Goal: Task Accomplishment & Management: Use online tool/utility

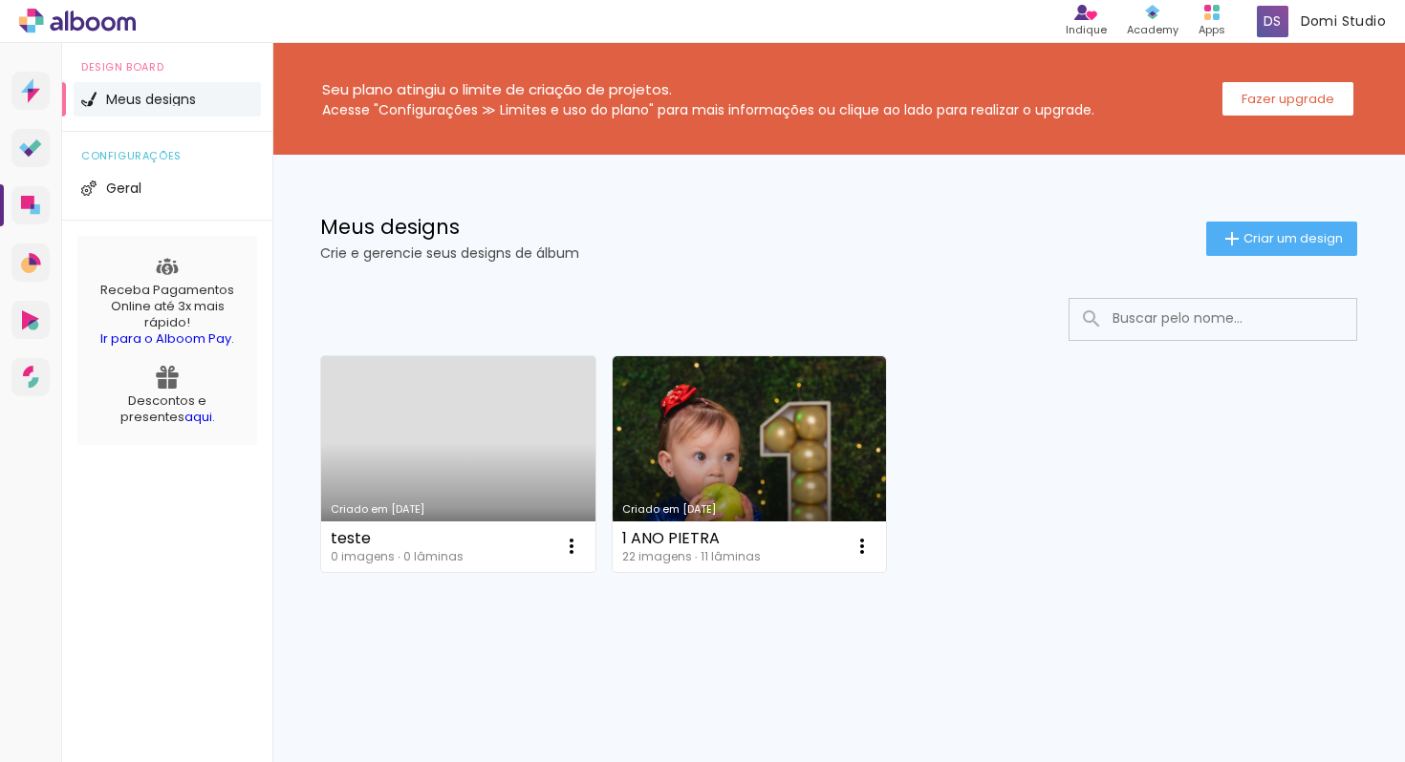
click at [432, 393] on link "Criado em [DATE]" at bounding box center [458, 464] width 274 height 216
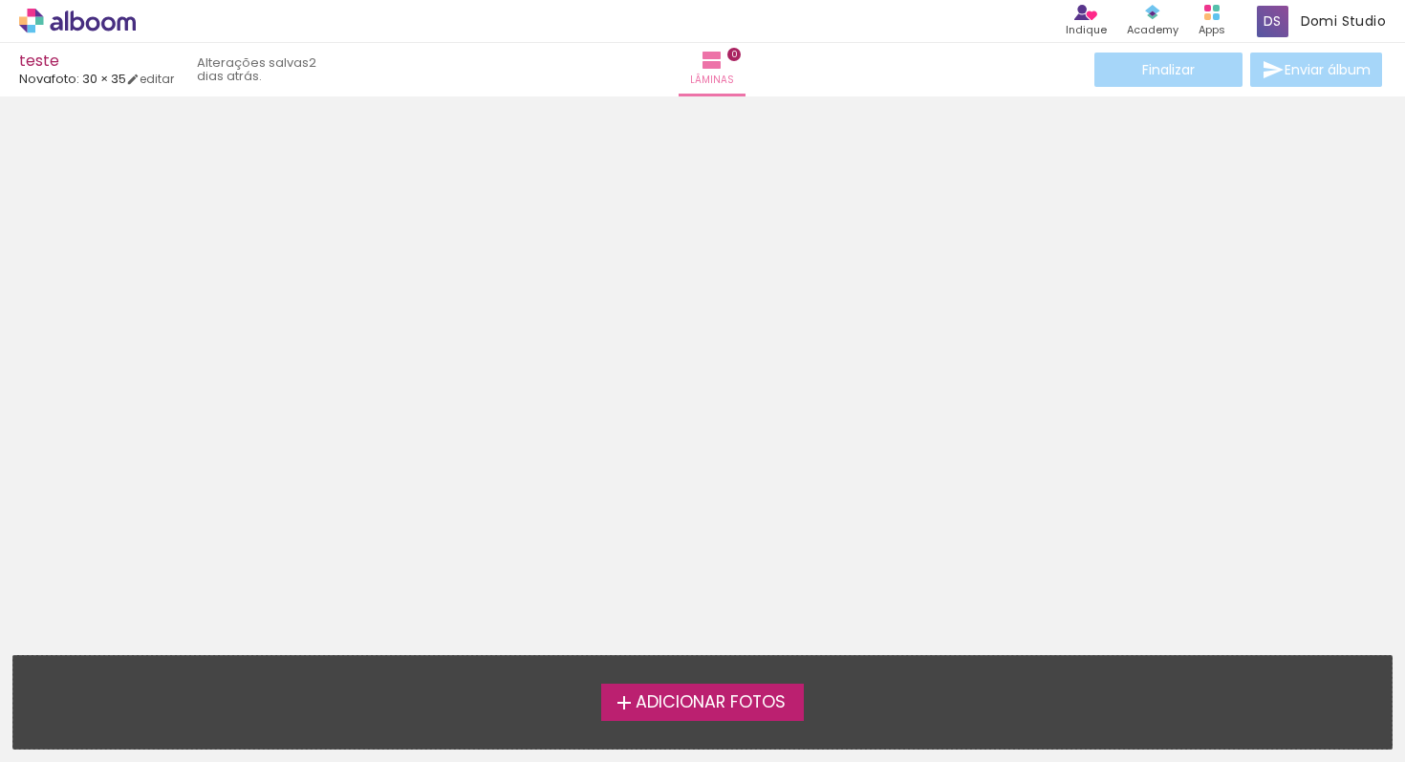
click at [159, 67] on div "teste" at bounding box center [96, 63] width 155 height 18
click at [166, 83] on link "editar" at bounding box center [150, 79] width 48 height 16
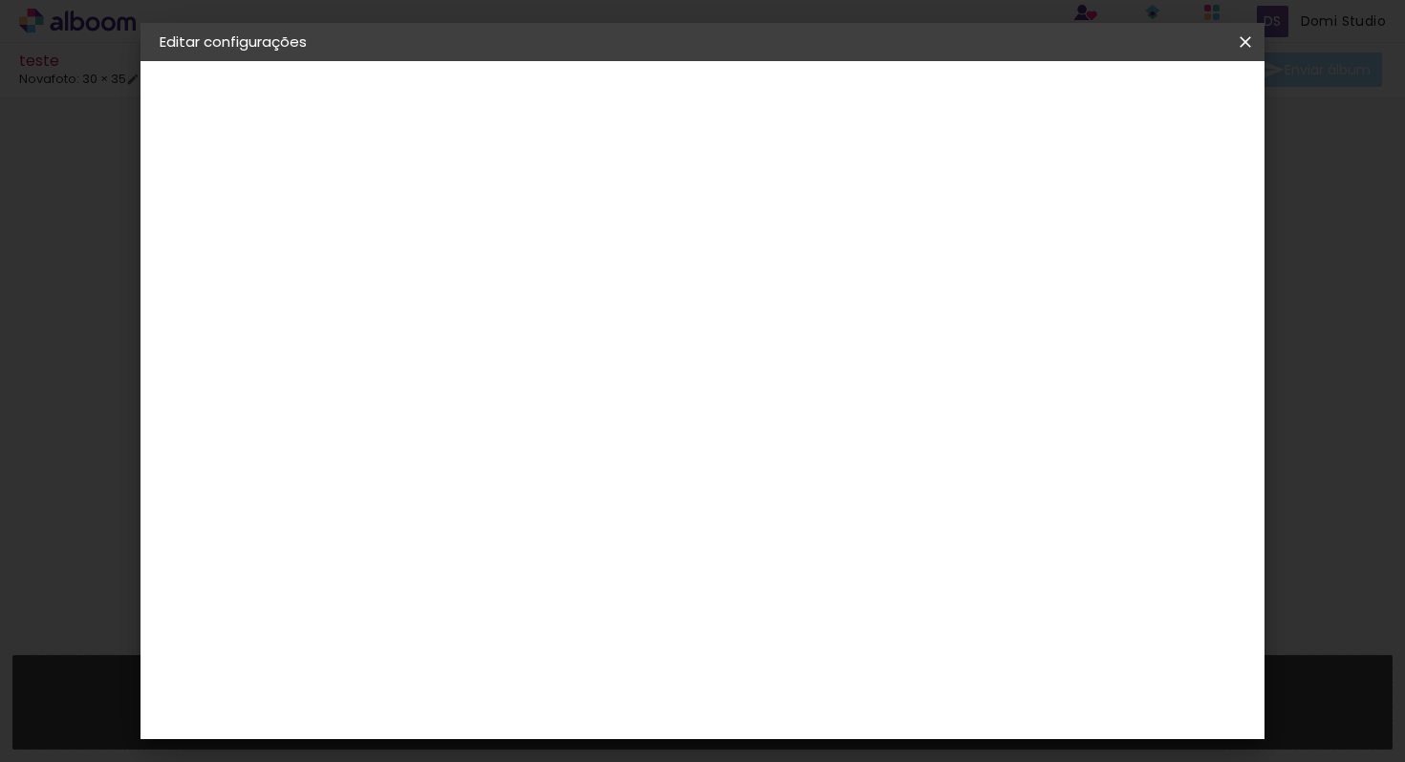
click at [231, 201] on div "2. Especificações" at bounding box center [264, 195] width 209 height 23
click at [226, 113] on div "1. Informações Preenchendo título... teste" at bounding box center [264, 125] width 209 height 71
click at [224, 90] on div "1. Informações" at bounding box center [264, 101] width 209 height 23
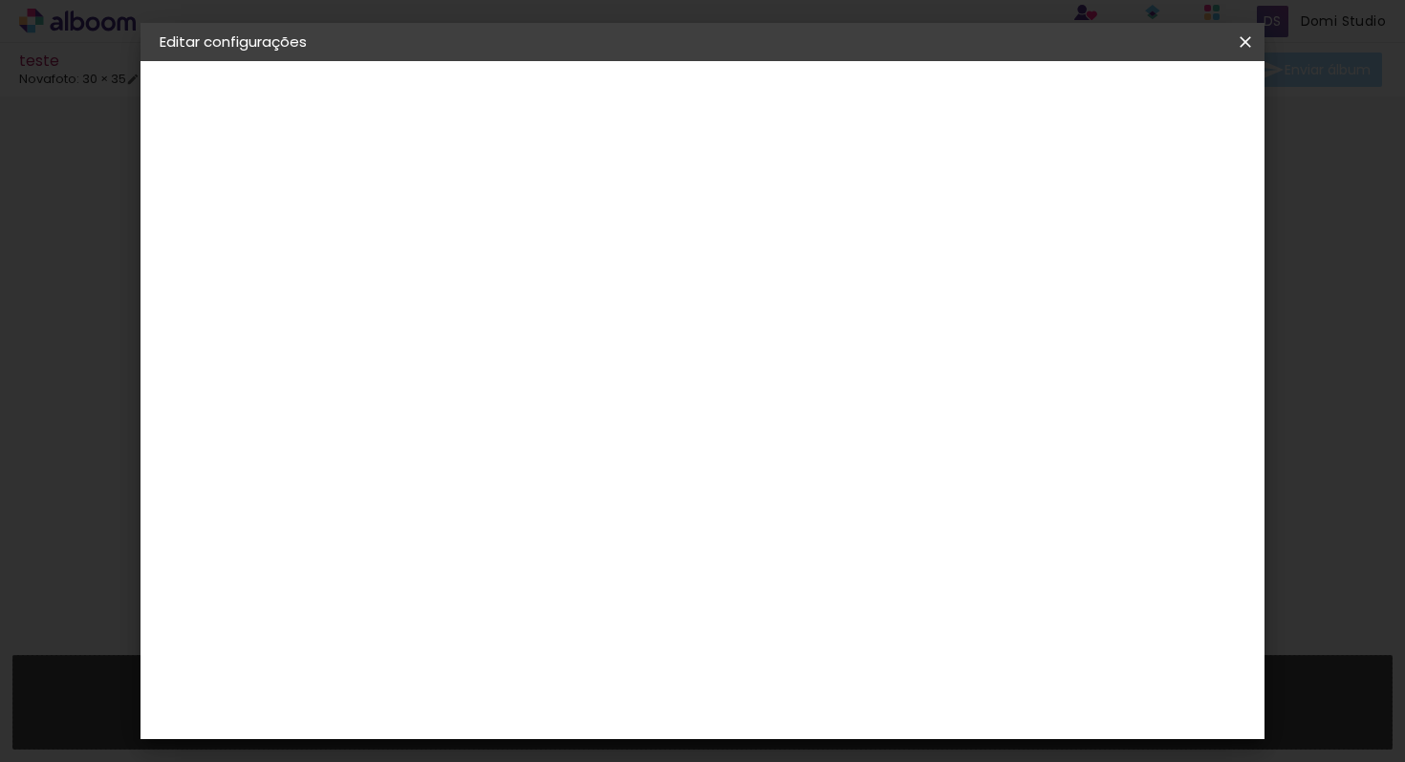
click at [970, 112] on paper-button "Voltar" at bounding box center [930, 101] width 77 height 32
click at [0, 0] on slot "Voltar" at bounding box center [0, 0] width 0 height 0
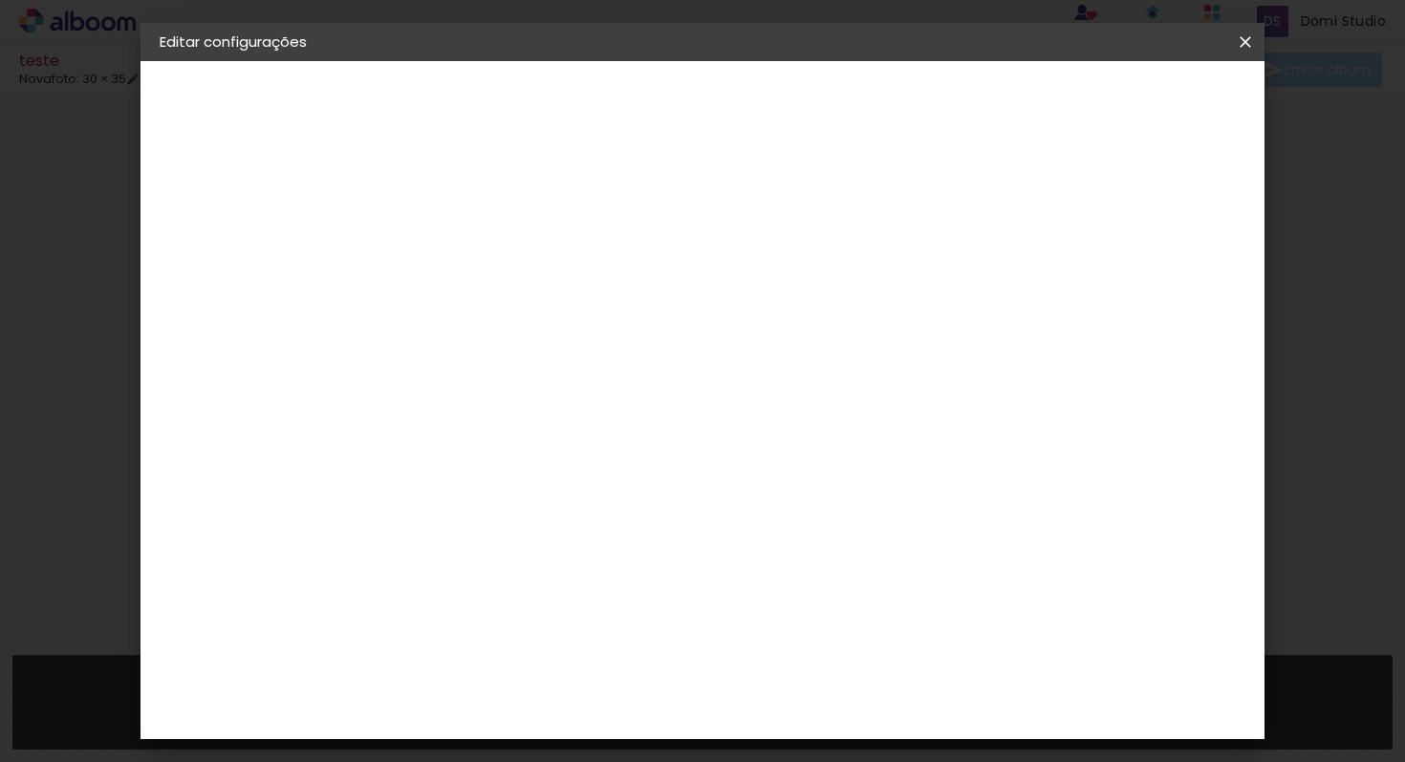
click at [0, 0] on slot "Avançar" at bounding box center [0, 0] width 0 height 0
click at [547, 318] on input "text" at bounding box center [509, 333] width 75 height 30
click at [576, 395] on div "Escolha o tamanho" at bounding box center [520, 436] width 111 height 89
click at [576, 392] on div "Escolha o tamanho" at bounding box center [520, 436] width 111 height 89
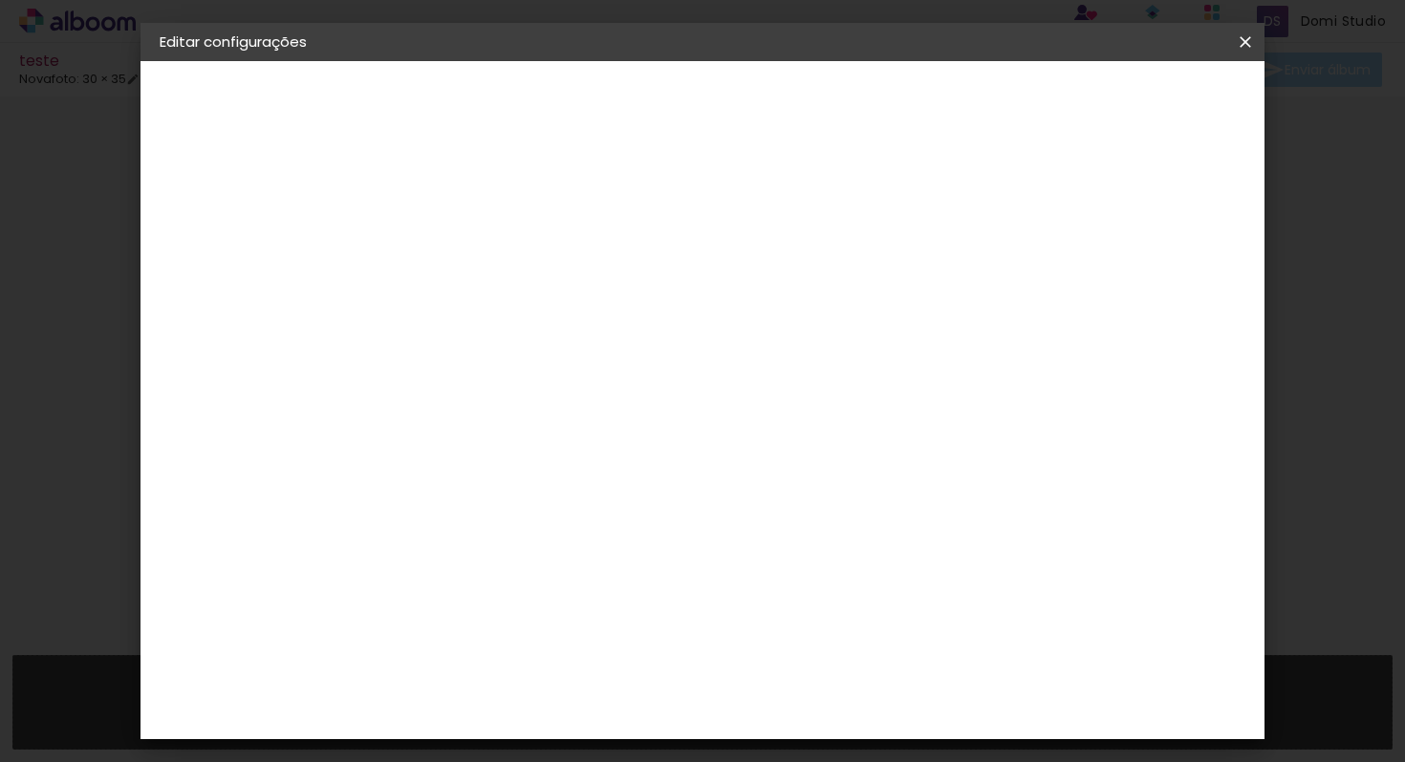
click at [576, 392] on div "Escolha o tamanho" at bounding box center [520, 436] width 111 height 89
click at [692, 94] on div "Voltar Avançar" at bounding box center [597, 101] width 190 height 32
click at [547, 318] on input "text" at bounding box center [509, 333] width 75 height 30
click at [847, 323] on paper-item "Padrão" at bounding box center [826, 317] width 382 height 38
type input "Padrão"
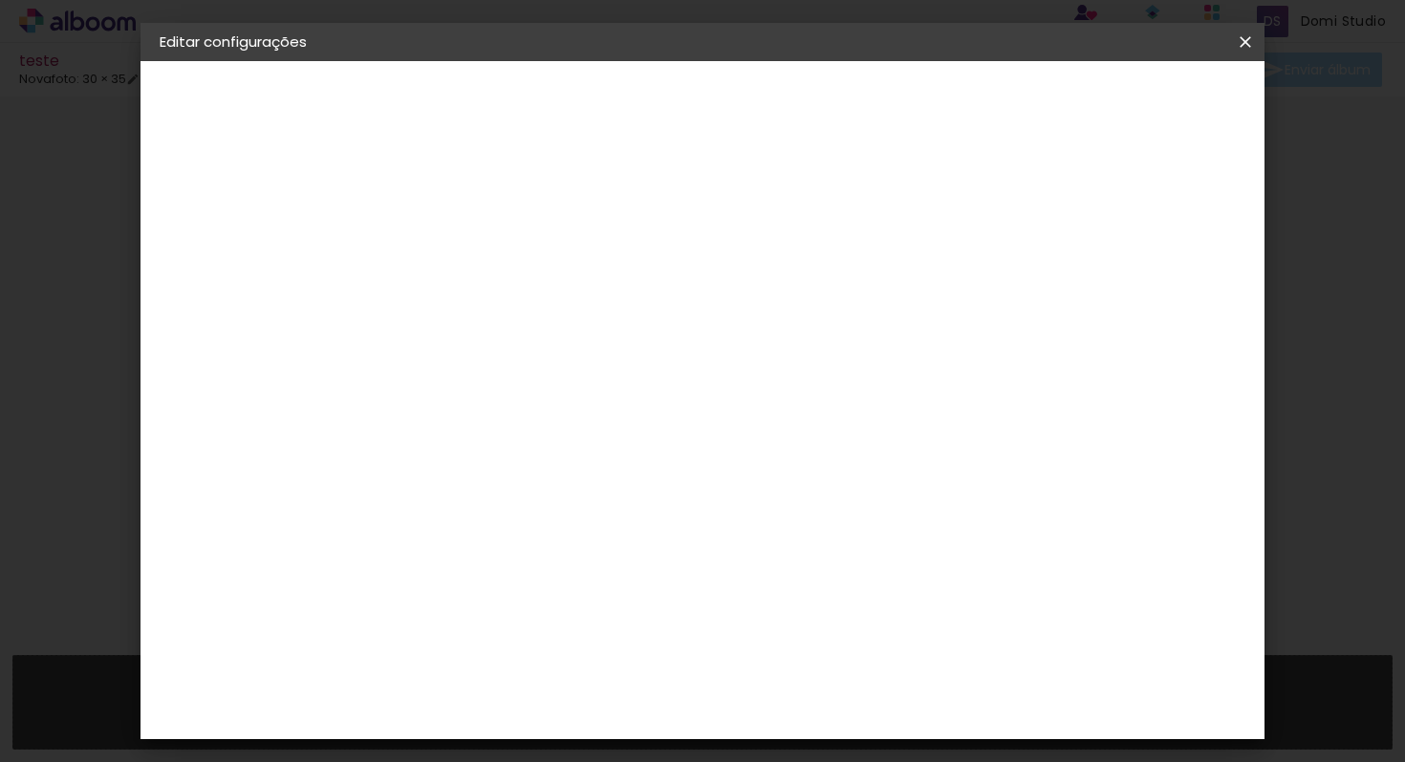
scroll to position [409, 0]
click at [784, 112] on paper-button "Avançar" at bounding box center [737, 101] width 94 height 32
click at [1125, 90] on paper-button "Salvar configurações" at bounding box center [1069, 101] width 180 height 32
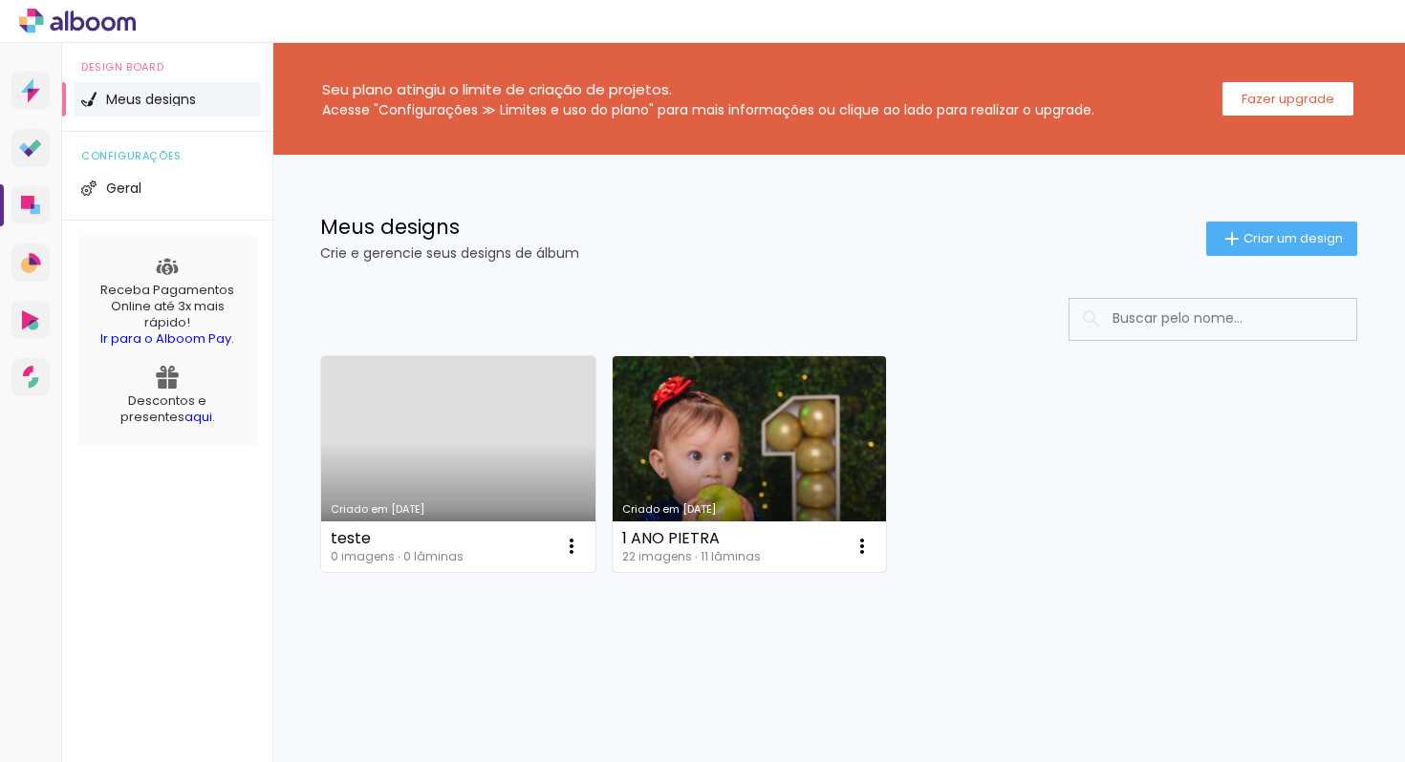
click at [675, 408] on link "Criado em [DATE]" at bounding box center [749, 464] width 274 height 216
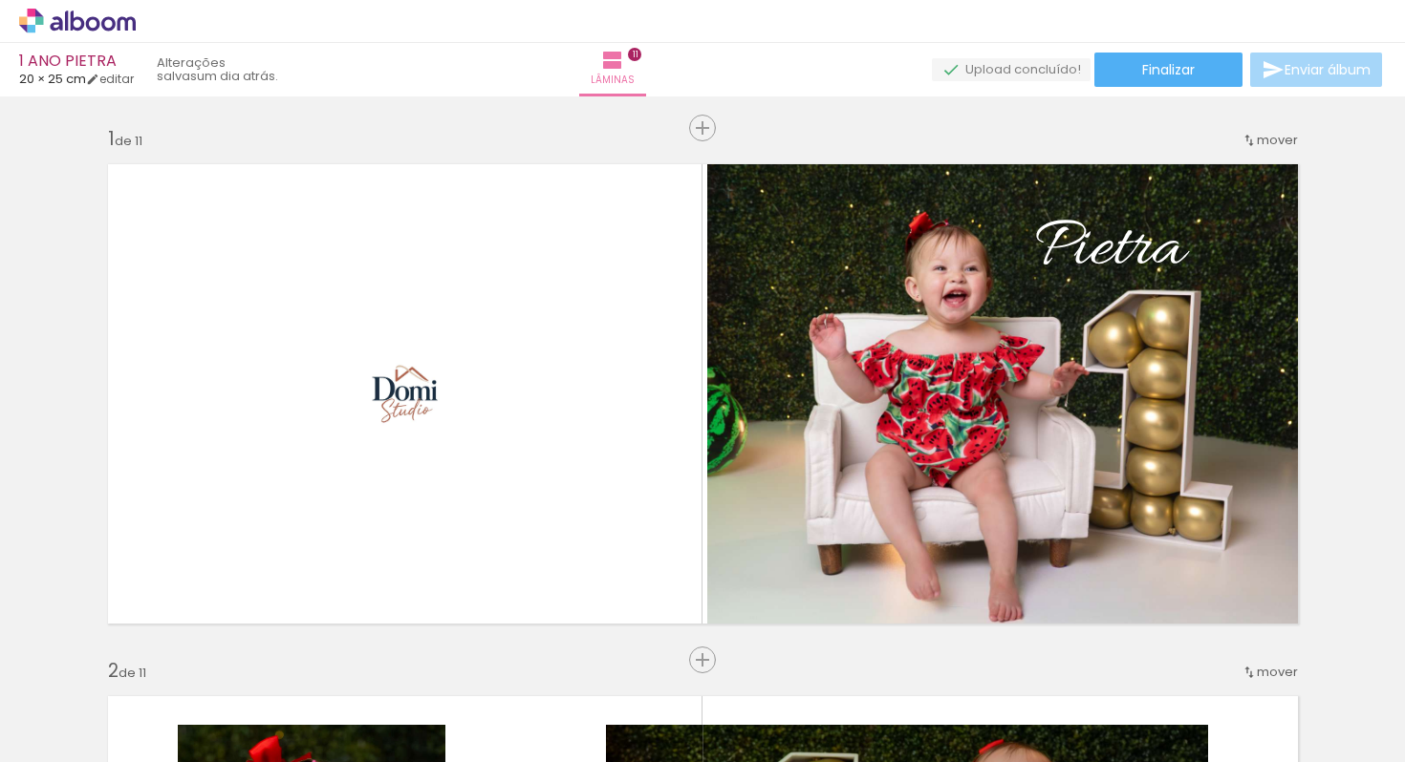
click at [578, 68] on div "Lâminas 11" at bounding box center [612, 70] width 69 height 54
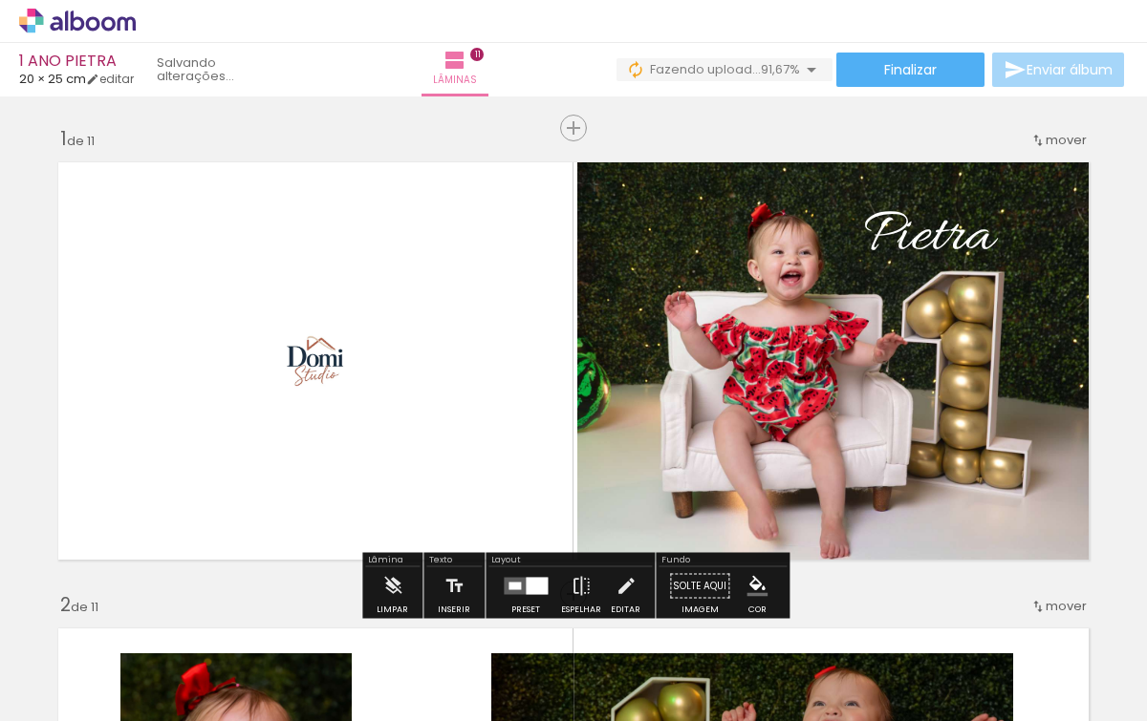
scroll to position [0, 1584]
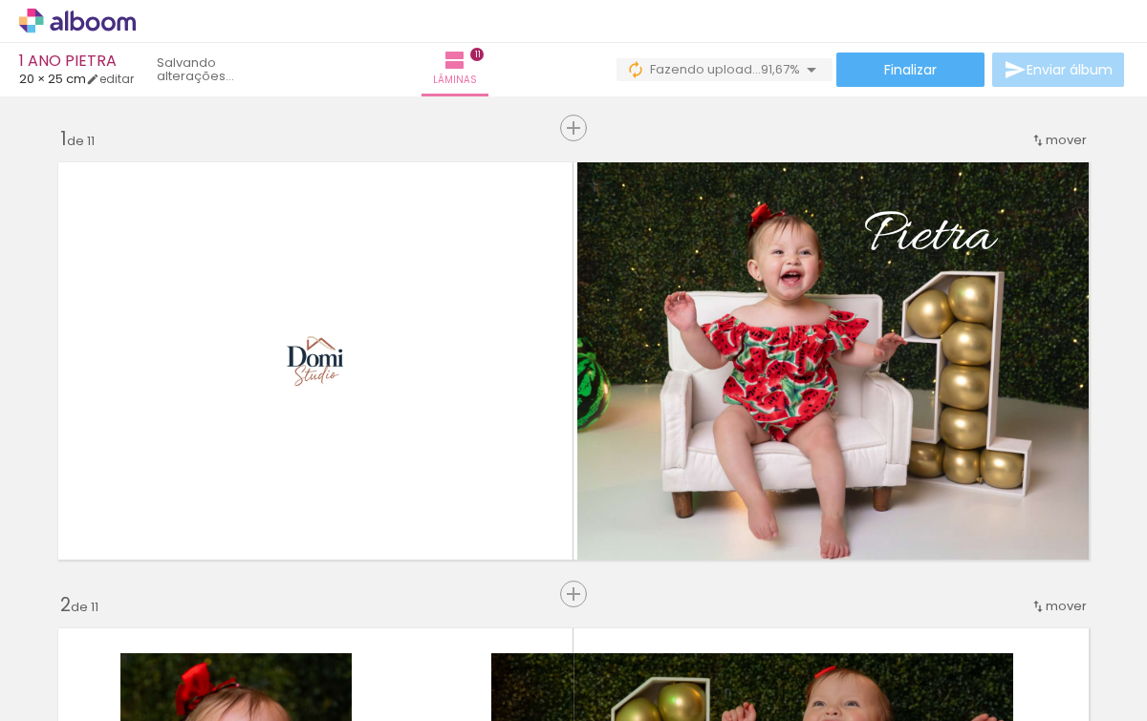
click at [972, 663] on div at bounding box center [961, 656] width 95 height 39
click at [974, 654] on div at bounding box center [961, 656] width 95 height 39
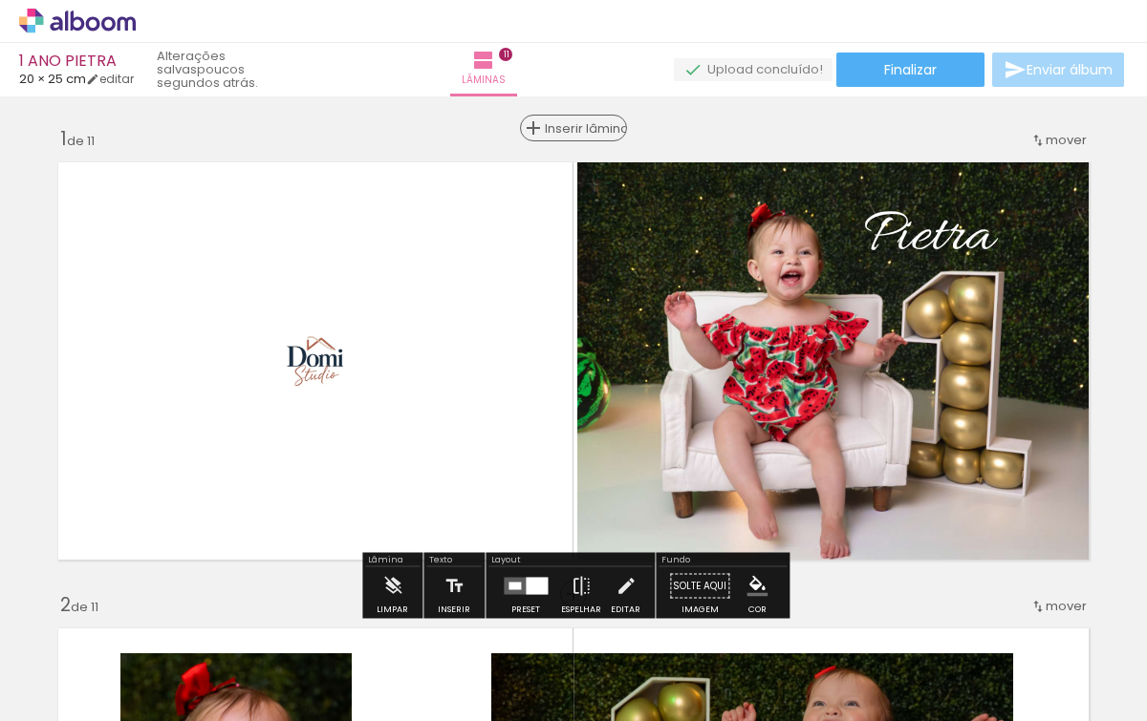
click at [571, 129] on span "Inserir lâmina" at bounding box center [582, 128] width 75 height 12
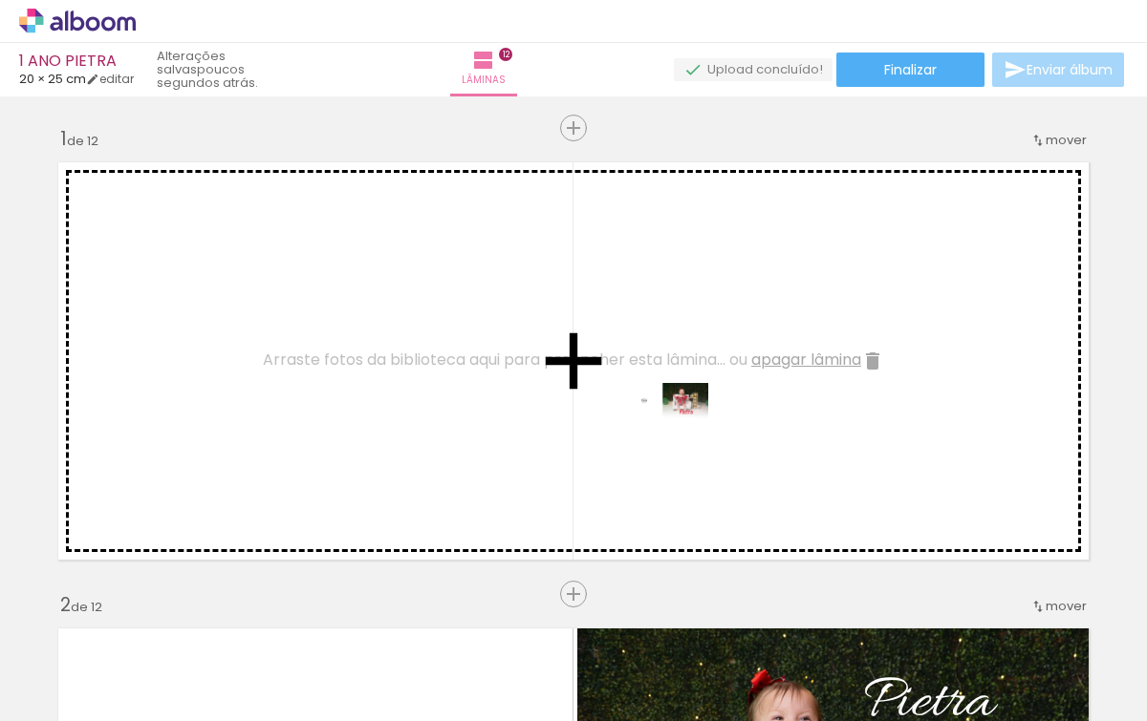
drag, startPoint x: 978, startPoint y: 654, endPoint x: 679, endPoint y: 440, distance: 367.2
click at [679, 440] on quentale-workspace at bounding box center [573, 360] width 1147 height 721
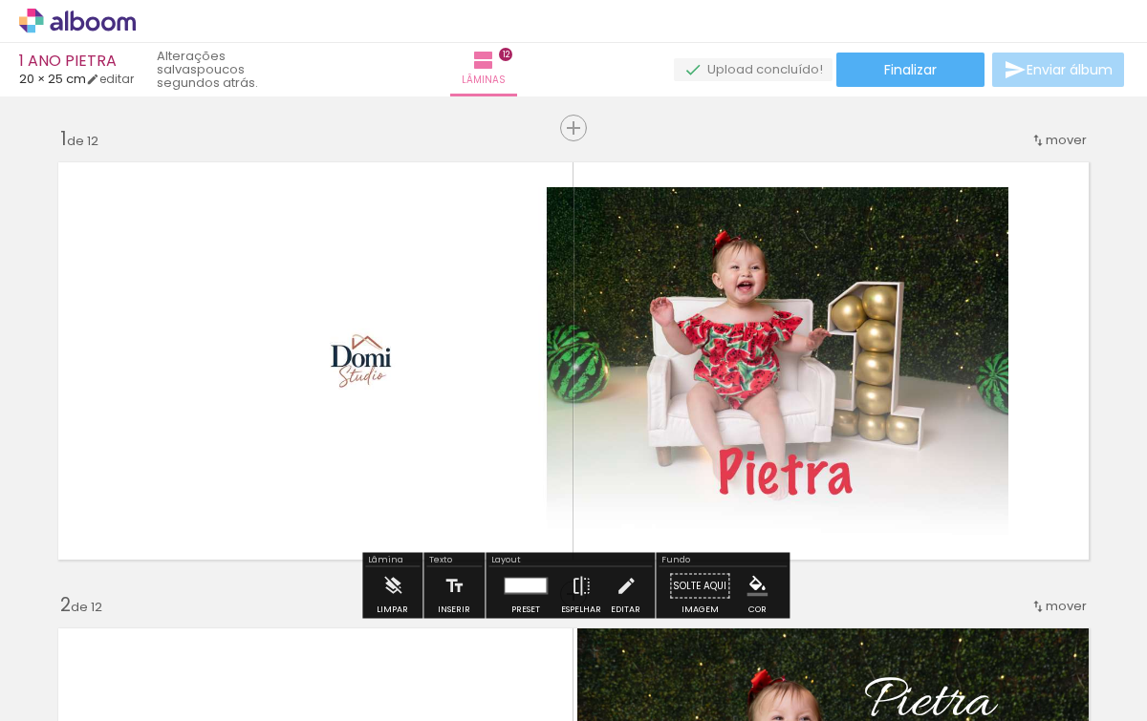
click at [868, 299] on quentale-photo at bounding box center [574, 361] width 870 height 348
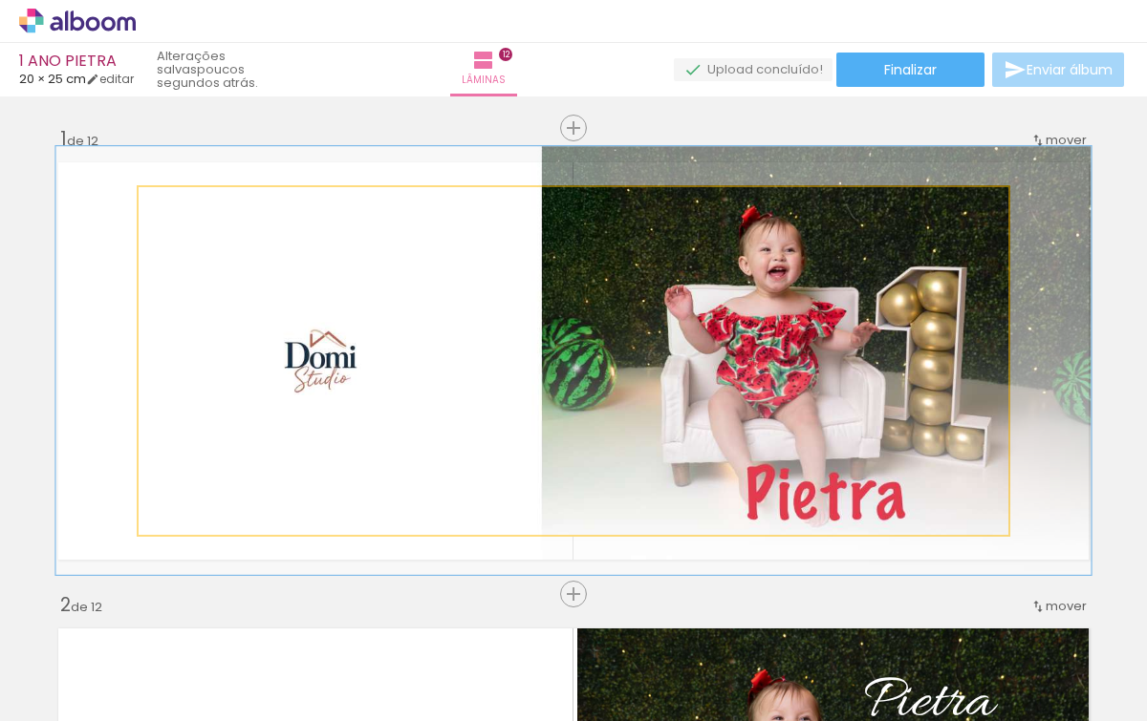
drag, startPoint x: 185, startPoint y: 209, endPoint x: 198, endPoint y: 209, distance: 12.4
type paper-slider "119"
click at [198, 209] on div at bounding box center [195, 207] width 17 height 17
click at [202, 209] on div at bounding box center [197, 207] width 17 height 17
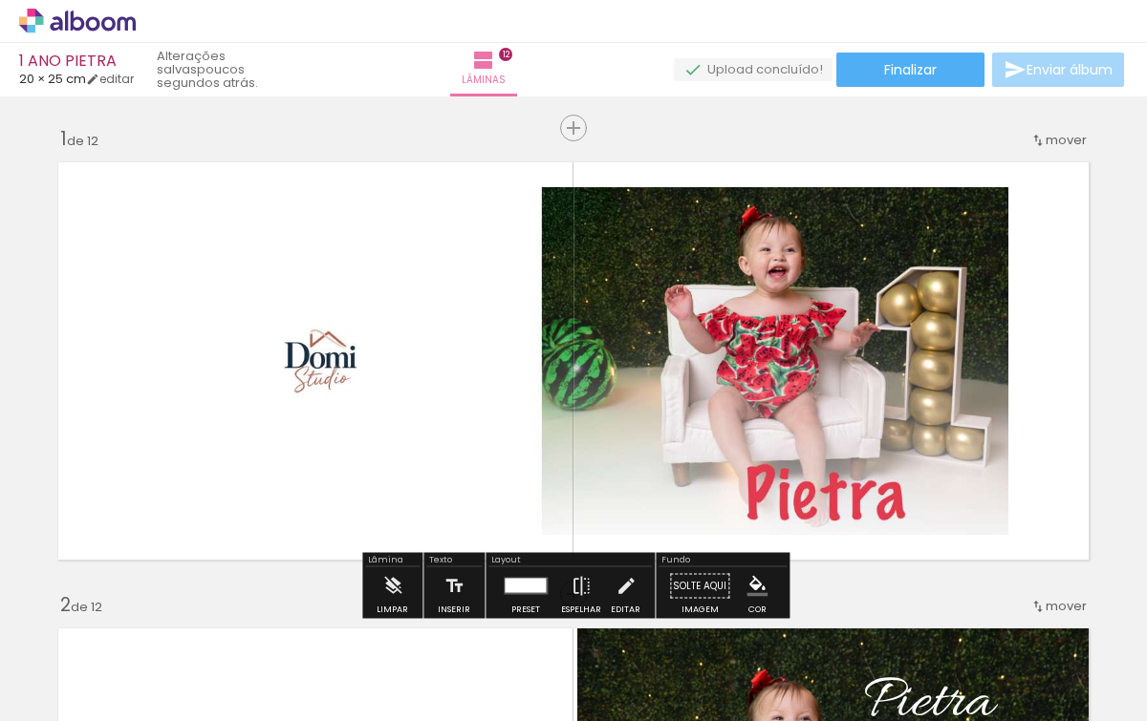
click at [1053, 679] on quentale-thumb at bounding box center [1068, 657] width 107 height 110
click at [1052, 658] on div at bounding box center [1068, 656] width 95 height 39
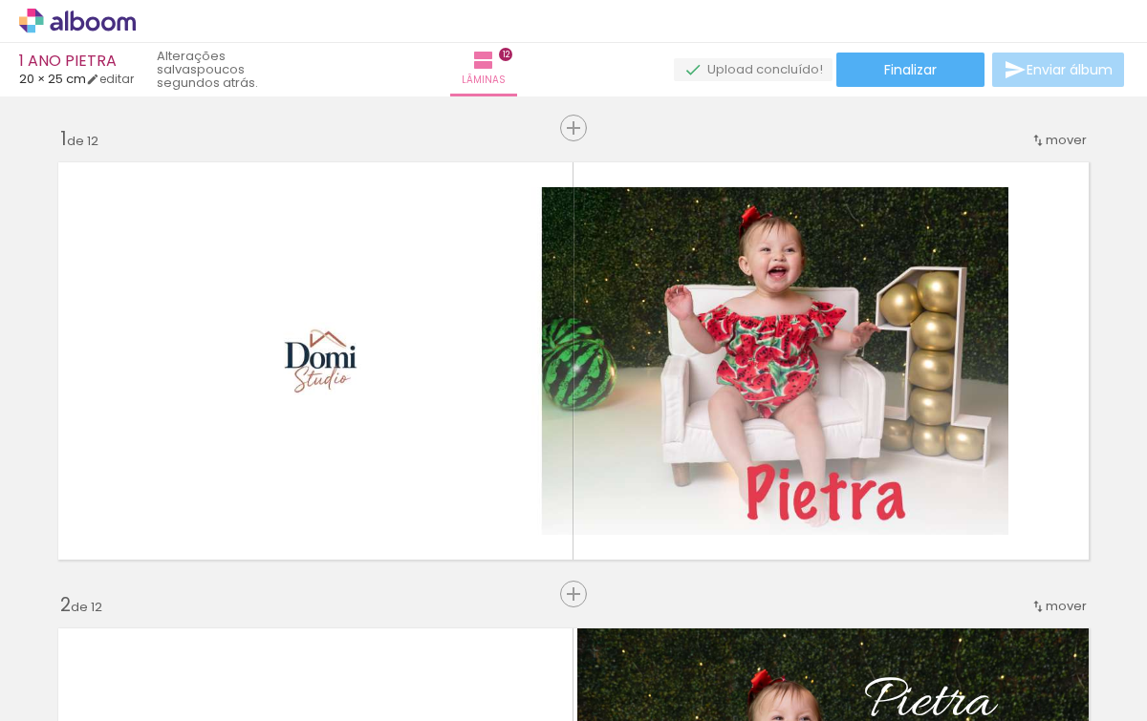
click at [1048, 660] on div at bounding box center [1068, 656] width 95 height 39
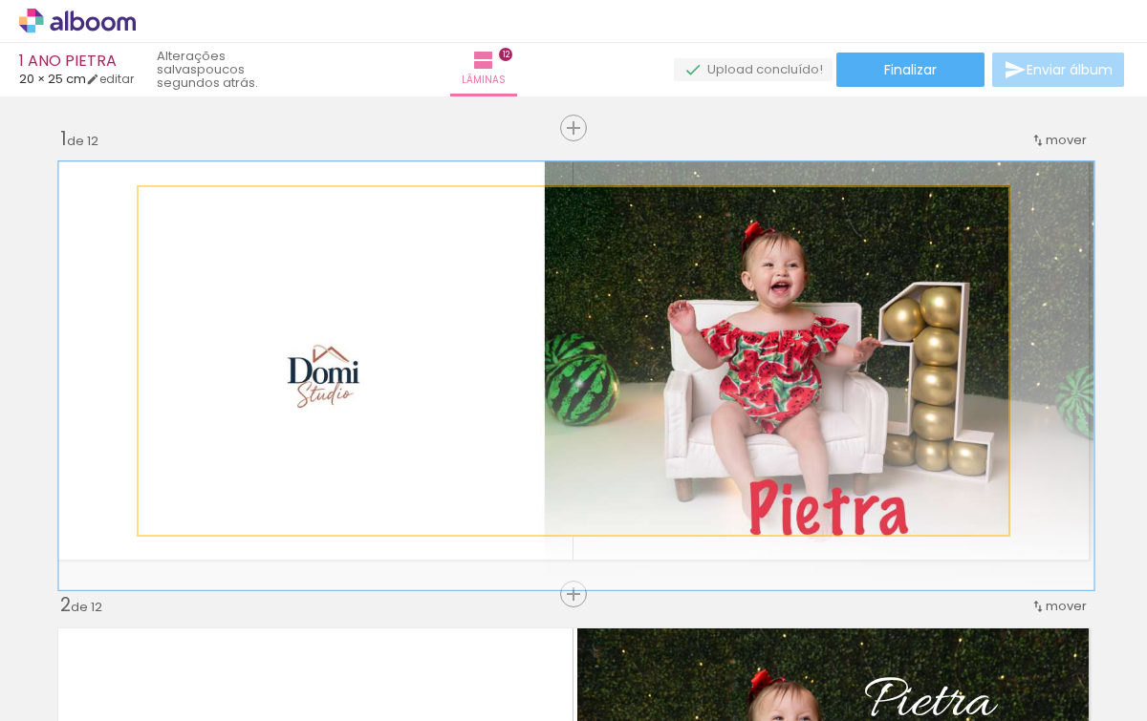
drag, startPoint x: 781, startPoint y: 377, endPoint x: 784, endPoint y: 393, distance: 15.6
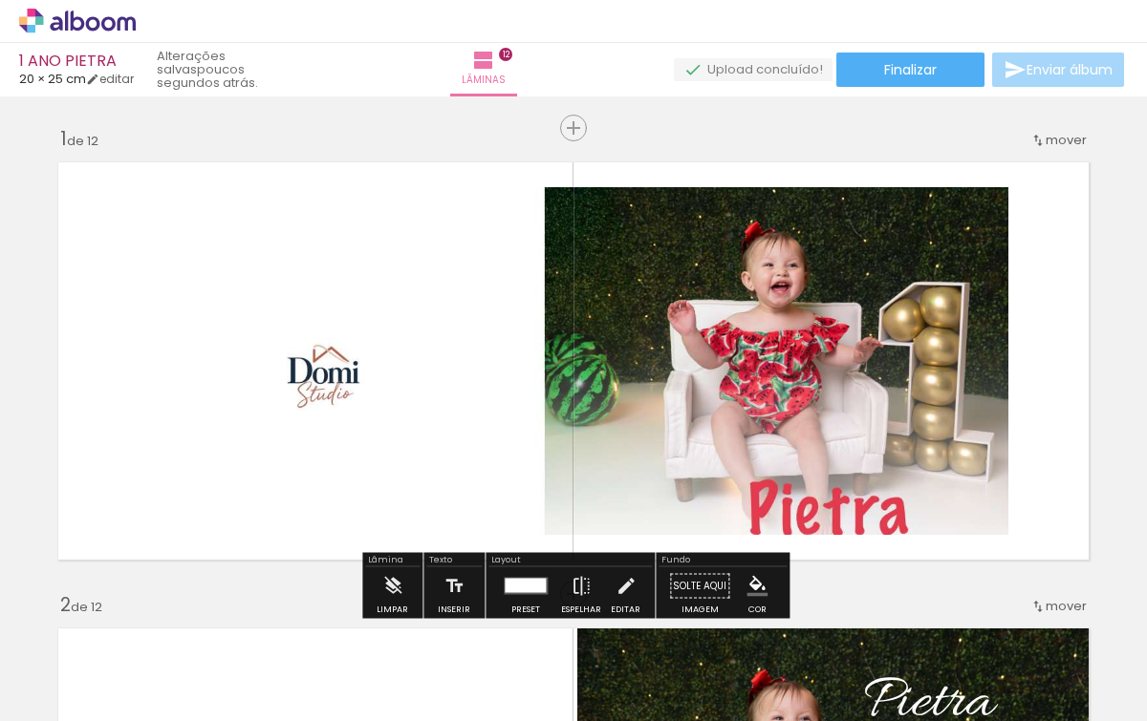
click at [529, 582] on div at bounding box center [525, 586] width 41 height 14
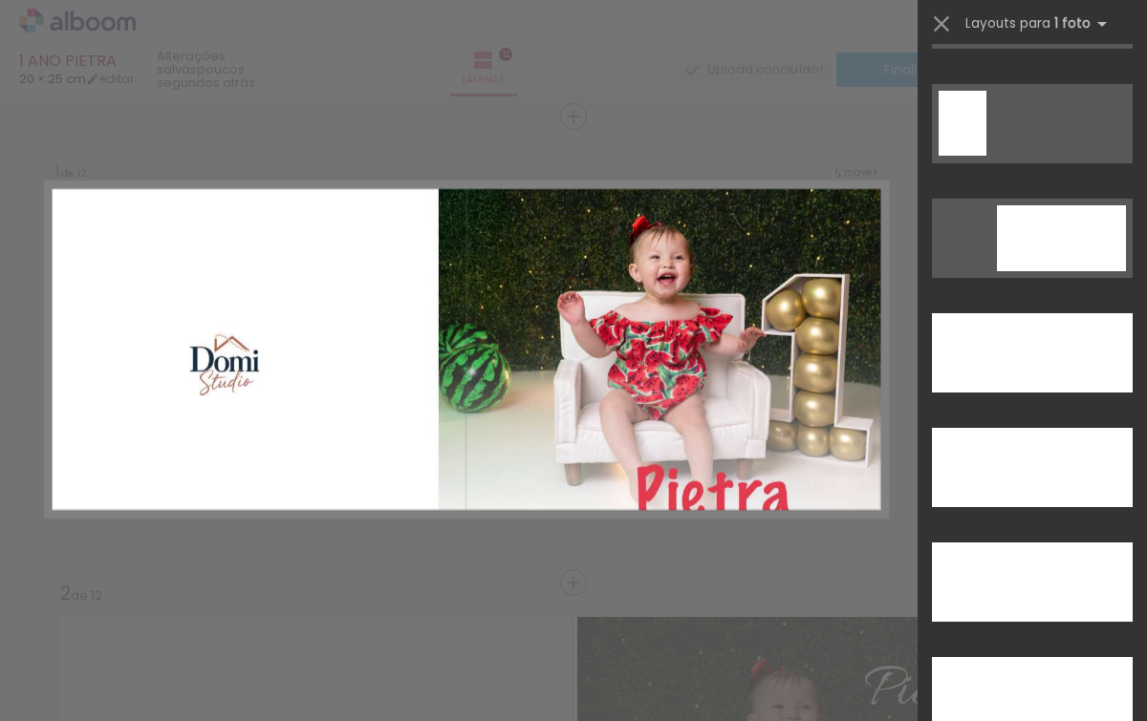
scroll to position [5254, 0]
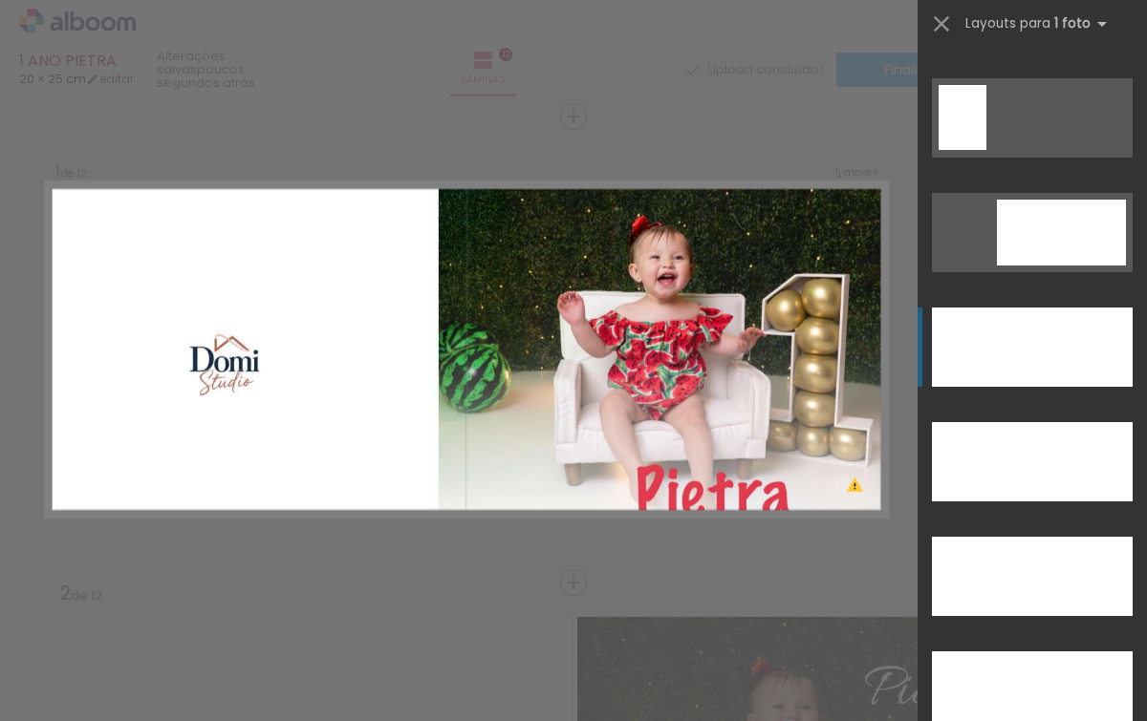
click at [999, 349] on div at bounding box center [1032, 347] width 201 height 79
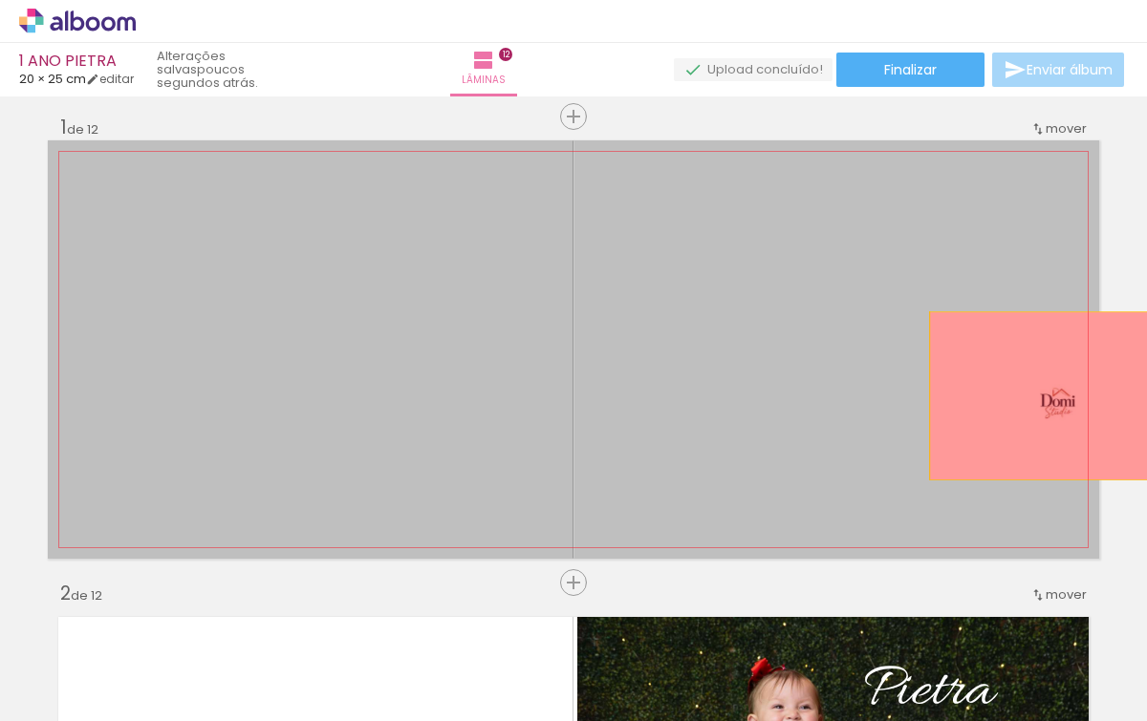
drag, startPoint x: 849, startPoint y: 394, endPoint x: 1140, endPoint y: 396, distance: 290.5
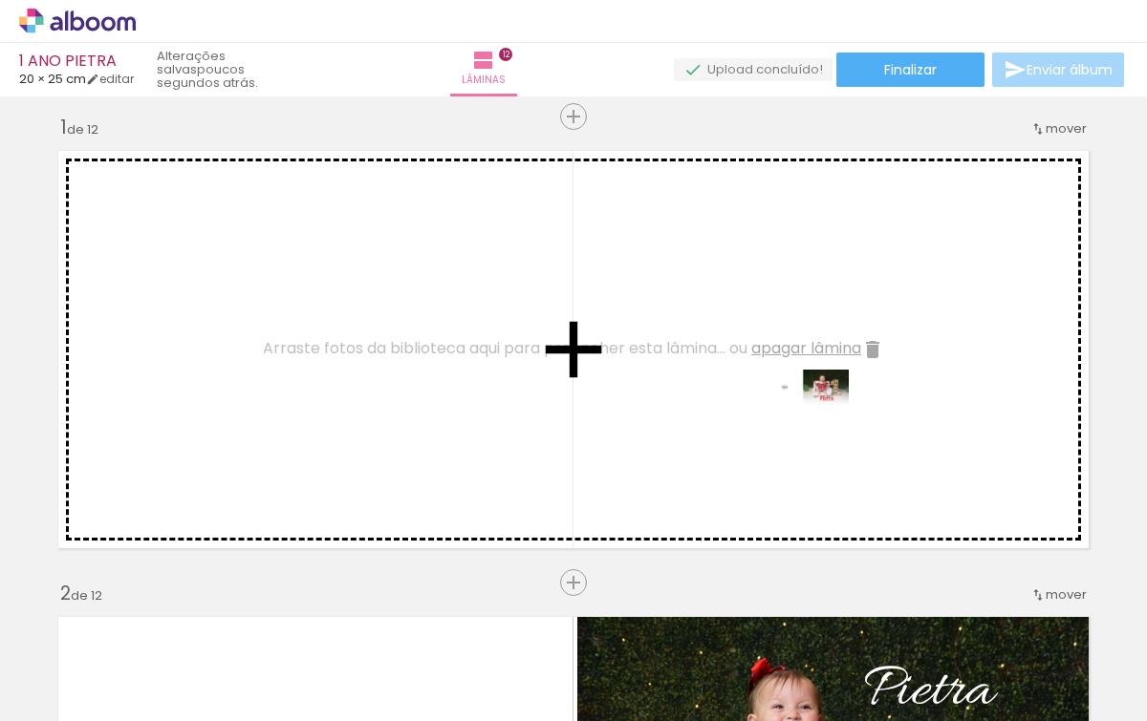
drag, startPoint x: 1072, startPoint y: 662, endPoint x: 820, endPoint y: 427, distance: 344.8
click at [820, 427] on quentale-workspace at bounding box center [573, 360] width 1147 height 721
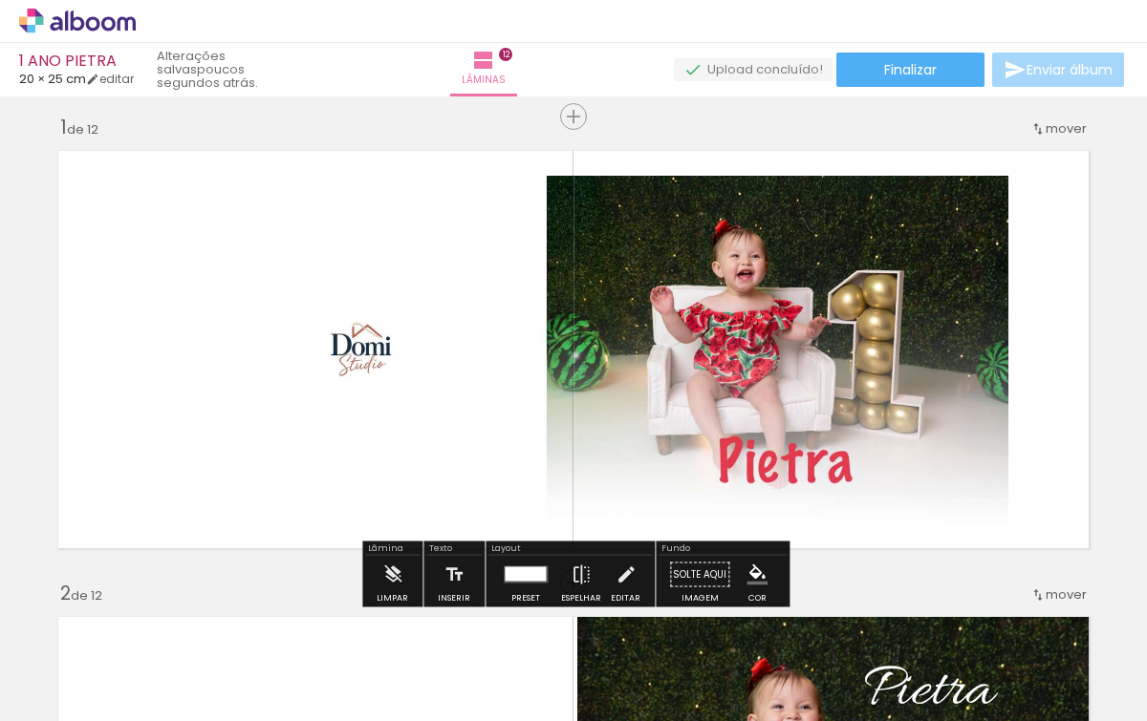
click at [520, 576] on div at bounding box center [525, 575] width 41 height 14
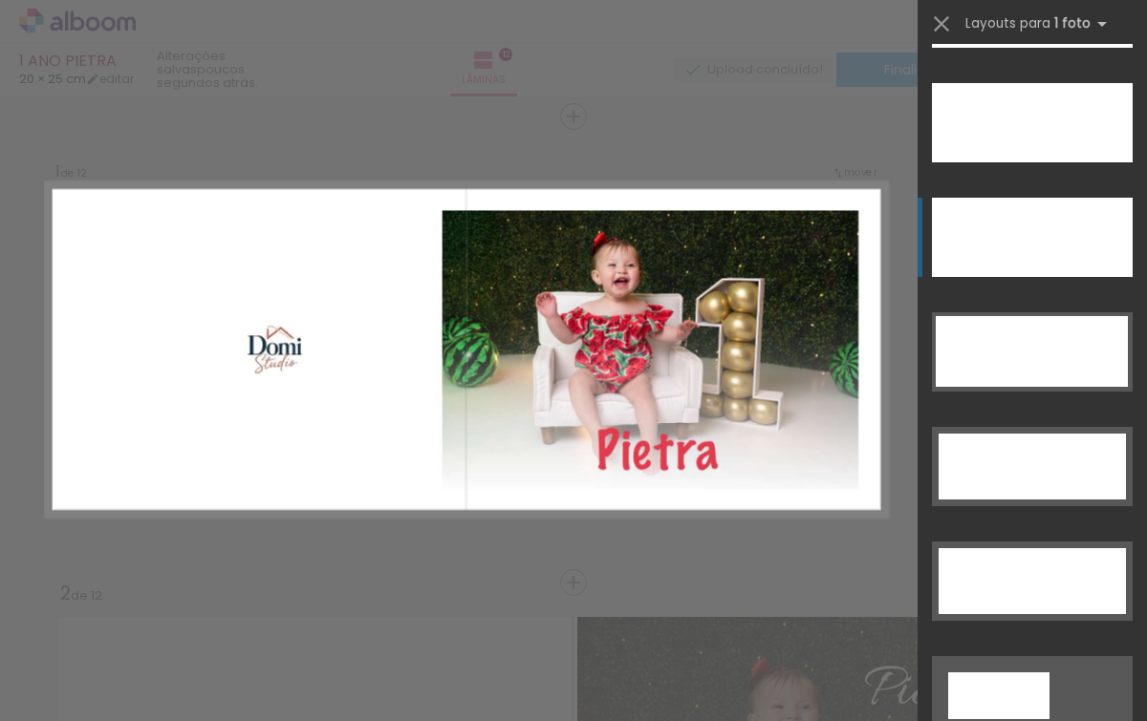
scroll to position [5702, 0]
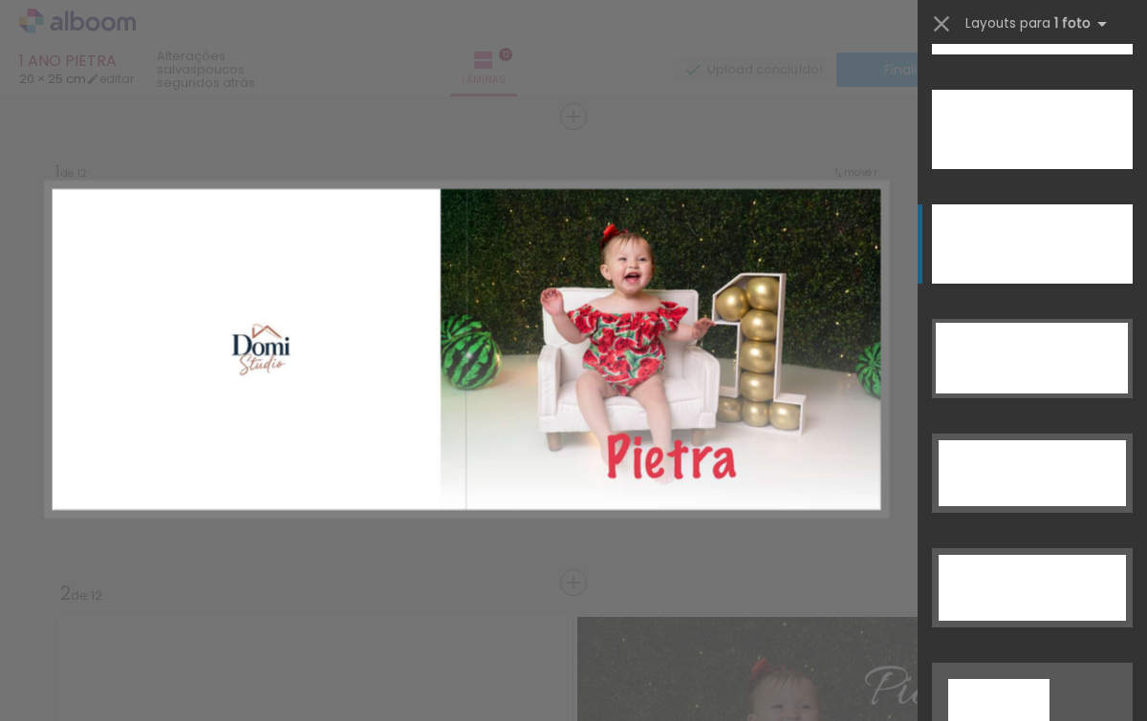
click at [1023, 245] on div at bounding box center [1032, 243] width 201 height 79
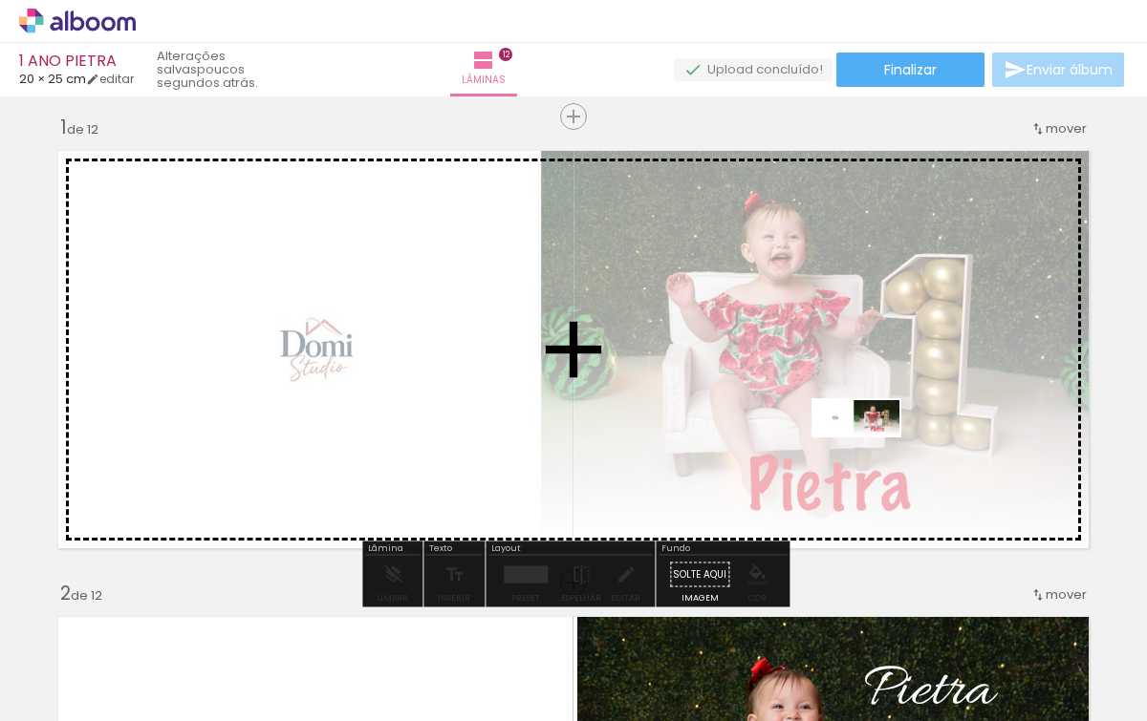
drag, startPoint x: 957, startPoint y: 671, endPoint x: 870, endPoint y: 458, distance: 230.1
click at [870, 458] on quentale-workspace at bounding box center [573, 360] width 1147 height 721
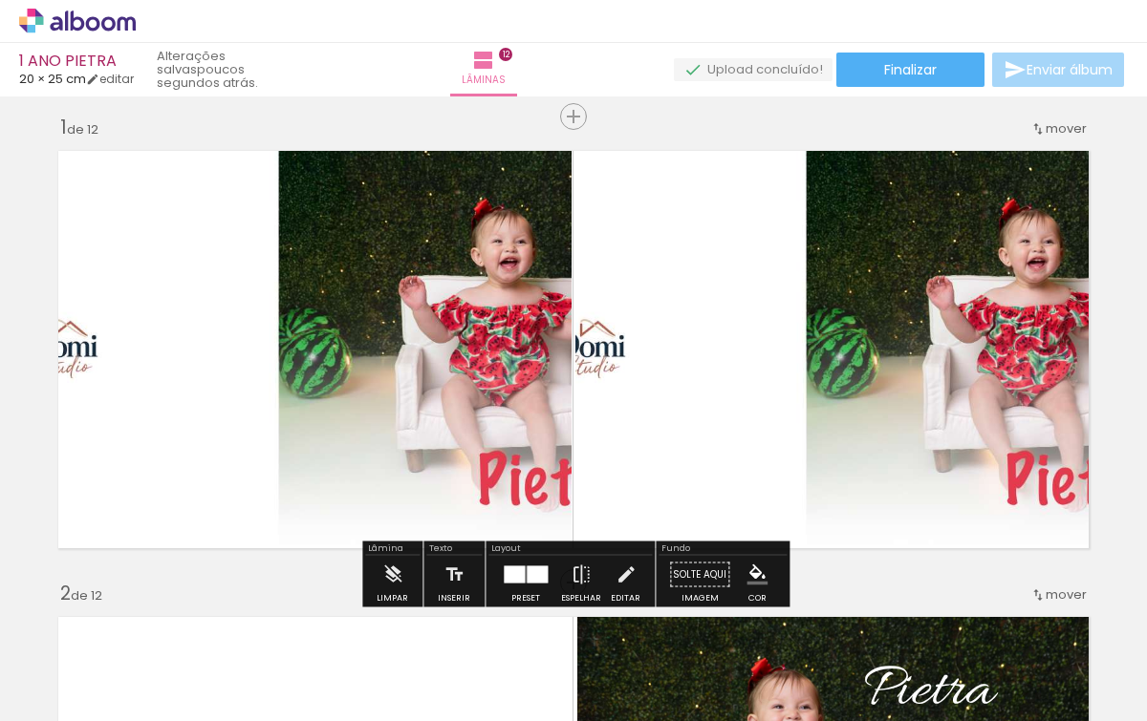
click at [539, 390] on quentale-photo at bounding box center [310, 349] width 524 height 419
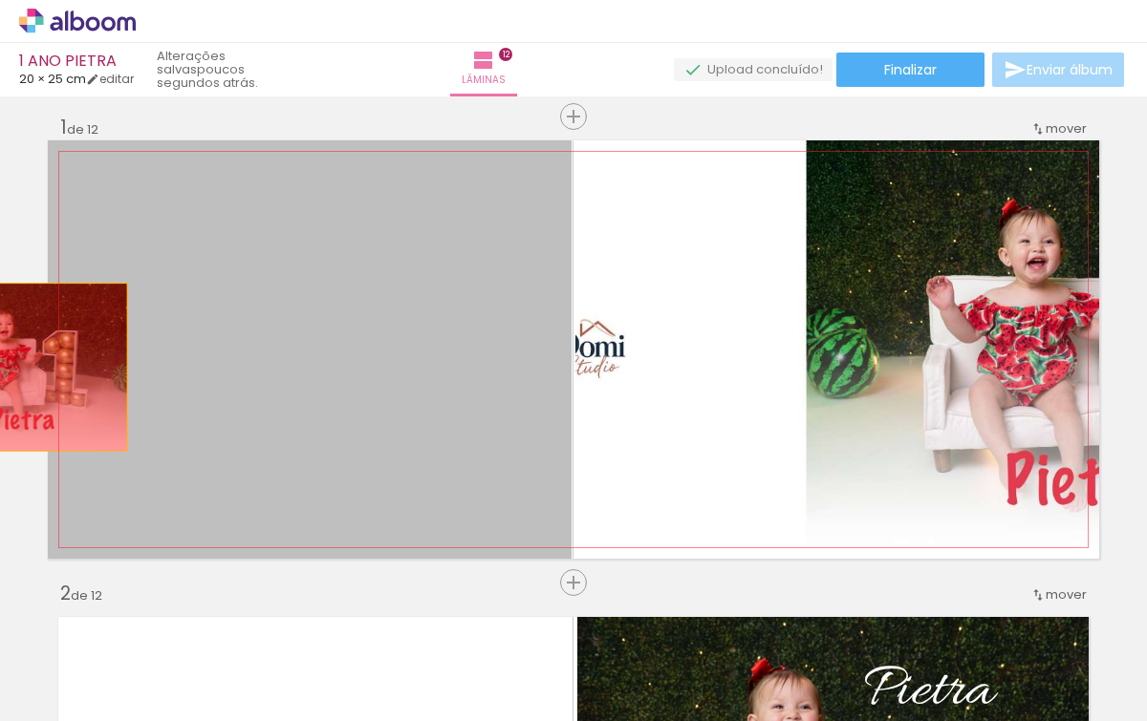
drag, startPoint x: 361, startPoint y: 353, endPoint x: 22, endPoint y: 367, distance: 339.5
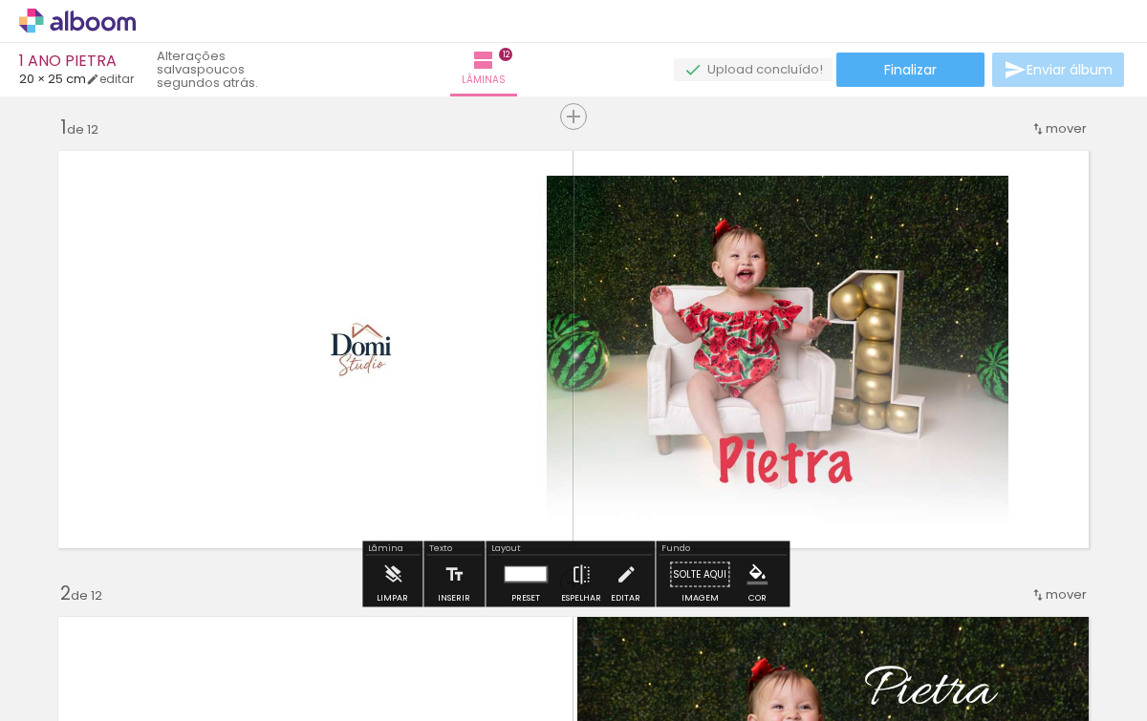
click at [494, 345] on quentale-photo at bounding box center [574, 350] width 870 height 348
click at [524, 576] on div at bounding box center [525, 575] width 41 height 14
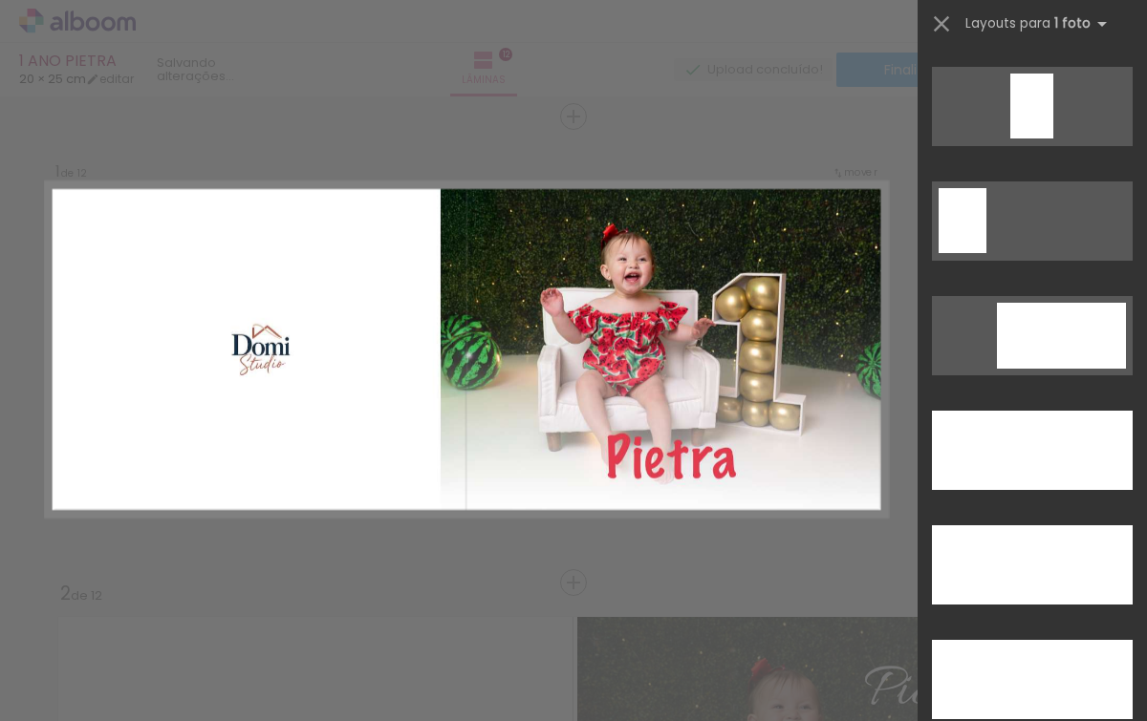
scroll to position [5348, 0]
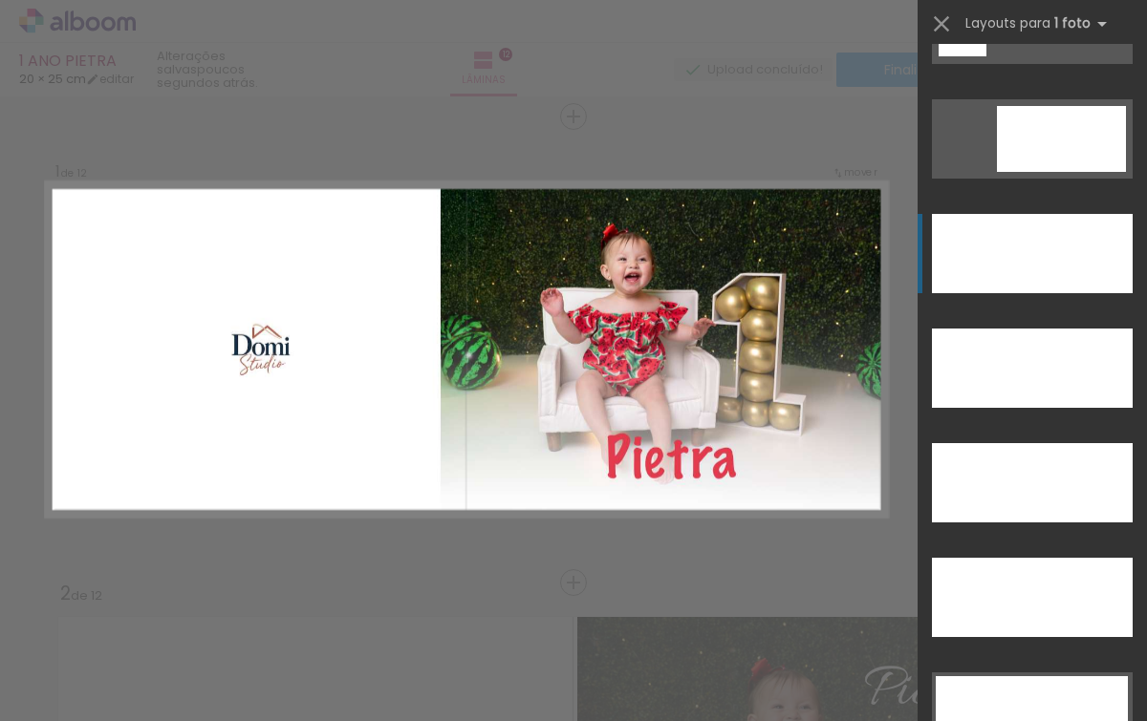
click at [1025, 265] on div at bounding box center [1032, 253] width 201 height 79
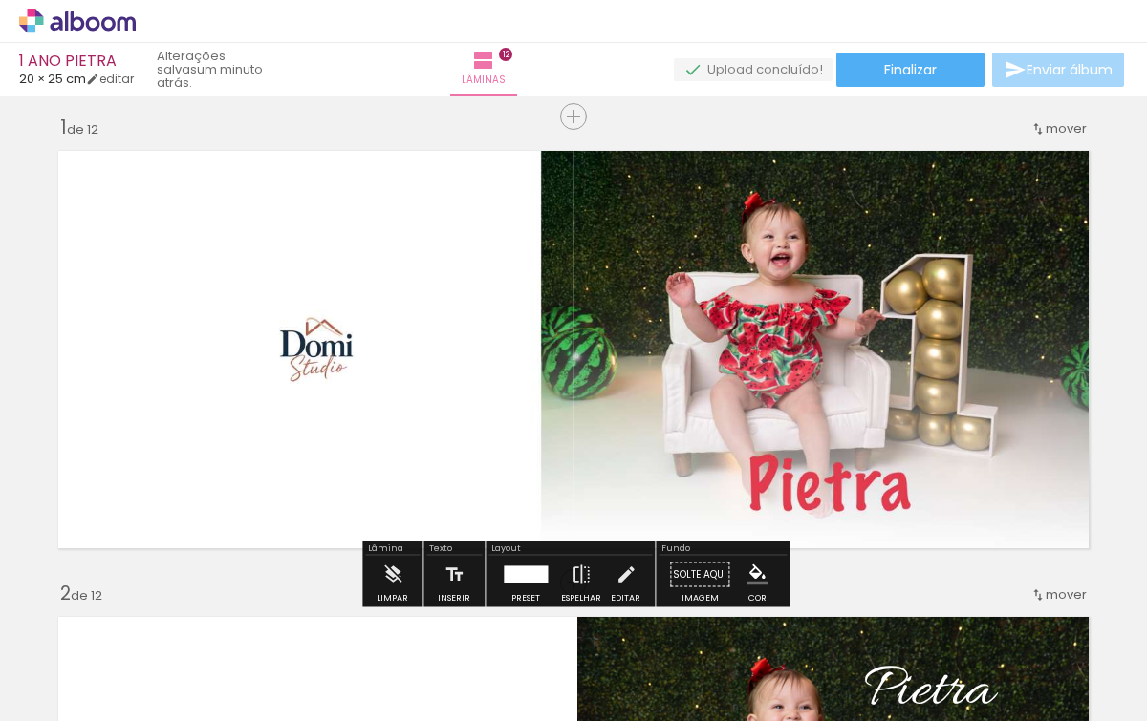
click at [536, 564] on div at bounding box center [526, 575] width 52 height 38
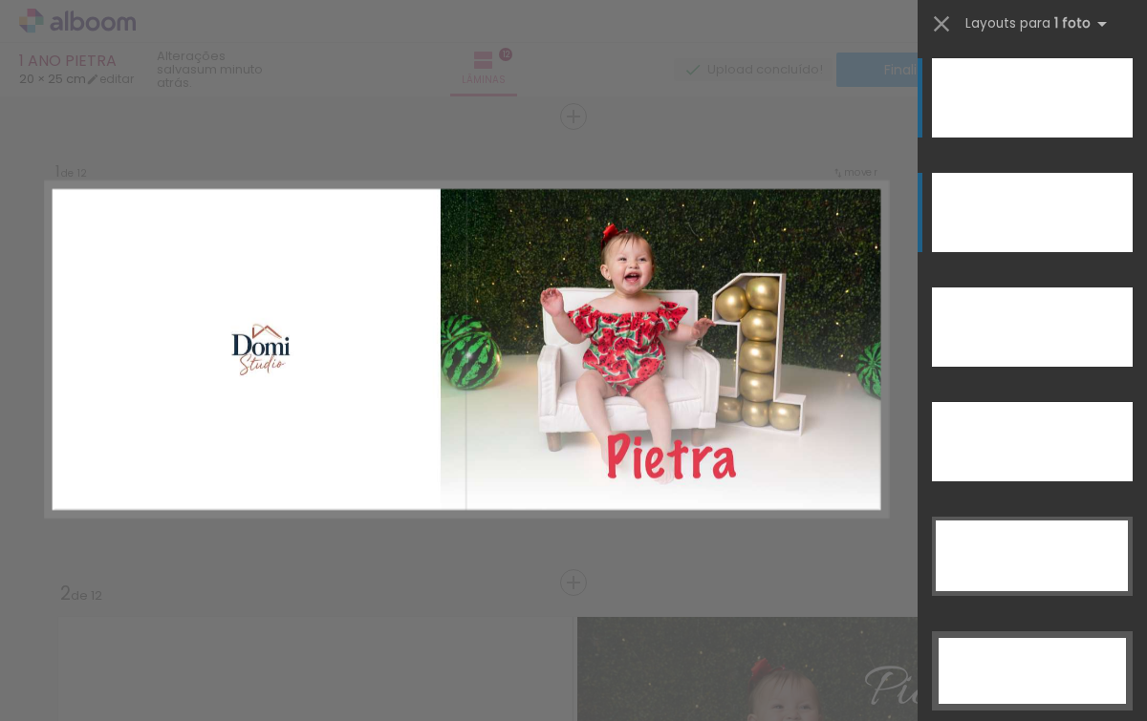
click at [1015, 197] on div at bounding box center [1032, 212] width 201 height 79
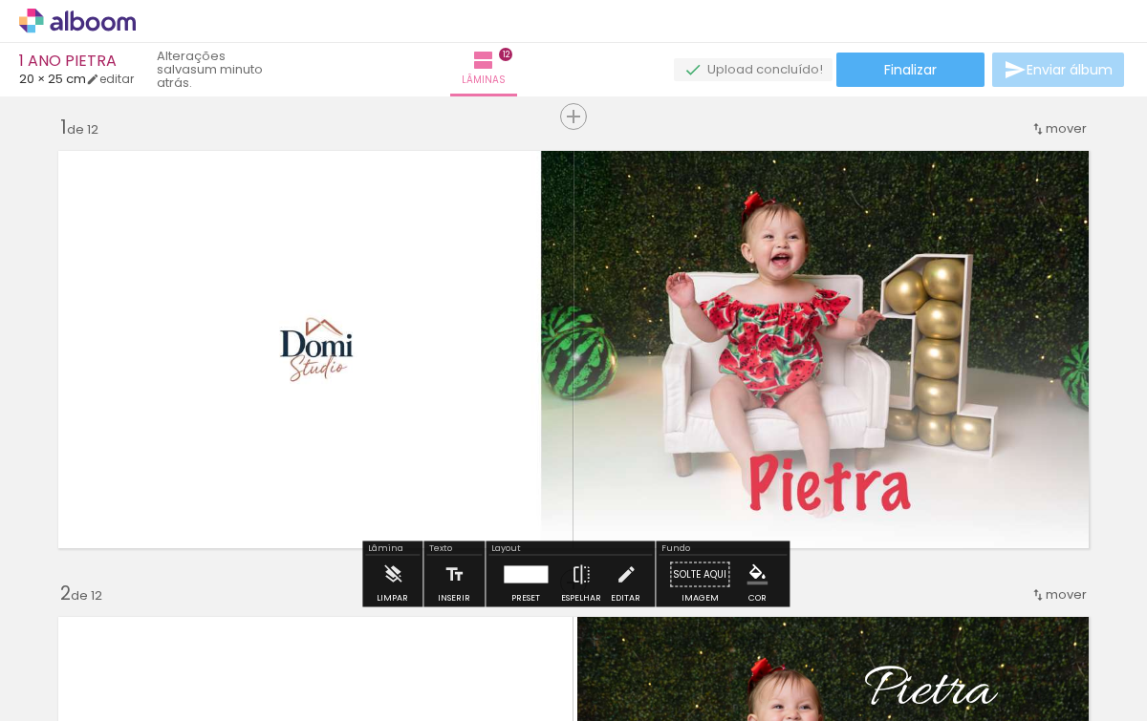
click at [513, 568] on div at bounding box center [526, 575] width 44 height 17
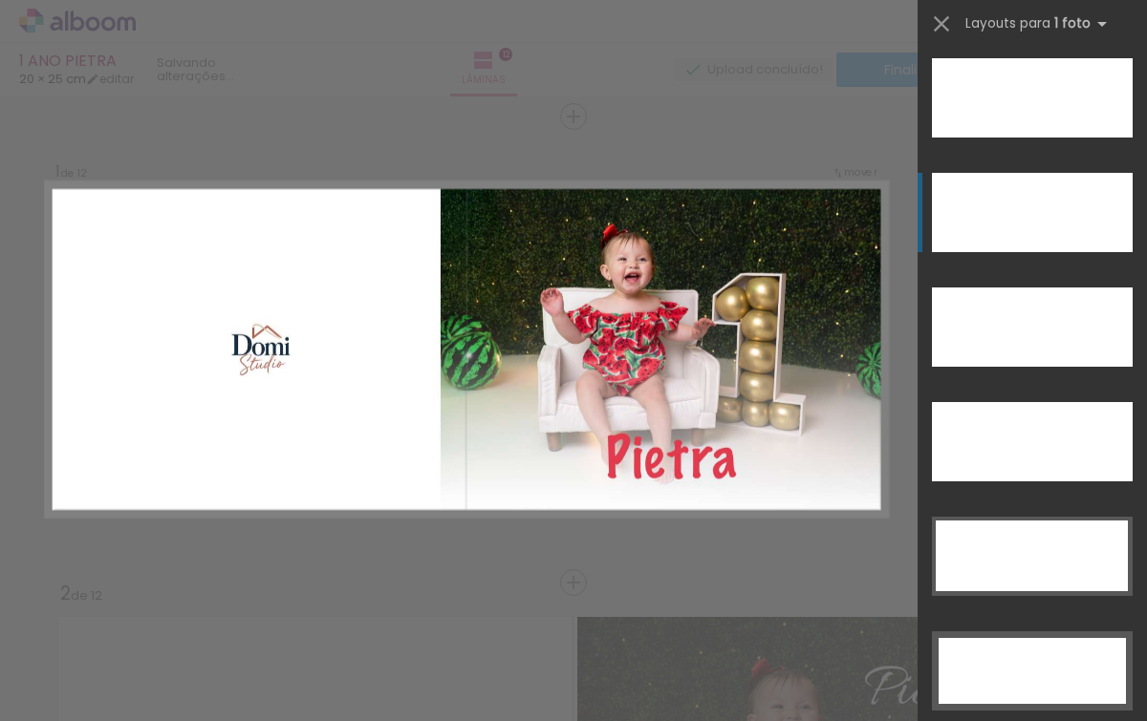
scroll to position [5618, 0]
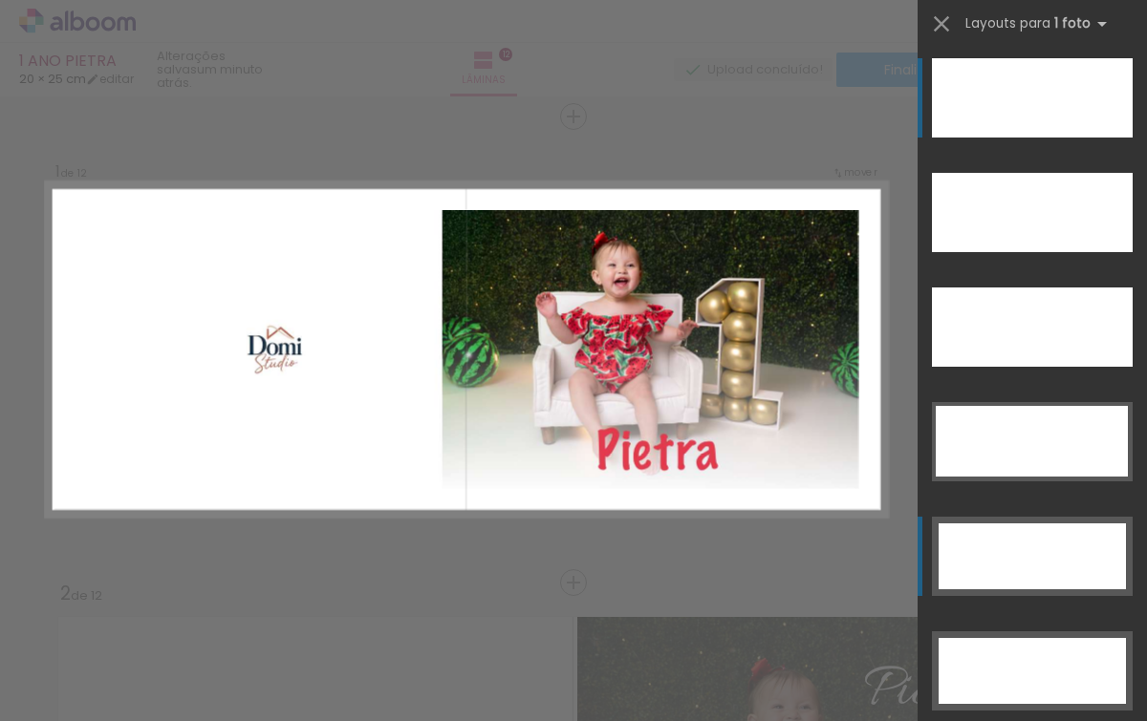
click at [1040, 527] on div at bounding box center [1031, 557] width 187 height 66
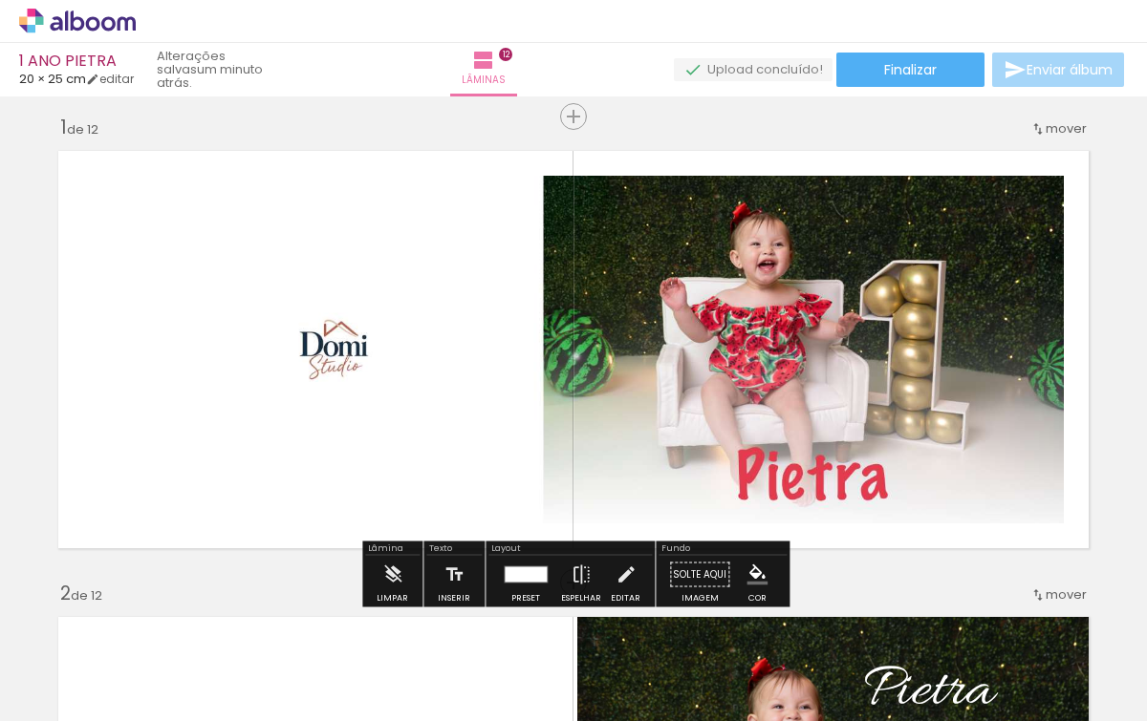
click at [525, 569] on div at bounding box center [526, 575] width 42 height 15
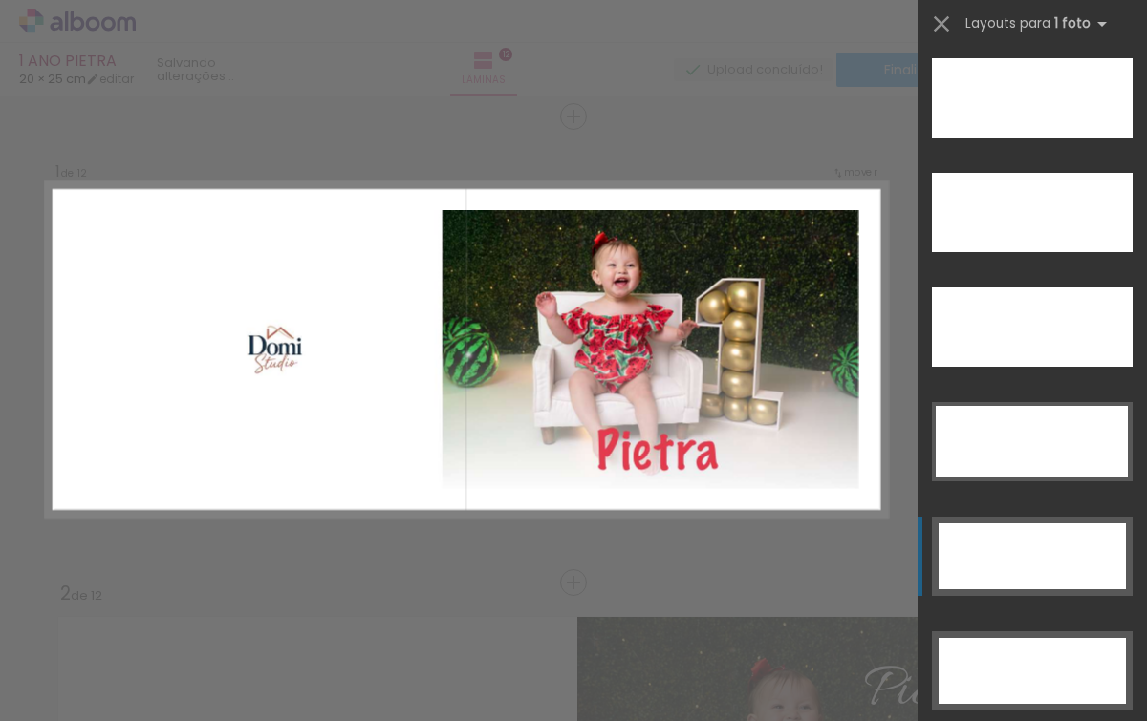
scroll to position [6077, 0]
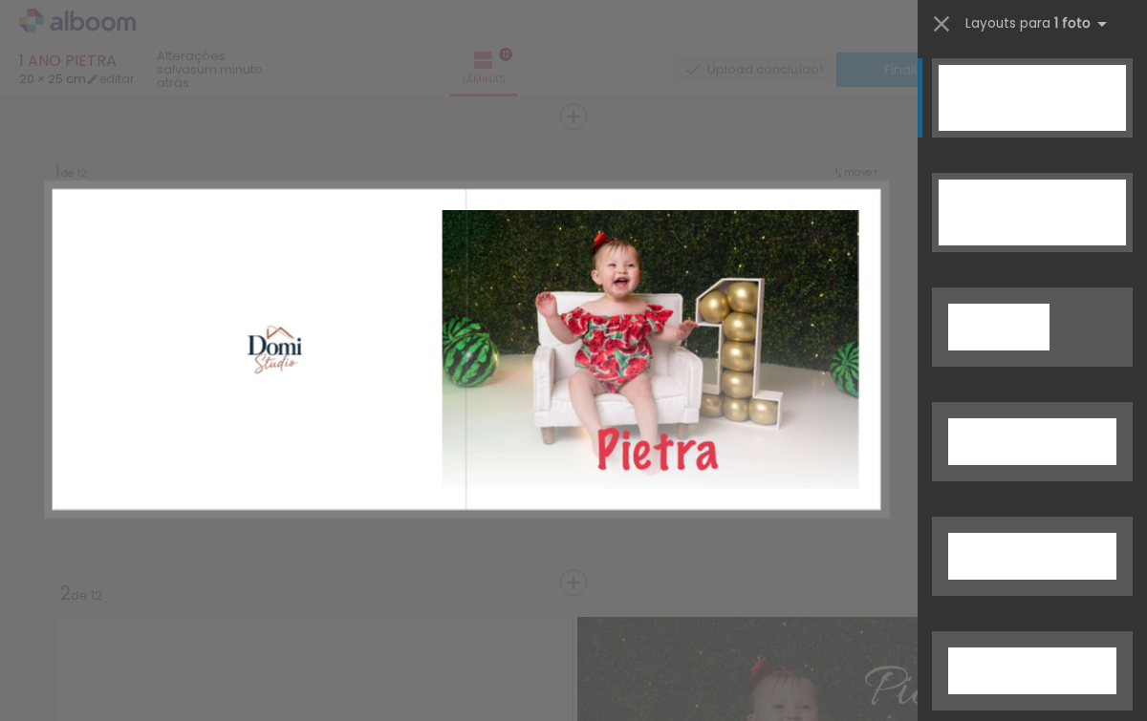
click at [1035, 117] on div at bounding box center [1031, 98] width 187 height 66
click at [1028, 87] on div at bounding box center [1031, 98] width 187 height 66
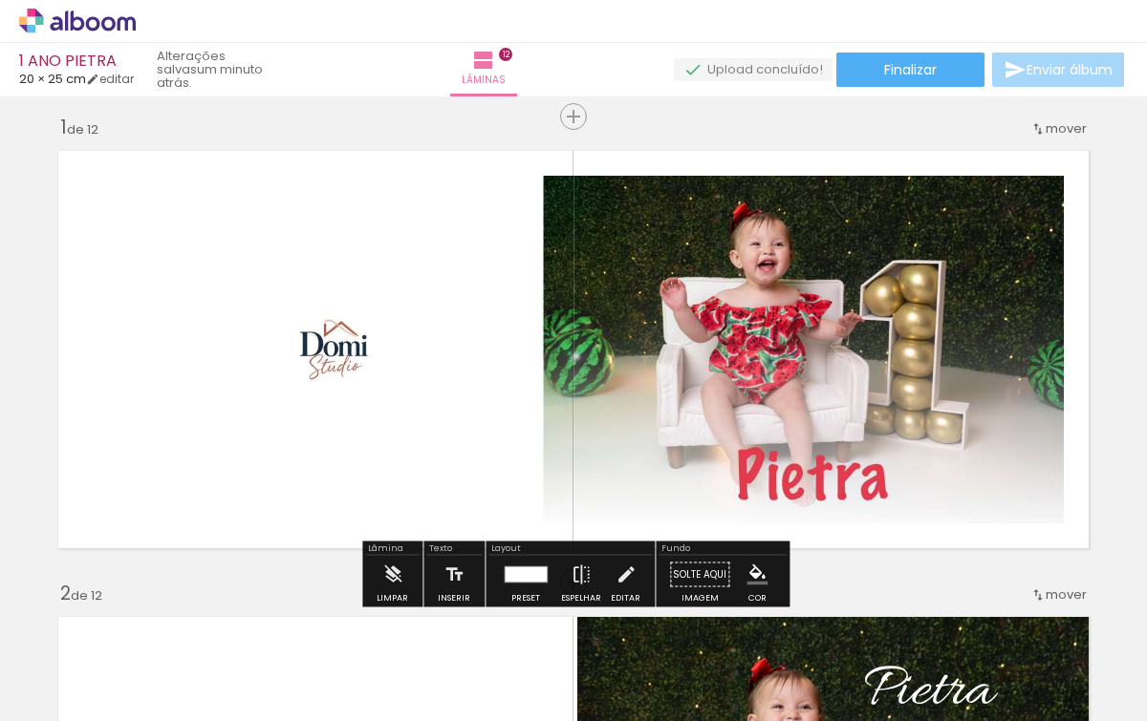
click at [532, 577] on div at bounding box center [526, 575] width 42 height 15
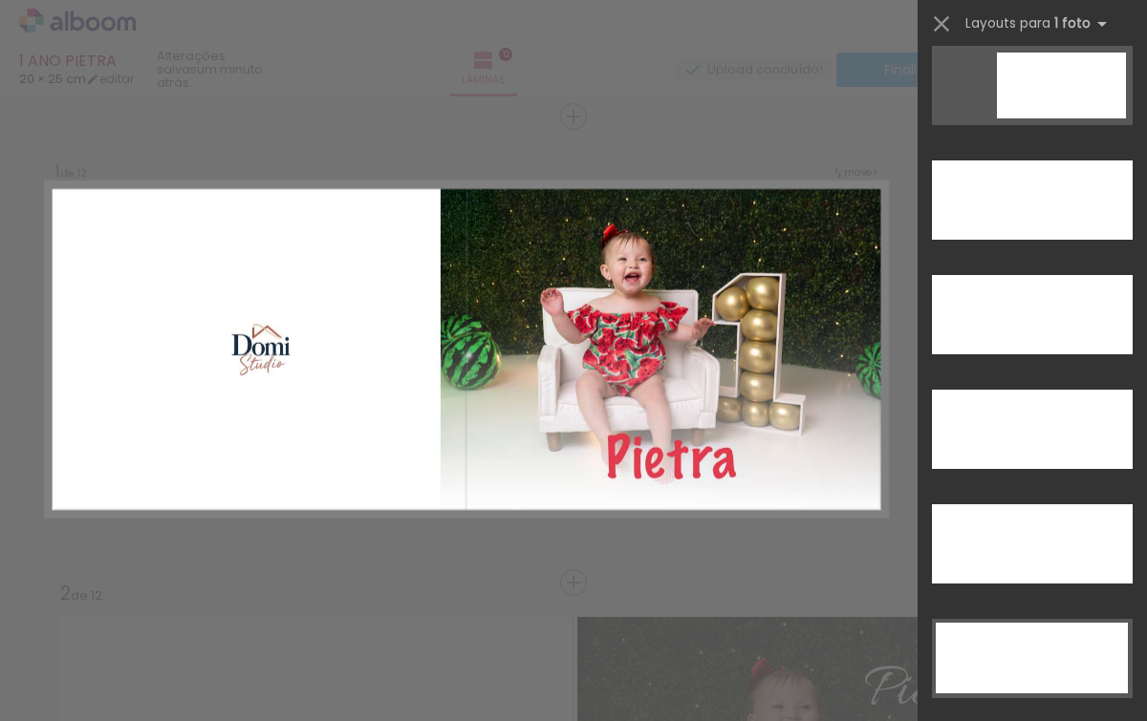
scroll to position [5400, 0]
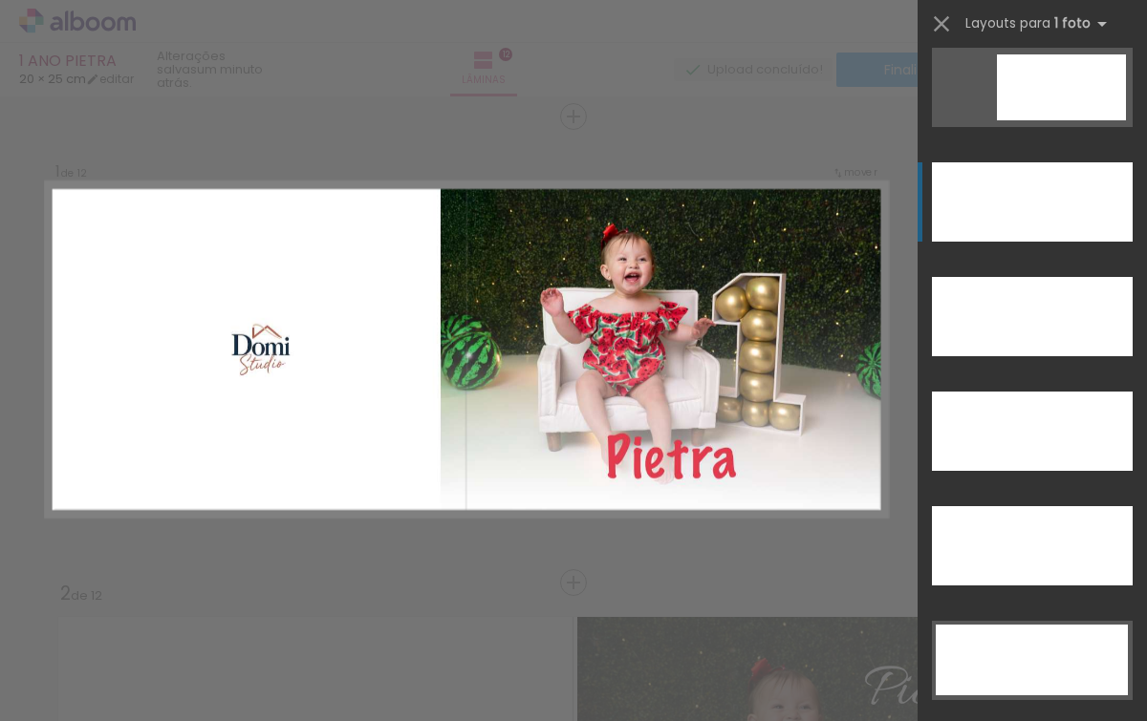
click at [1050, 231] on div at bounding box center [1032, 201] width 201 height 79
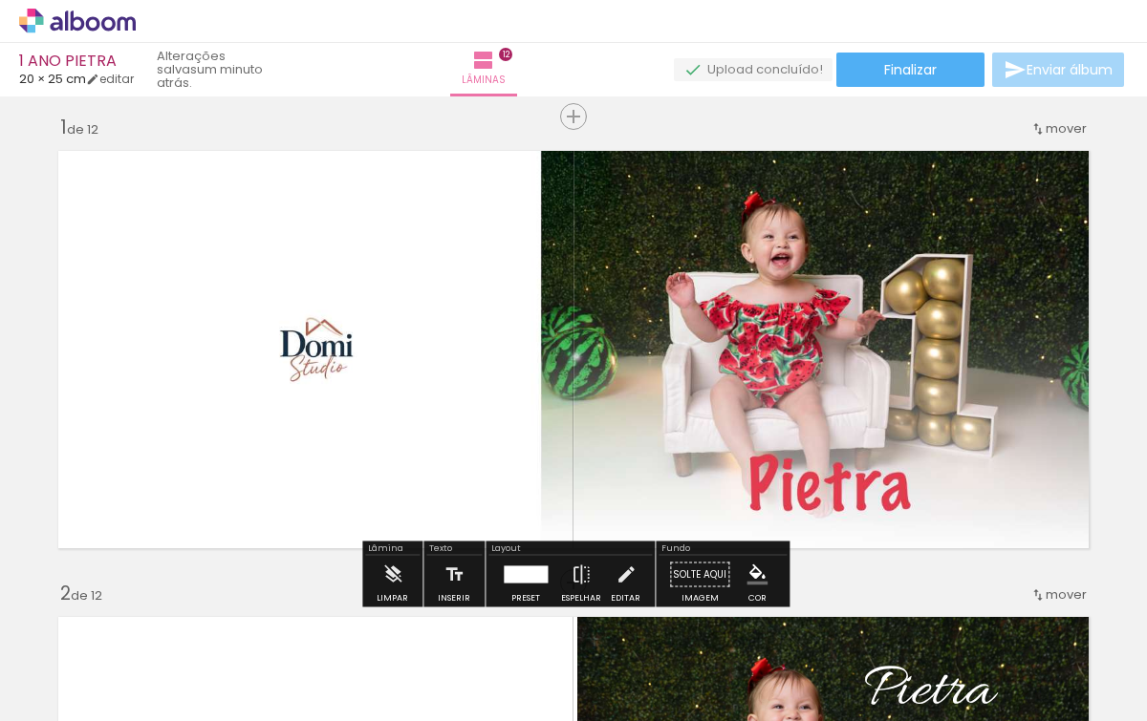
click at [526, 565] on div at bounding box center [526, 575] width 52 height 38
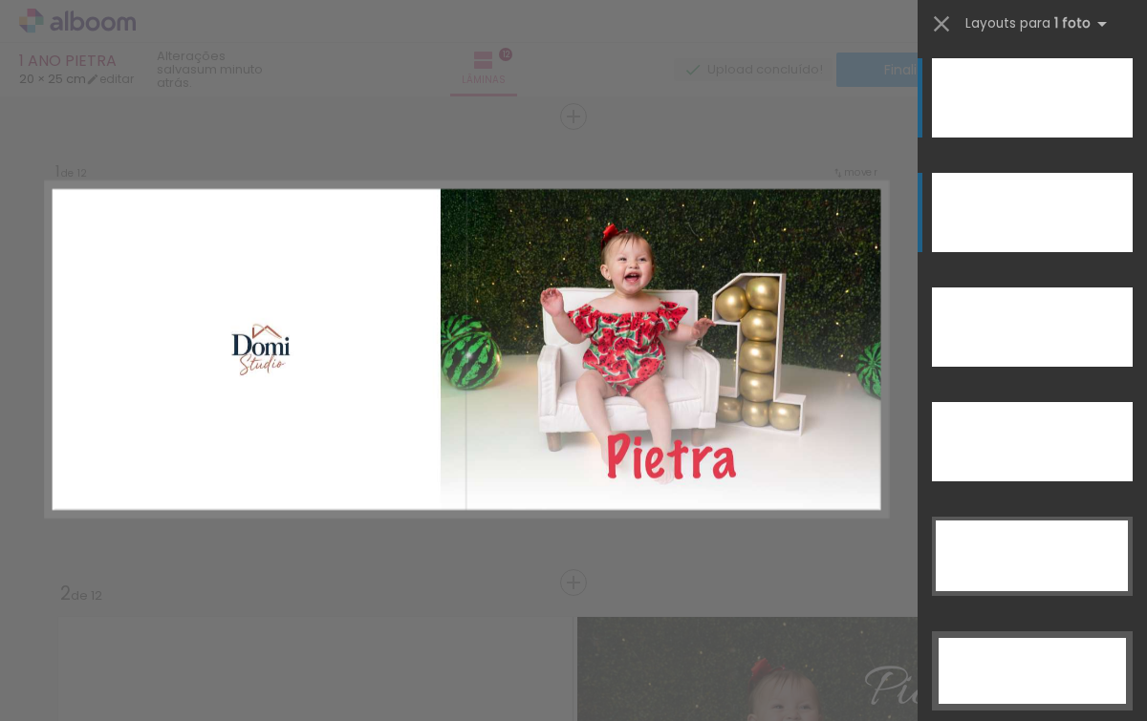
click at [975, 205] on div at bounding box center [1032, 212] width 201 height 79
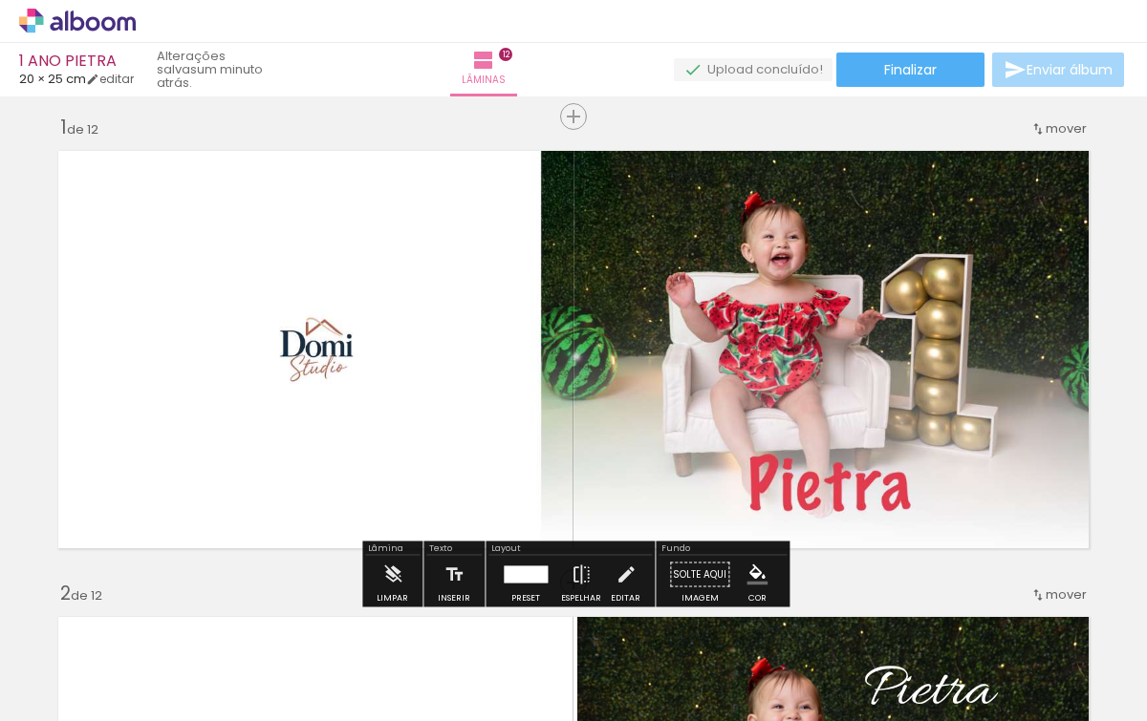
click at [525, 575] on div at bounding box center [526, 575] width 44 height 17
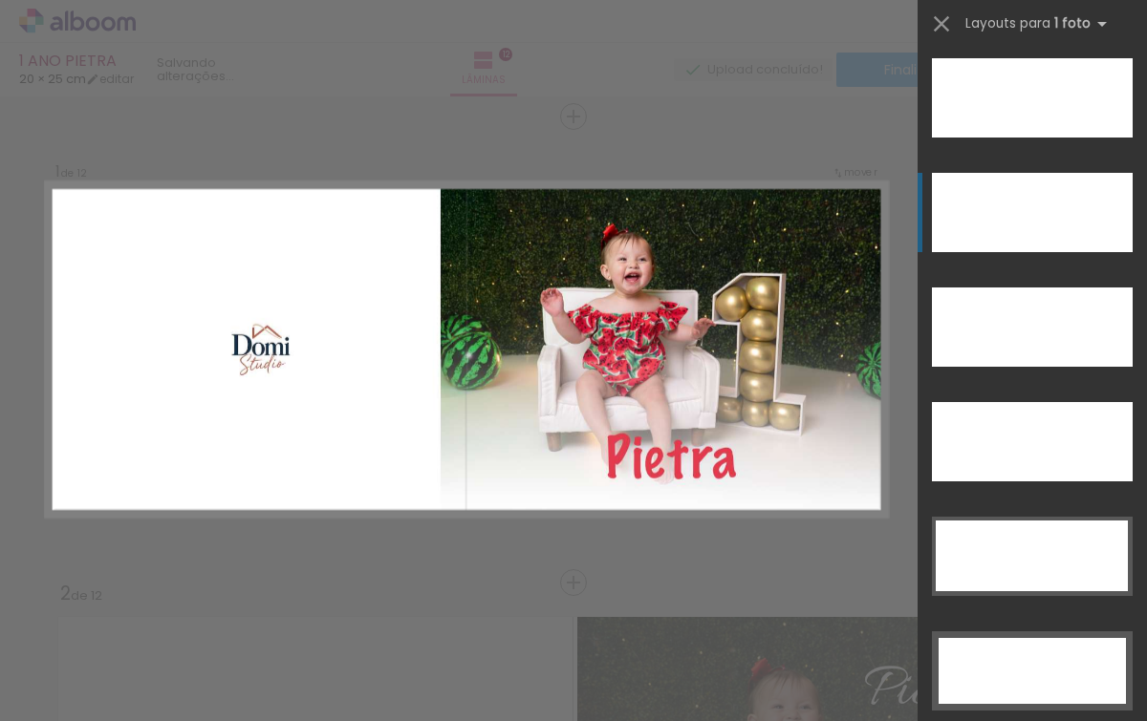
scroll to position [5618, 0]
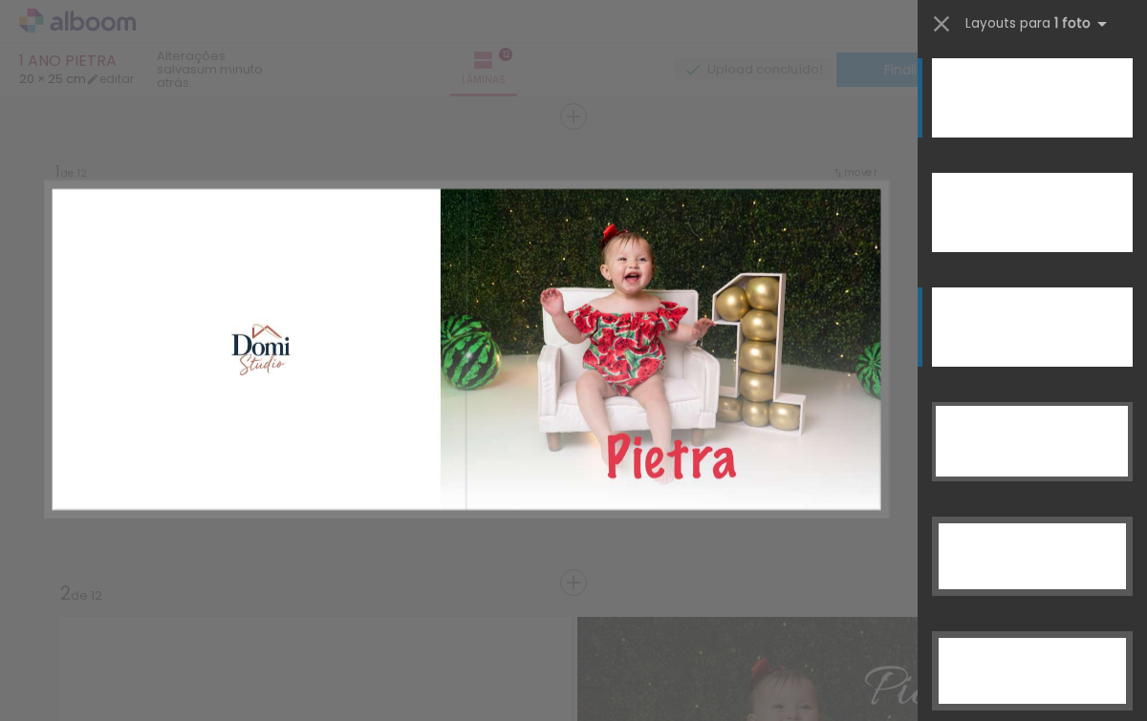
click at [967, 318] on div at bounding box center [1032, 327] width 201 height 79
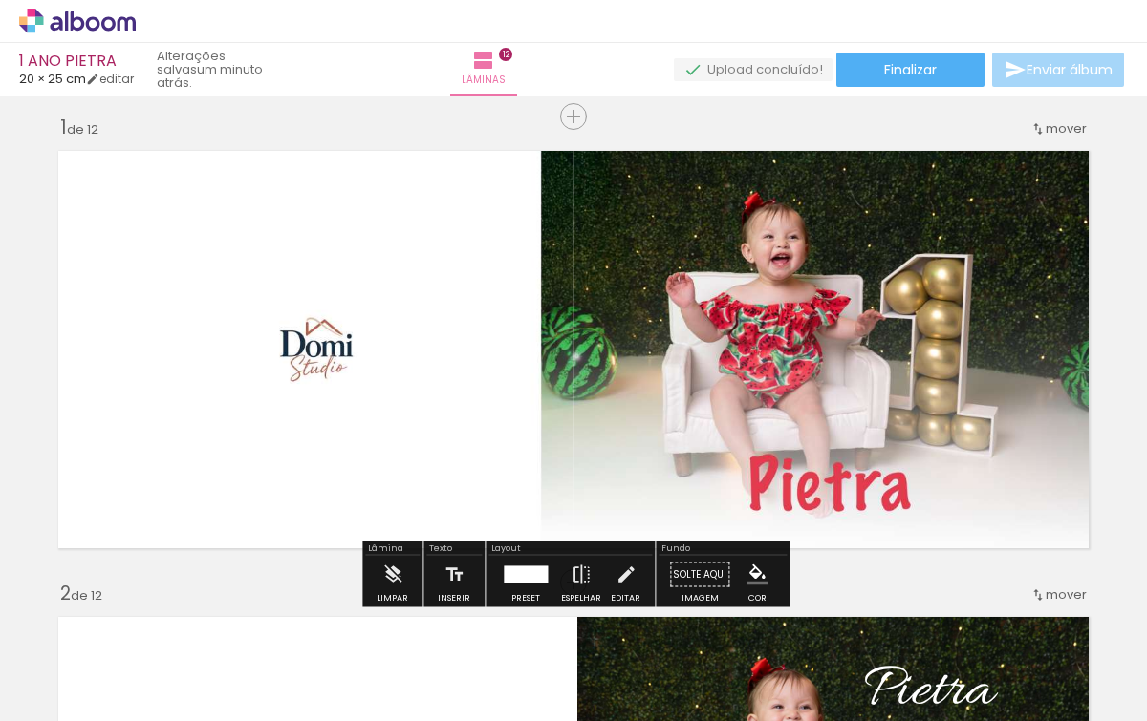
click at [531, 568] on div at bounding box center [526, 575] width 44 height 17
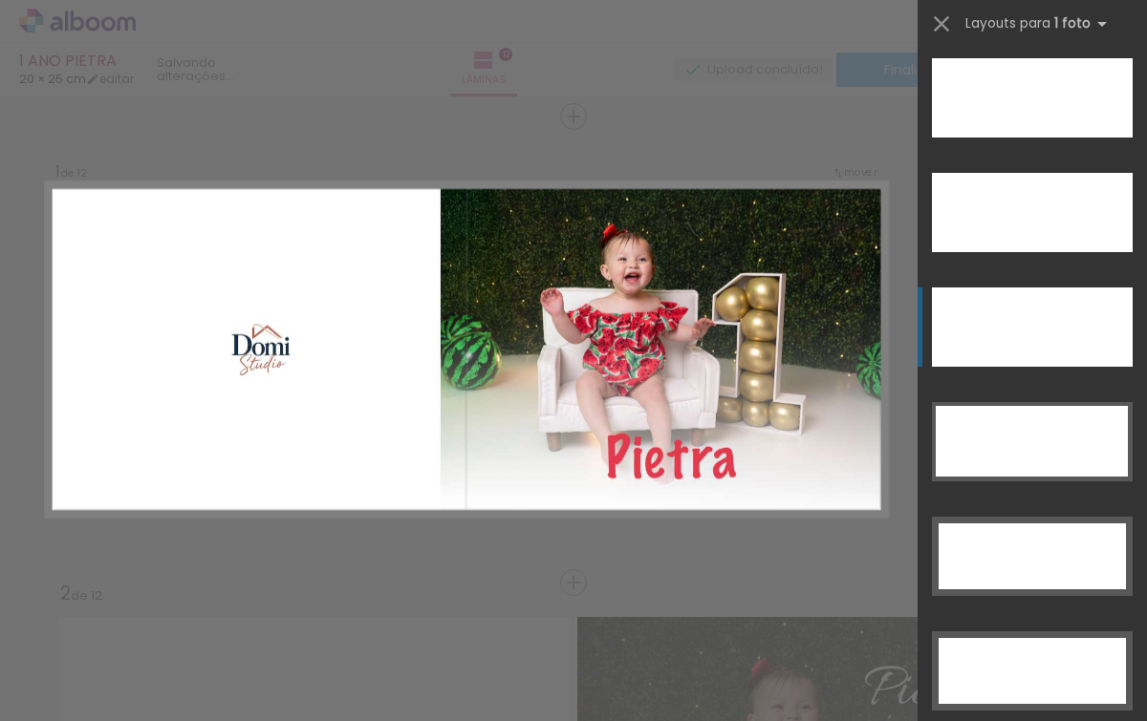
scroll to position [5848, 0]
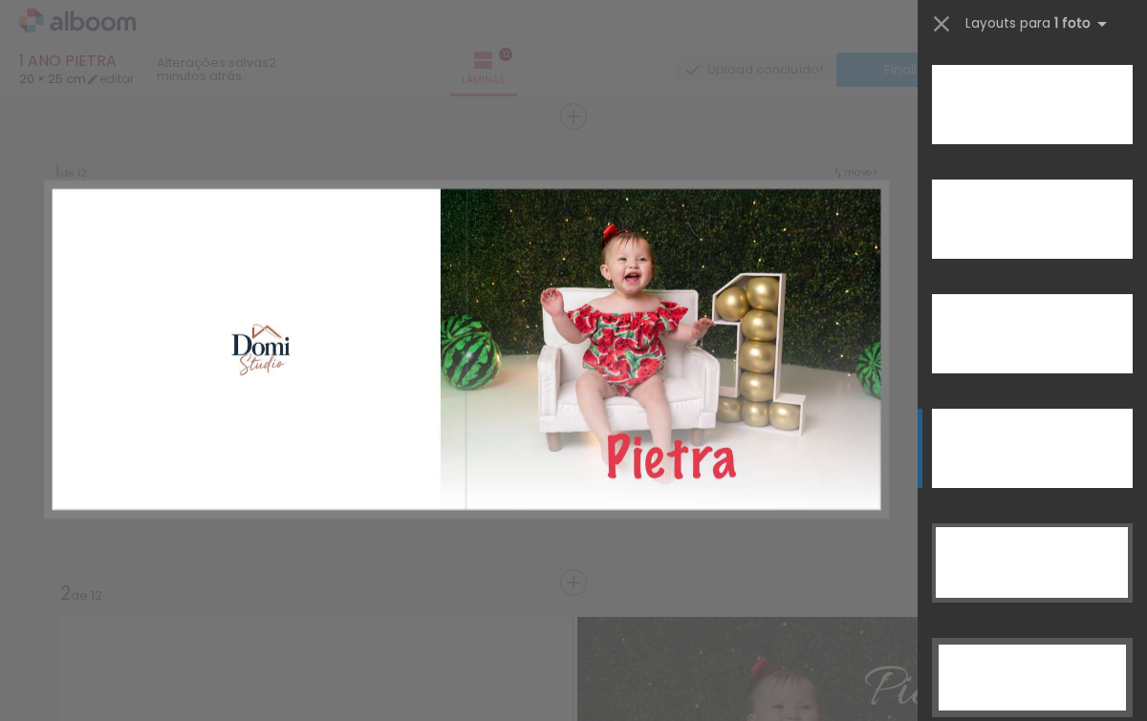
click at [852, 292] on quentale-photo at bounding box center [466, 350] width 841 height 334
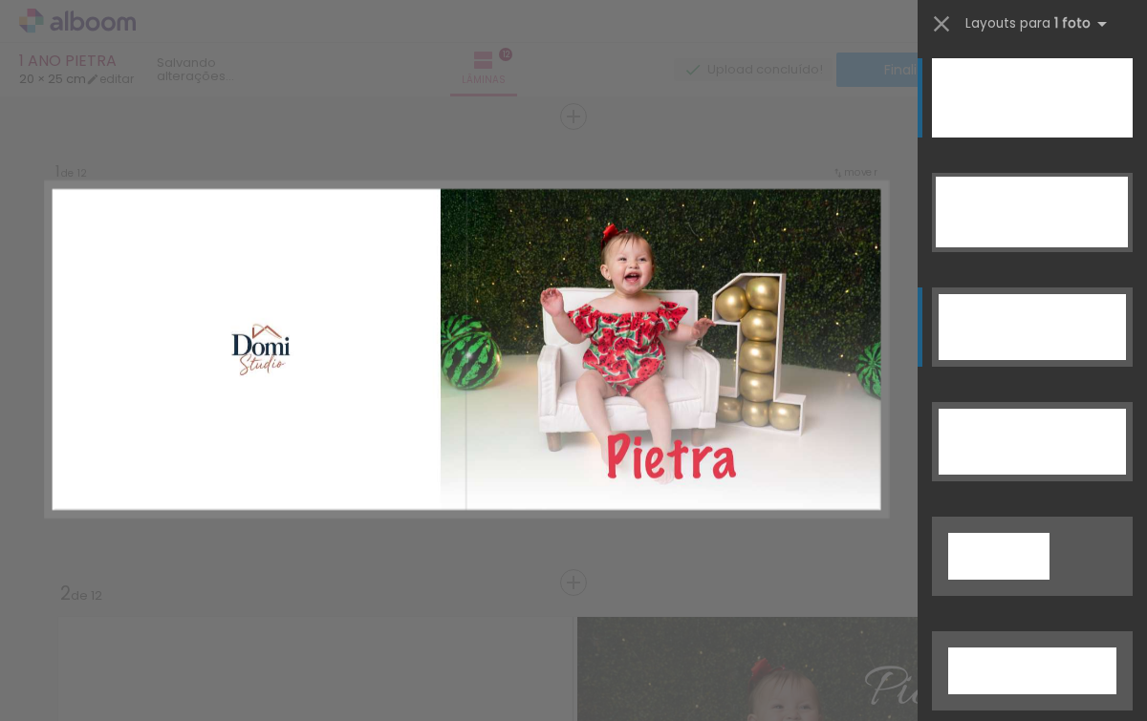
click at [1004, 105] on div at bounding box center [1032, 97] width 201 height 79
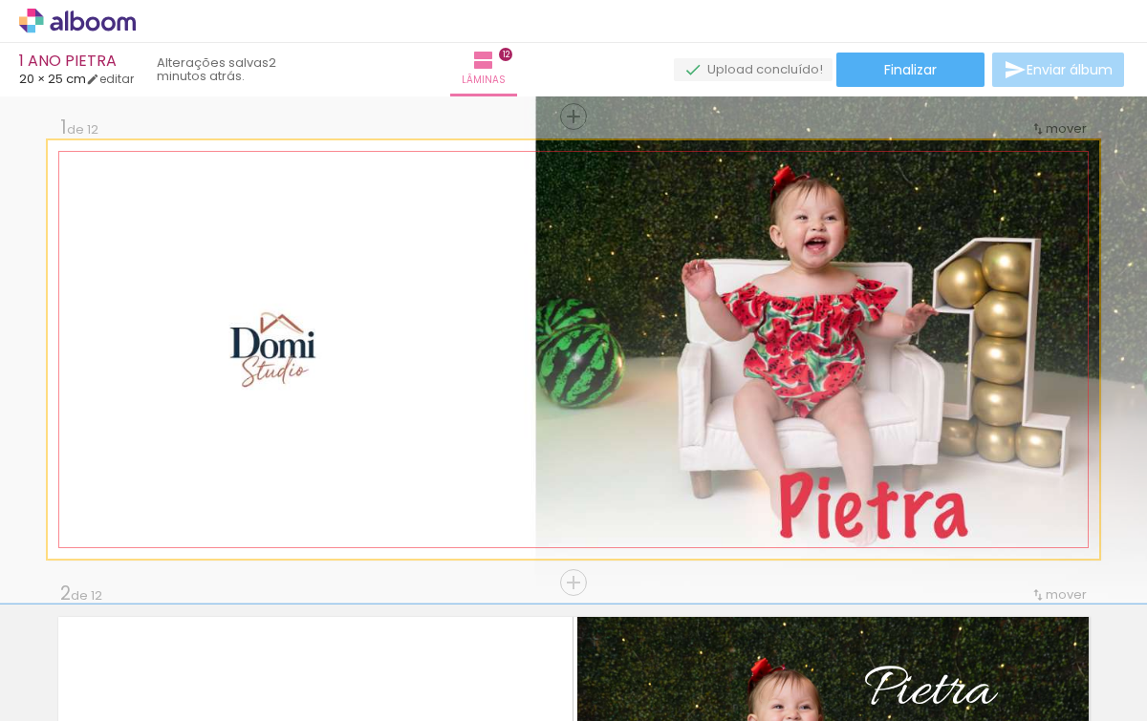
drag, startPoint x: 95, startPoint y: 163, endPoint x: 106, endPoint y: 163, distance: 11.5
click at [106, 163] on div at bounding box center [104, 160] width 17 height 17
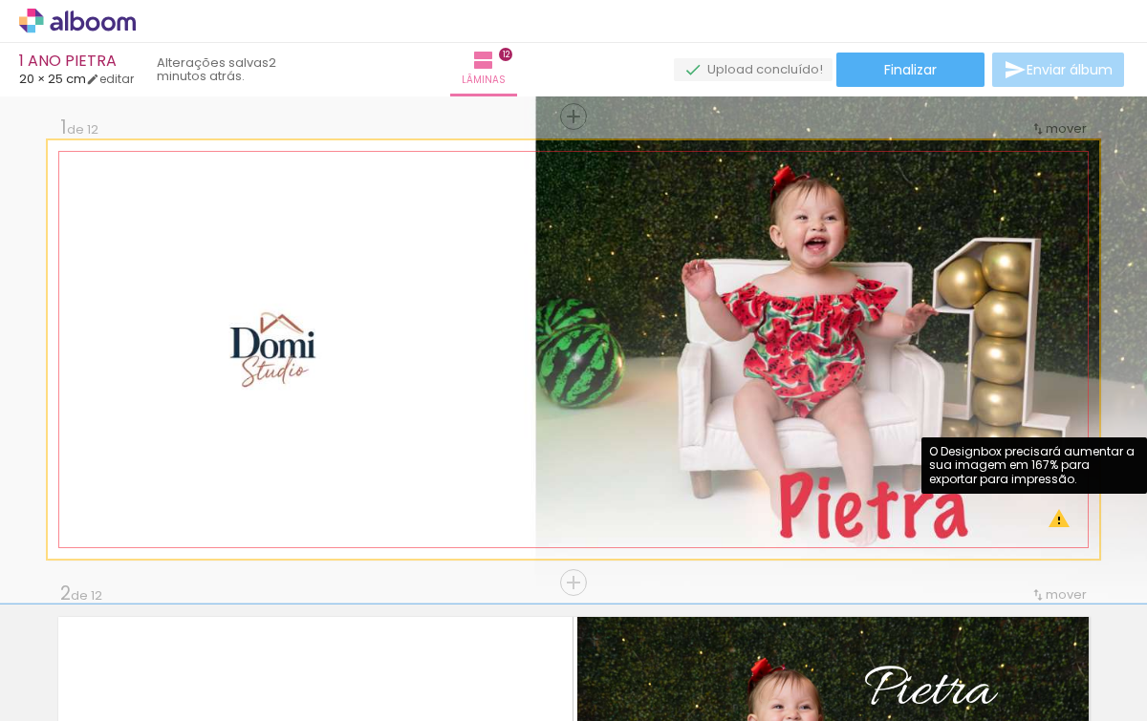
click at [1063, 524] on quentale-photo at bounding box center [573, 349] width 1051 height 419
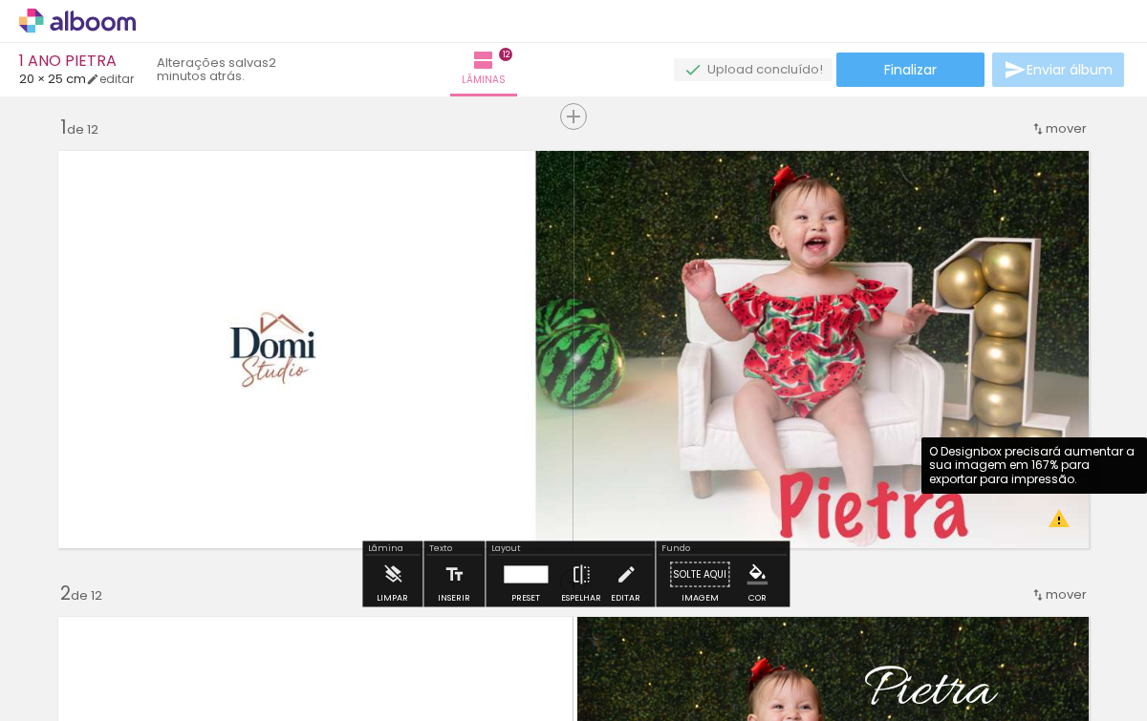
click at [1063, 524] on quentale-photo at bounding box center [573, 349] width 1051 height 419
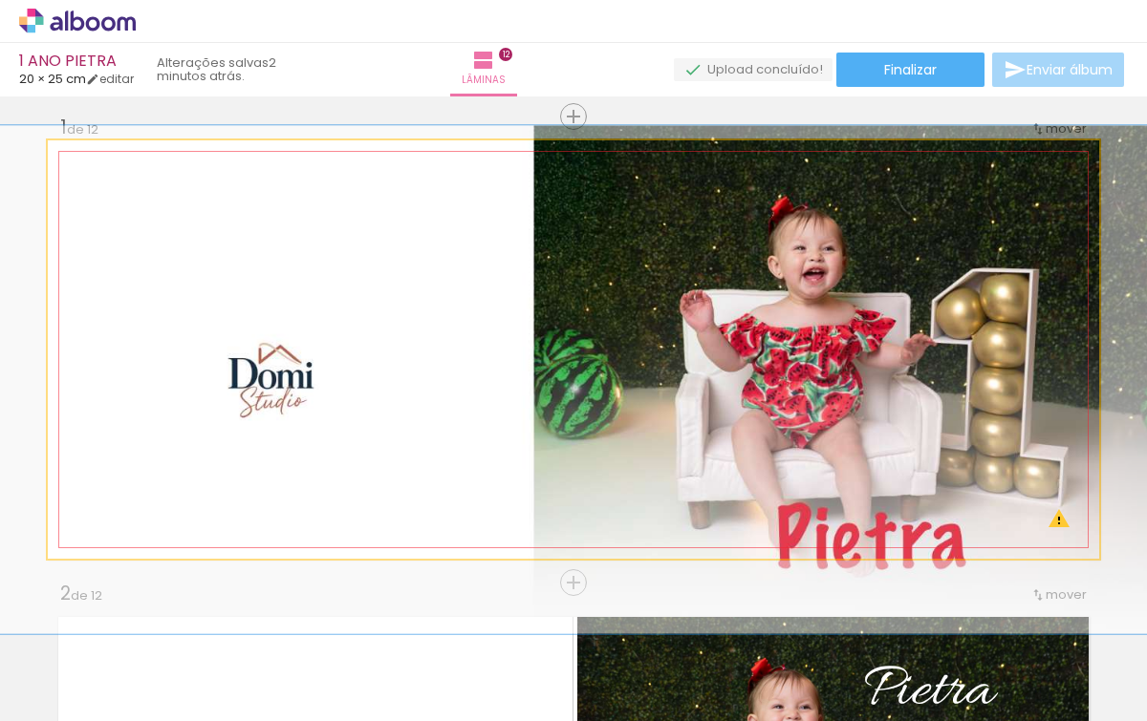
drag, startPoint x: 951, startPoint y: 419, endPoint x: 949, endPoint y: 449, distance: 30.6
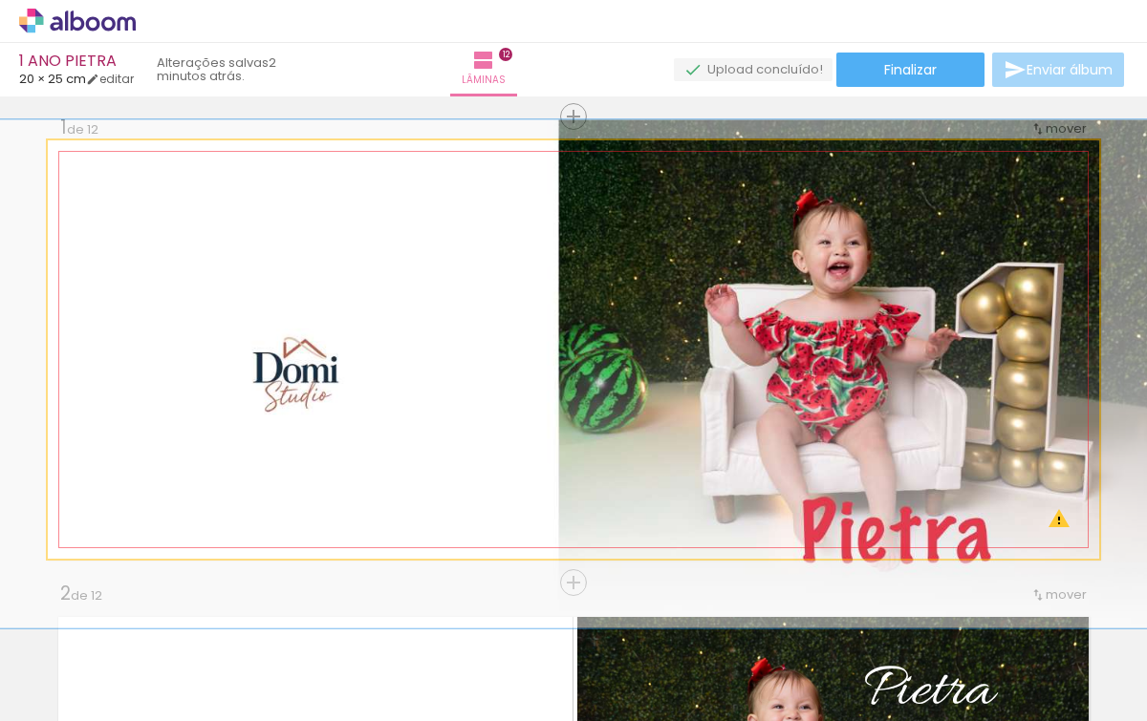
drag, startPoint x: 949, startPoint y: 449, endPoint x: 974, endPoint y: 443, distance: 25.5
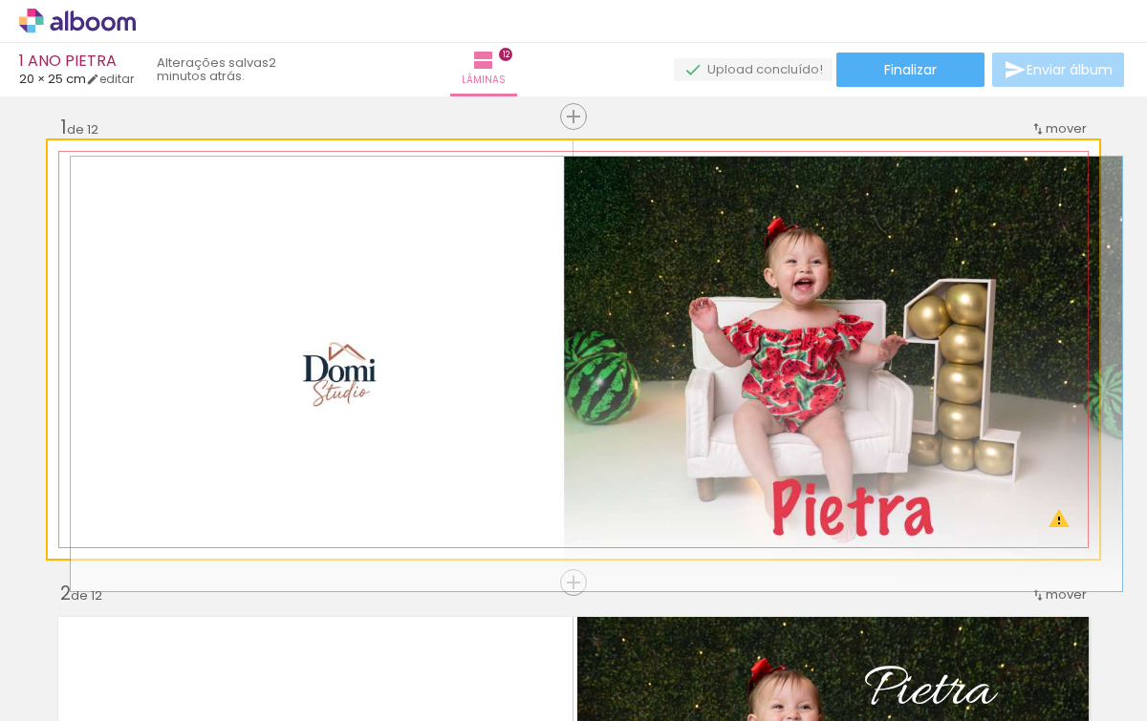
drag, startPoint x: 107, startPoint y: 162, endPoint x: 79, endPoint y: 166, distance: 28.0
type paper-slider "100"
click at [79, 166] on div at bounding box center [92, 160] width 31 height 31
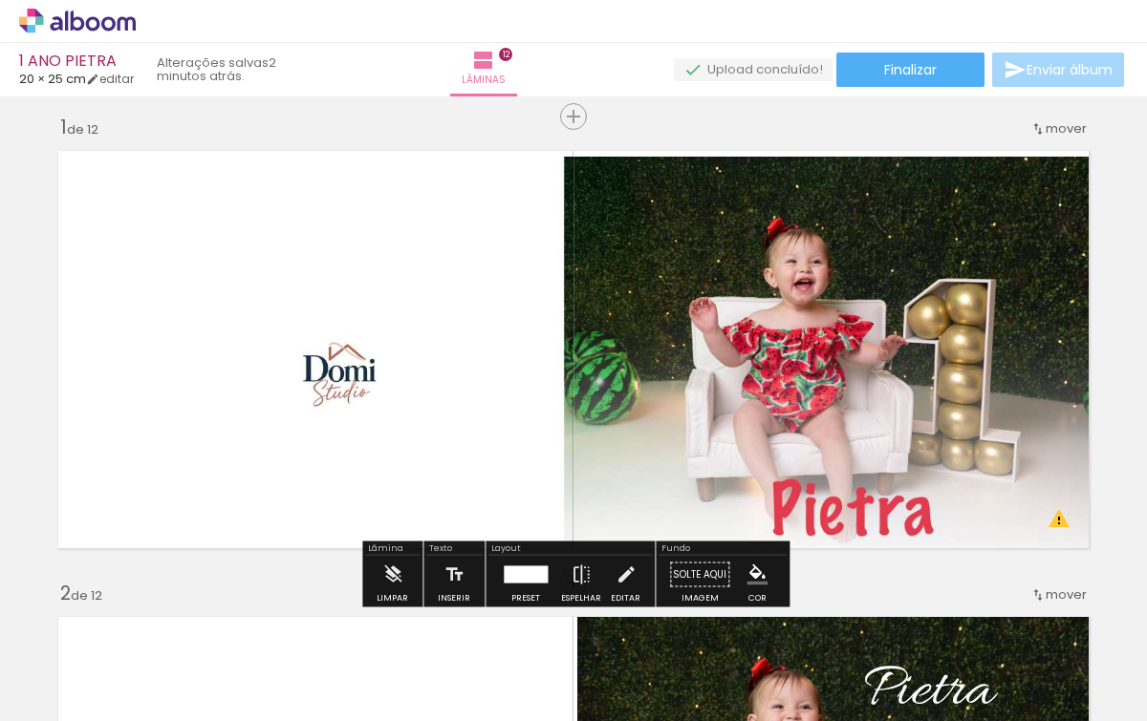
click at [237, 159] on div at bounding box center [242, 160] width 23 height 19
click at [0, 0] on slot "P&B" at bounding box center [0, 0] width 0 height 0
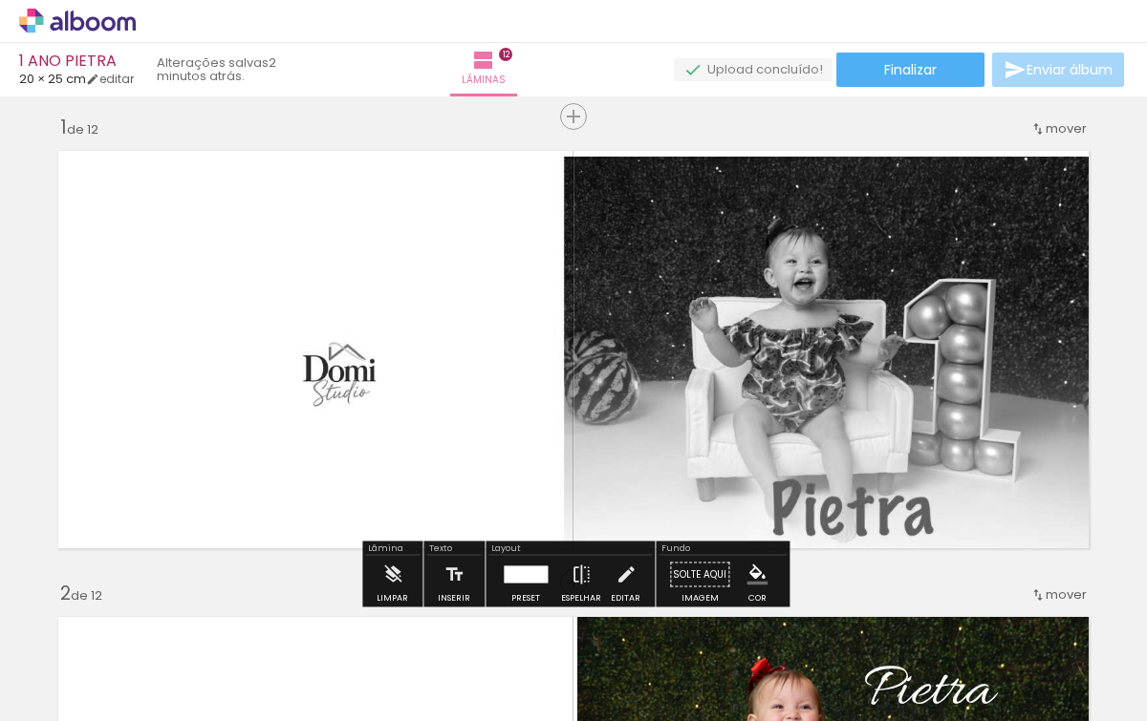
click at [0, 0] on slot "P&B" at bounding box center [0, 0] width 0 height 0
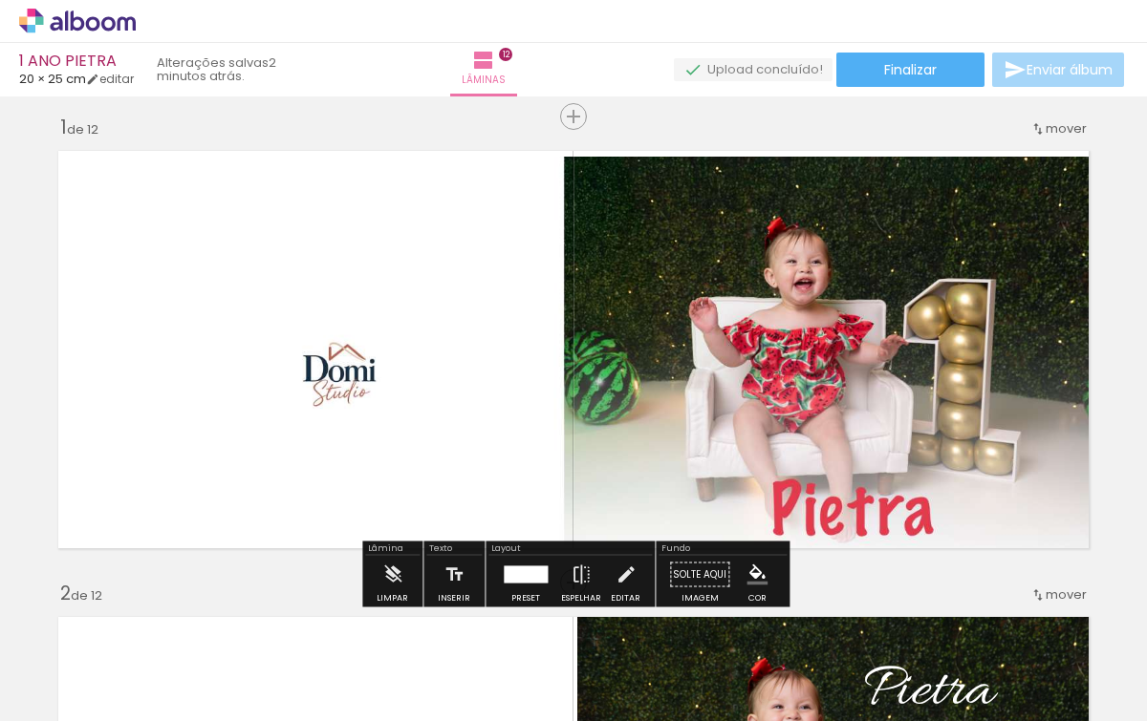
click at [392, 277] on quentale-photo at bounding box center [573, 349] width 1051 height 419
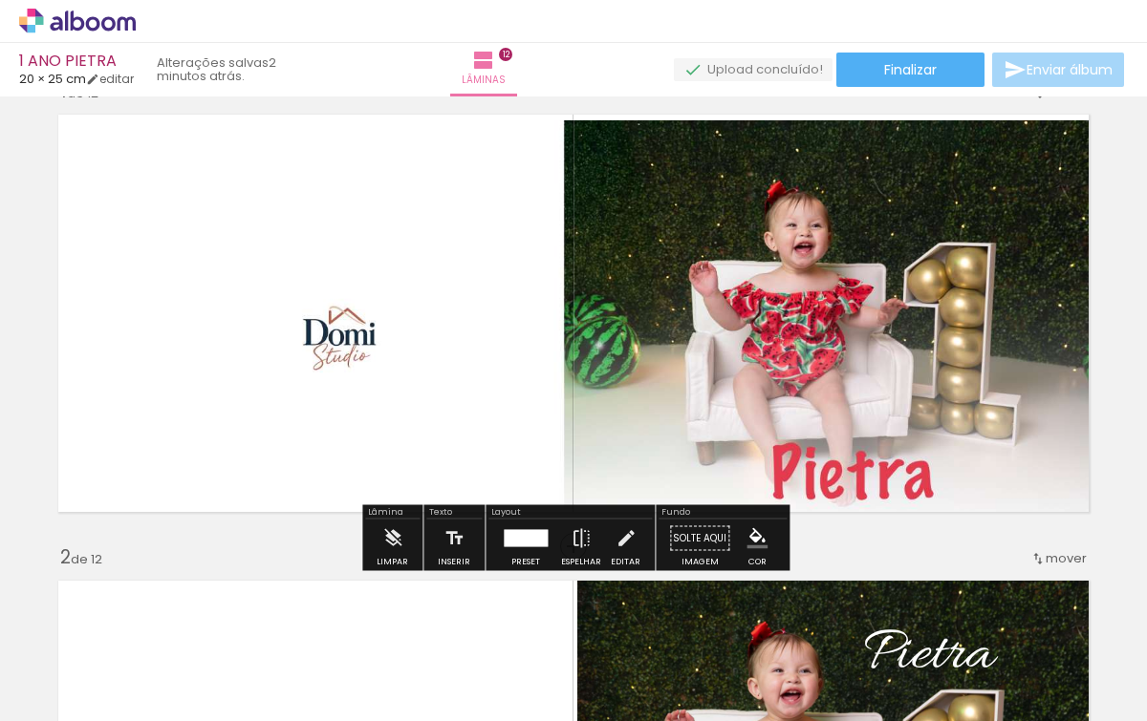
scroll to position [45, 0]
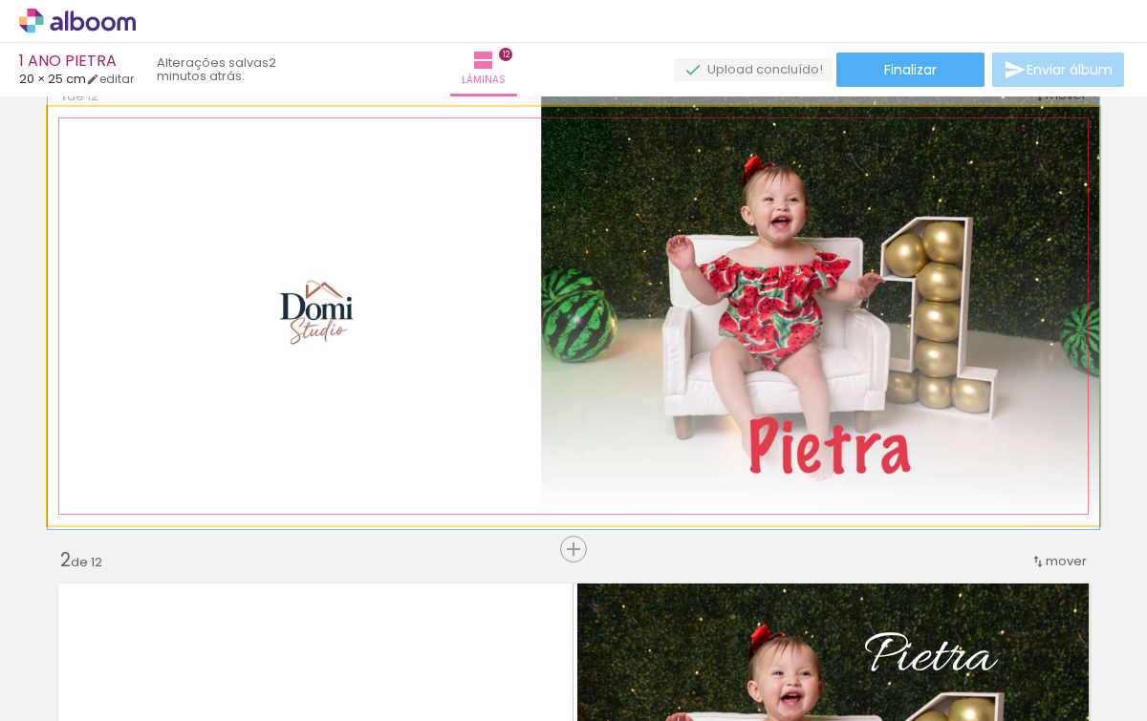
drag, startPoint x: 297, startPoint y: 237, endPoint x: 298, endPoint y: 208, distance: 28.7
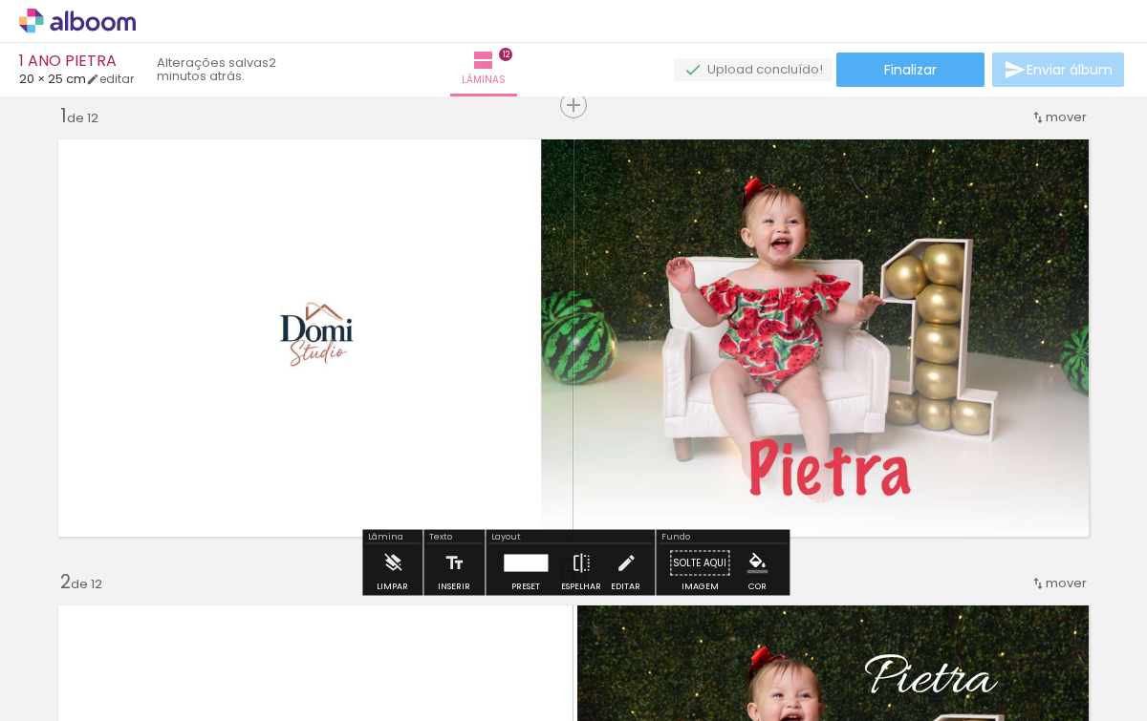
scroll to position [0, 0]
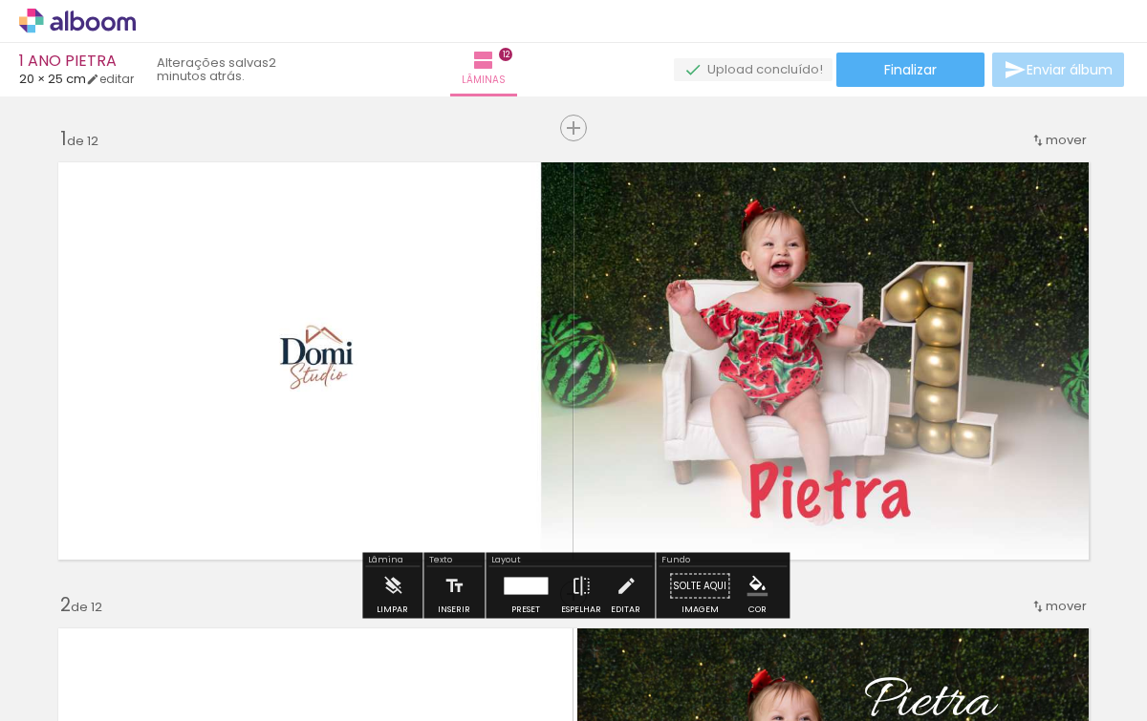
click at [606, 353] on quentale-photo at bounding box center [573, 361] width 1051 height 419
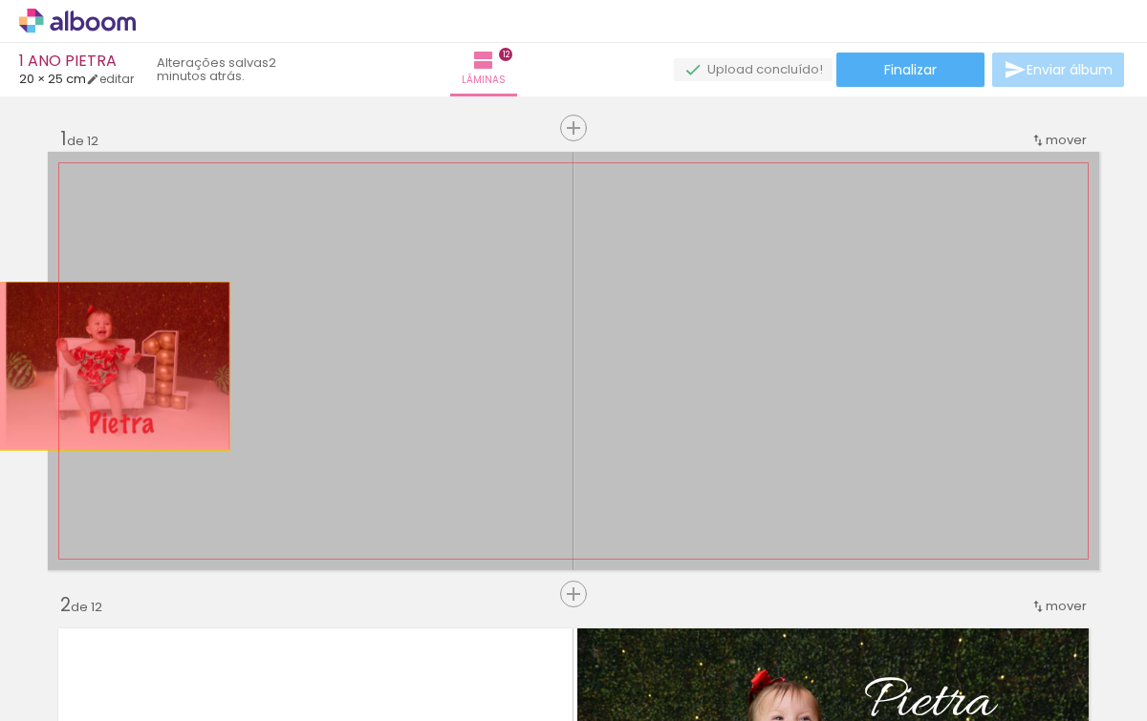
drag, startPoint x: 606, startPoint y: 353, endPoint x: 19, endPoint y: 366, distance: 586.8
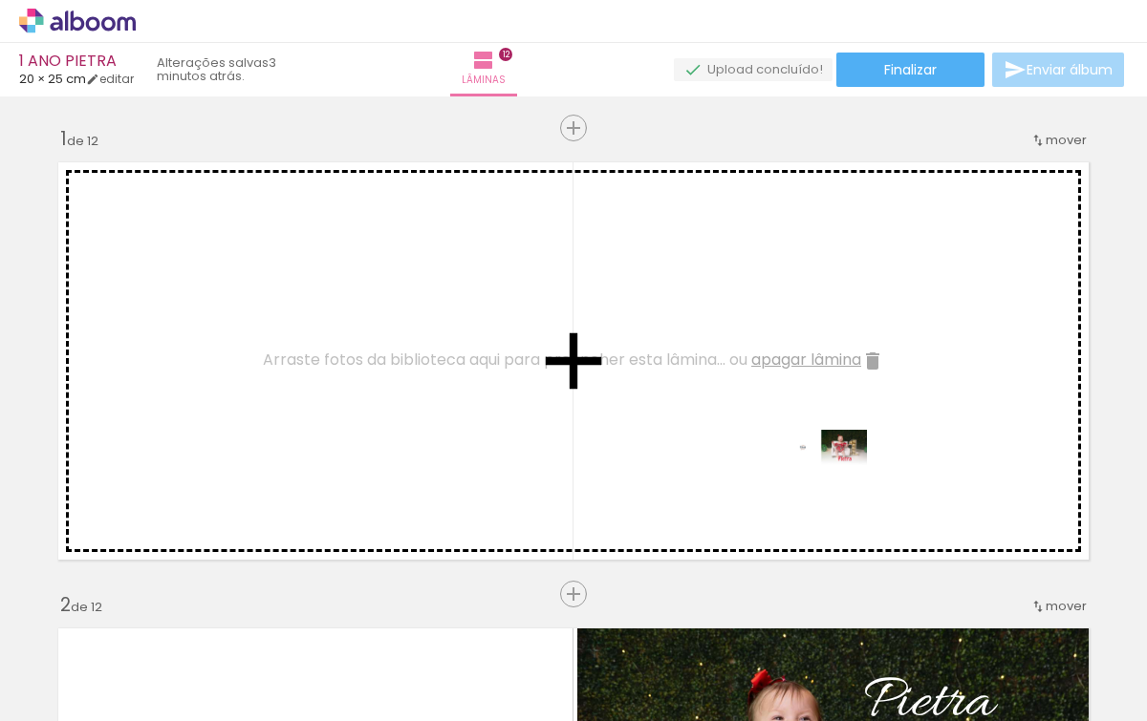
drag, startPoint x: 960, startPoint y: 649, endPoint x: 838, endPoint y: 487, distance: 202.6
click at [838, 487] on quentale-workspace at bounding box center [573, 360] width 1147 height 721
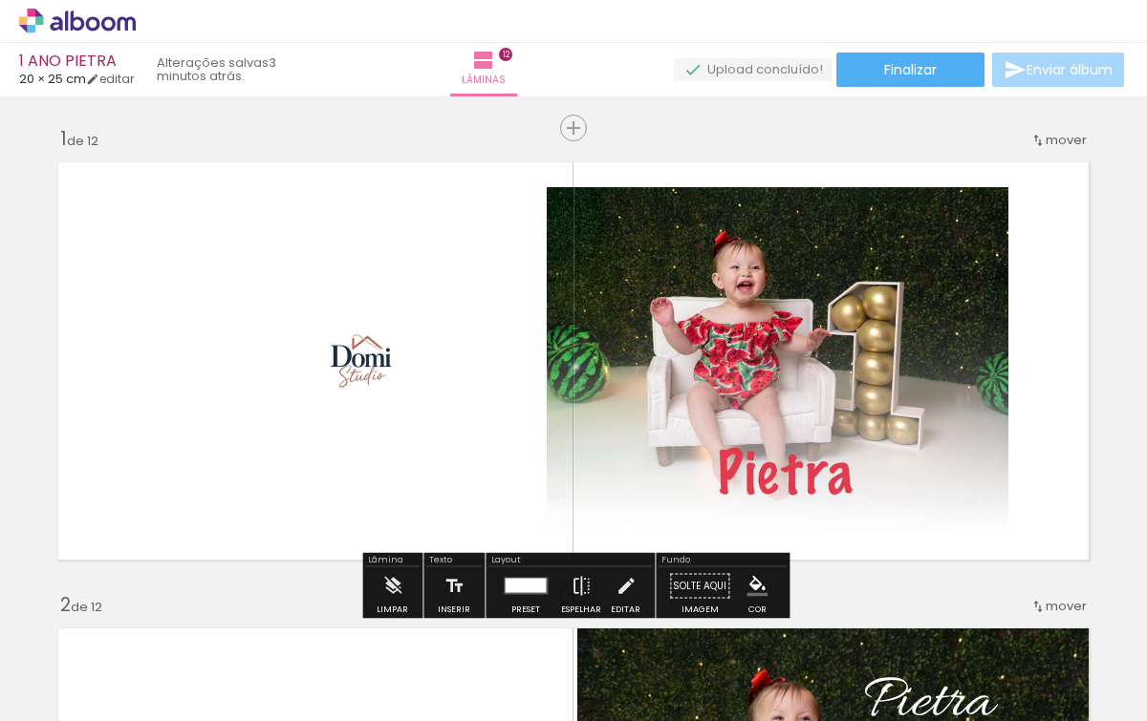
click at [529, 581] on div at bounding box center [525, 586] width 41 height 14
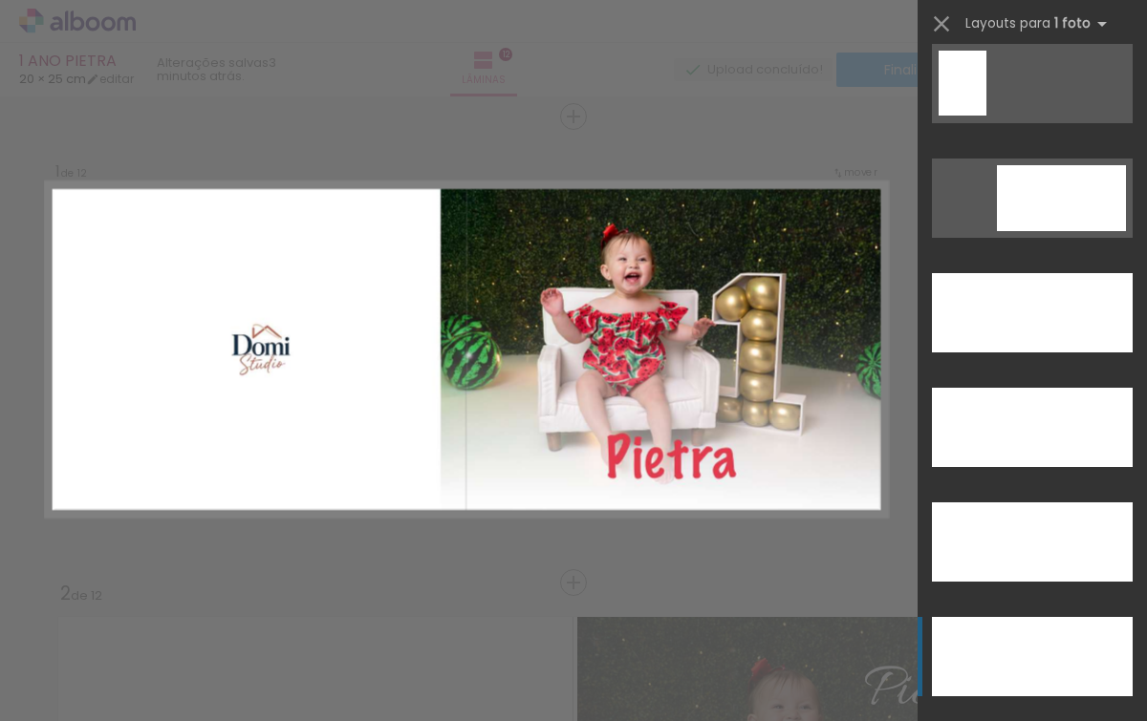
scroll to position [5278, 0]
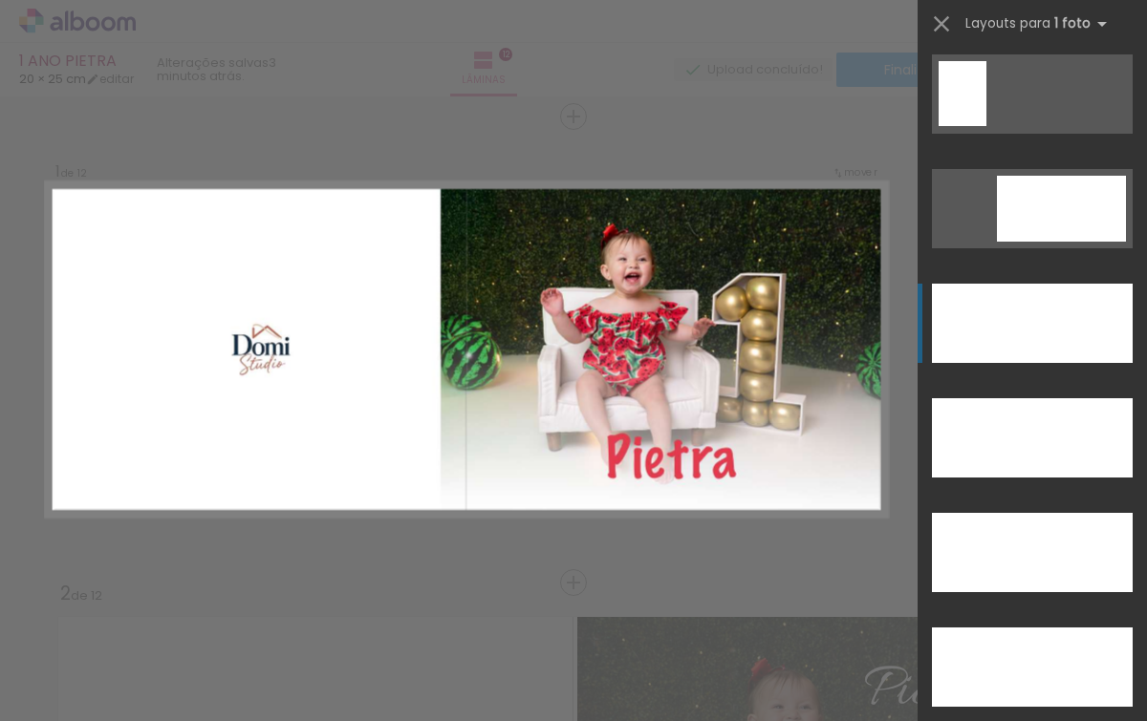
click at [999, 337] on div at bounding box center [1032, 323] width 201 height 79
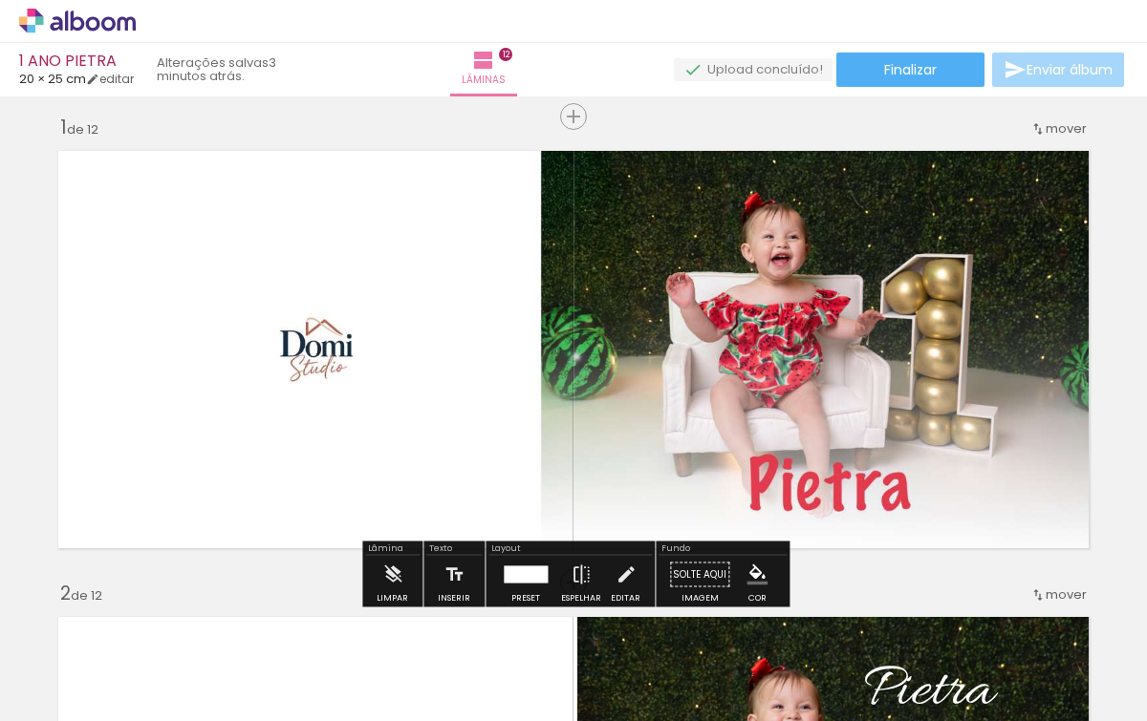
click at [1097, 651] on div at bounding box center [1068, 656] width 95 height 39
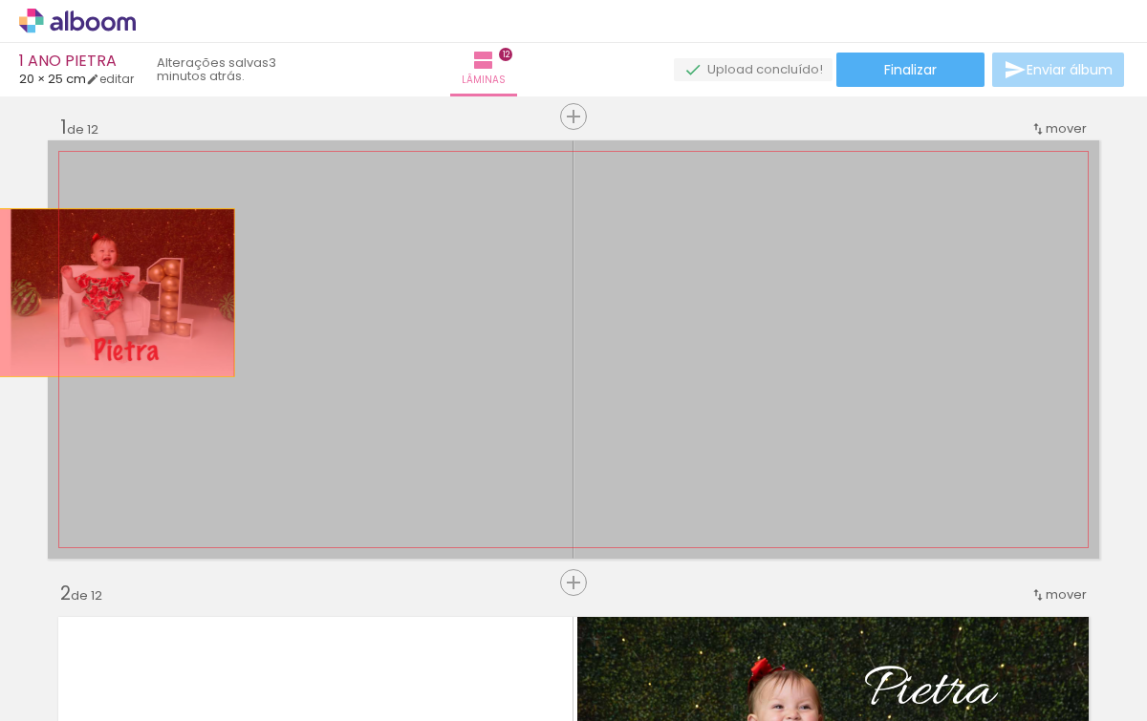
drag, startPoint x: 290, startPoint y: 277, endPoint x: 24, endPoint y: 292, distance: 266.1
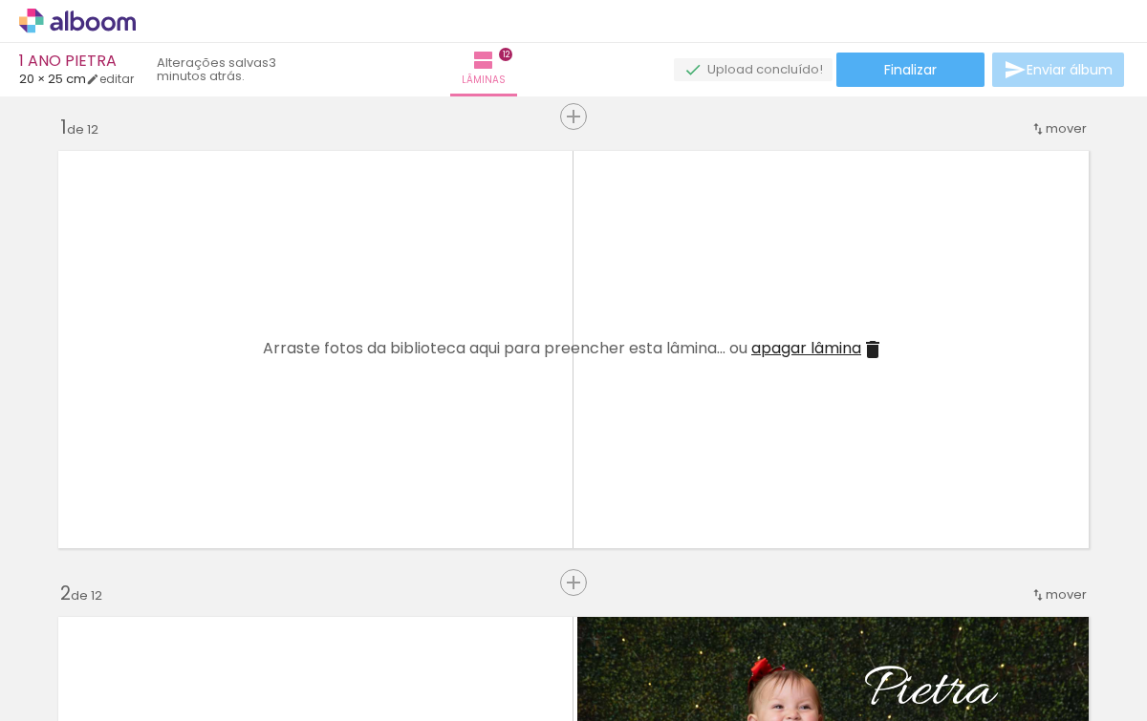
click at [1087, 664] on div at bounding box center [1068, 656] width 95 height 39
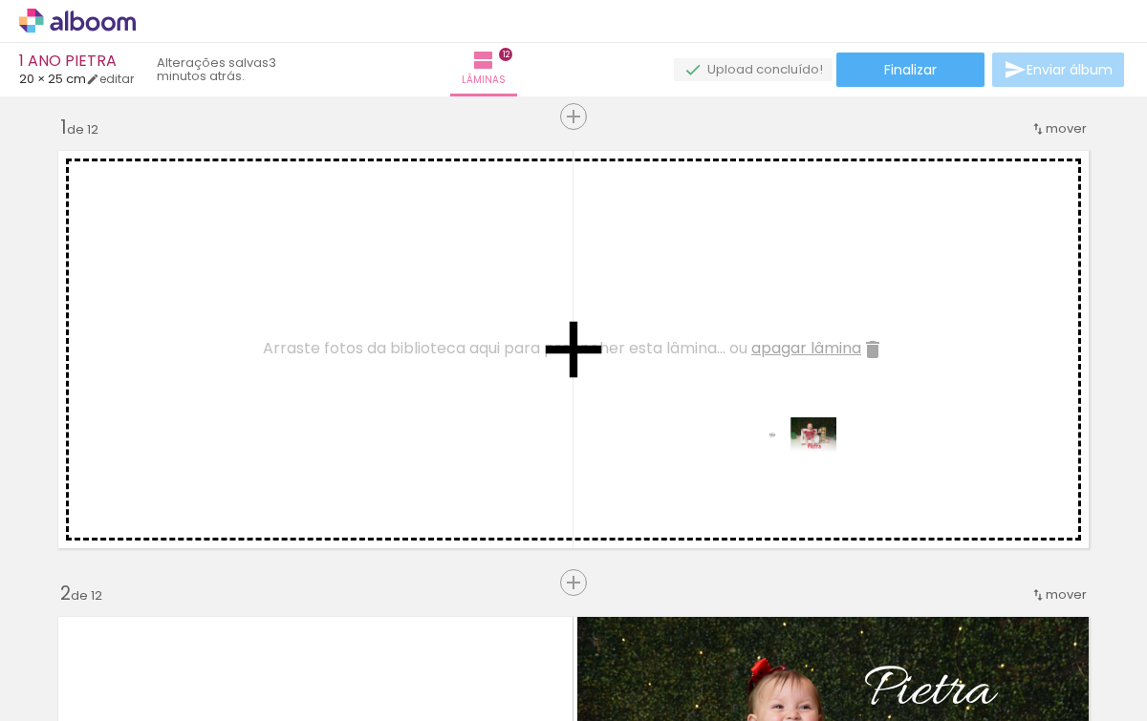
drag, startPoint x: 1074, startPoint y: 657, endPoint x: 807, endPoint y: 475, distance: 323.1
click at [807, 475] on quentale-workspace at bounding box center [573, 360] width 1147 height 721
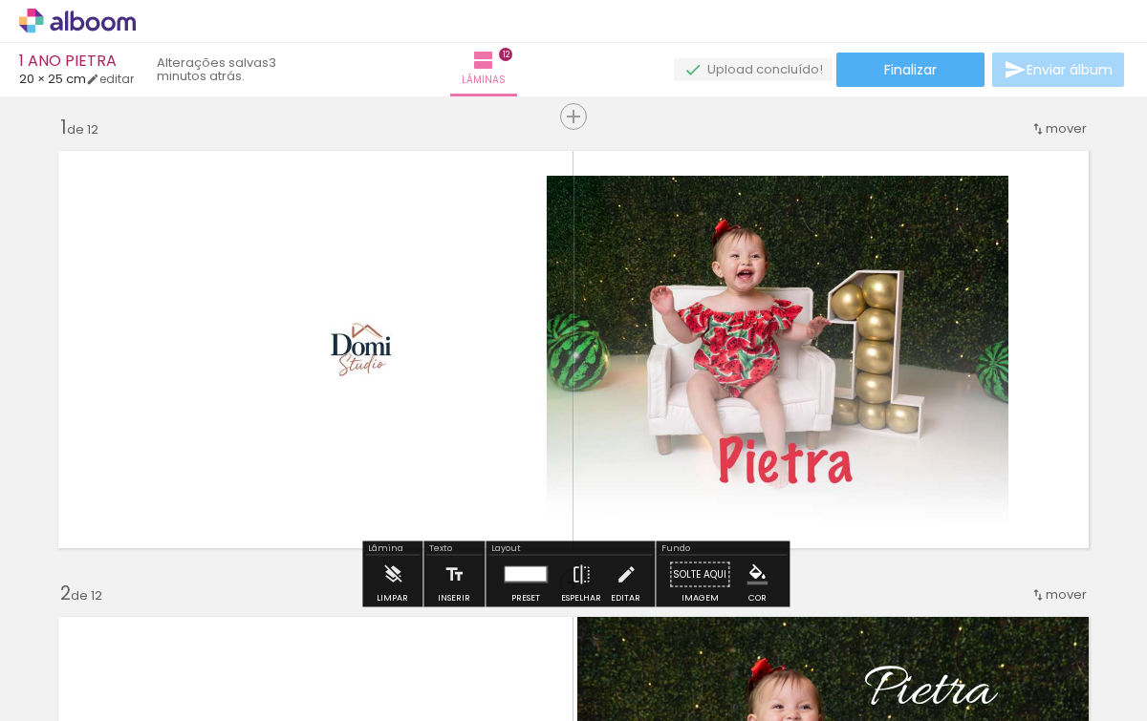
click at [517, 564] on div at bounding box center [526, 575] width 52 height 38
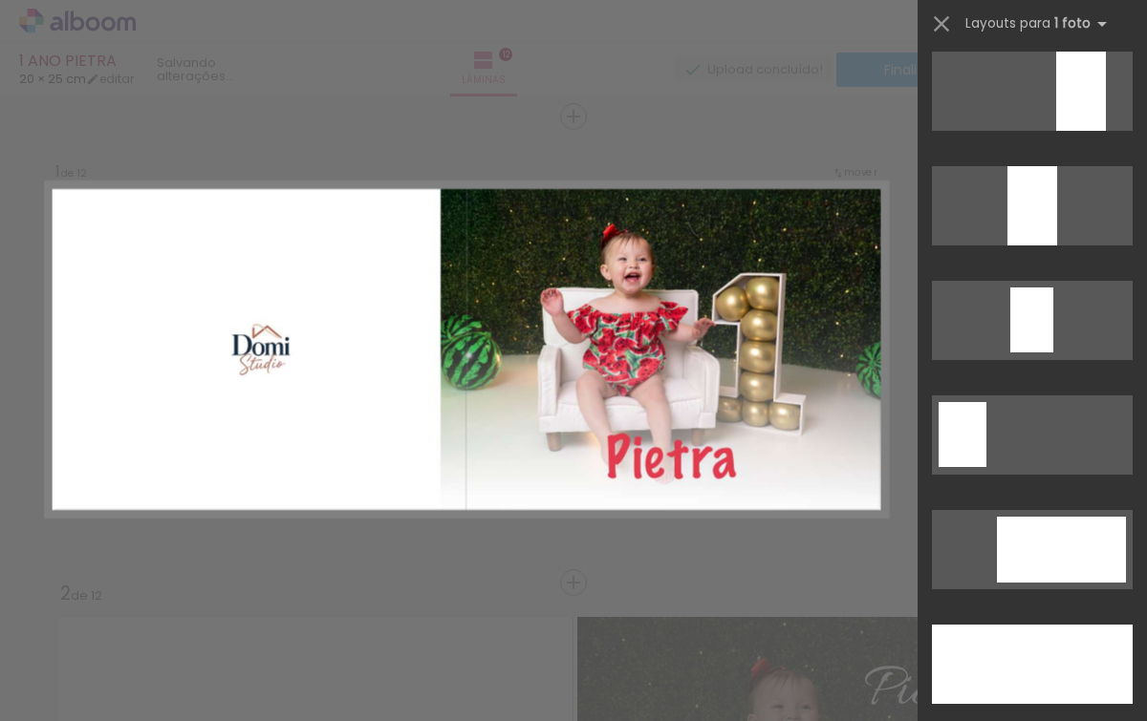
scroll to position [5345, 0]
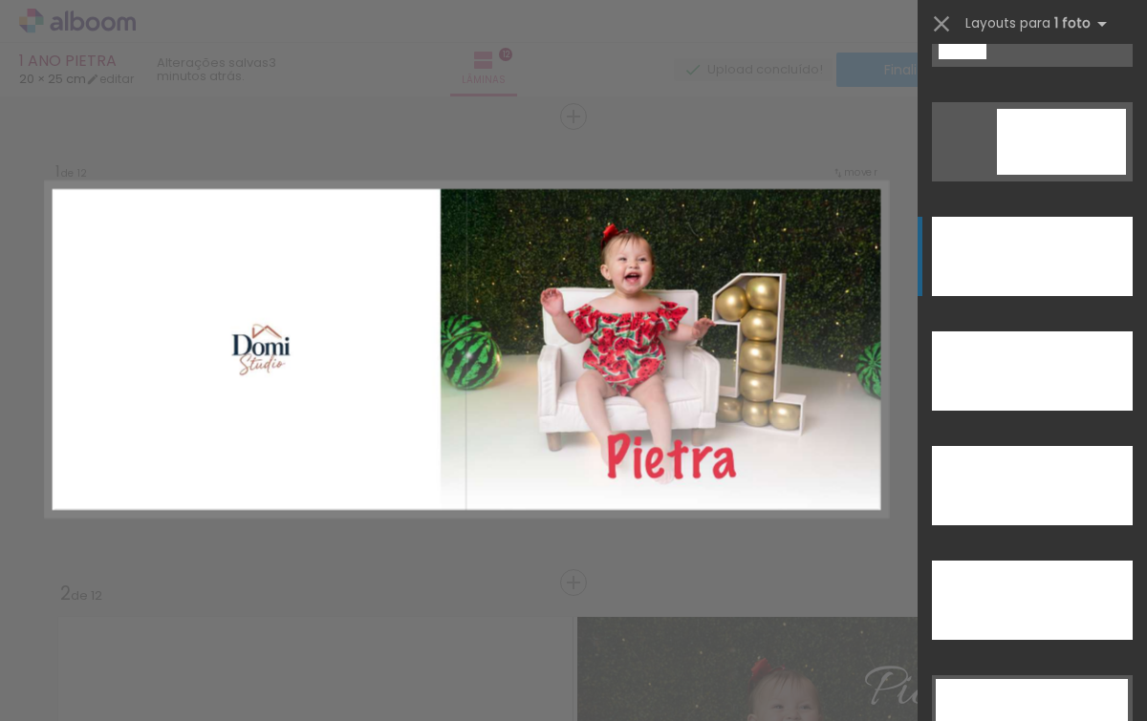
click at [1021, 268] on div at bounding box center [1032, 256] width 201 height 79
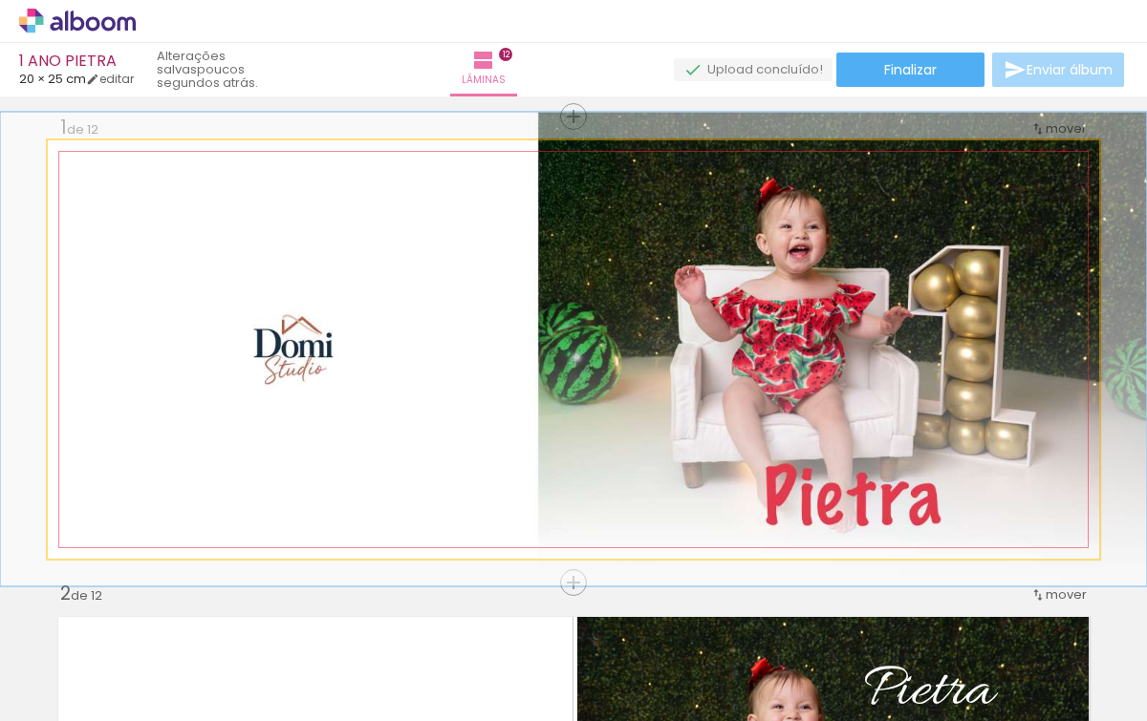
type paper-slider "109"
click at [99, 165] on div at bounding box center [98, 160] width 31 height 31
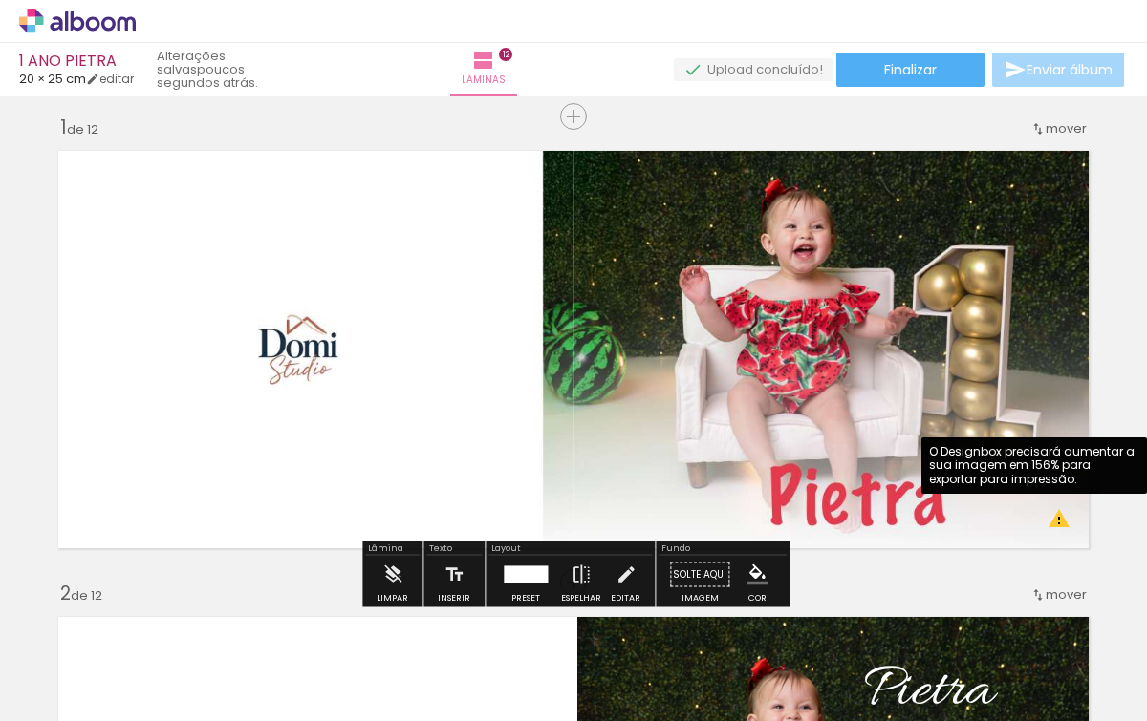
click at [1063, 526] on quentale-photo at bounding box center [573, 349] width 1051 height 419
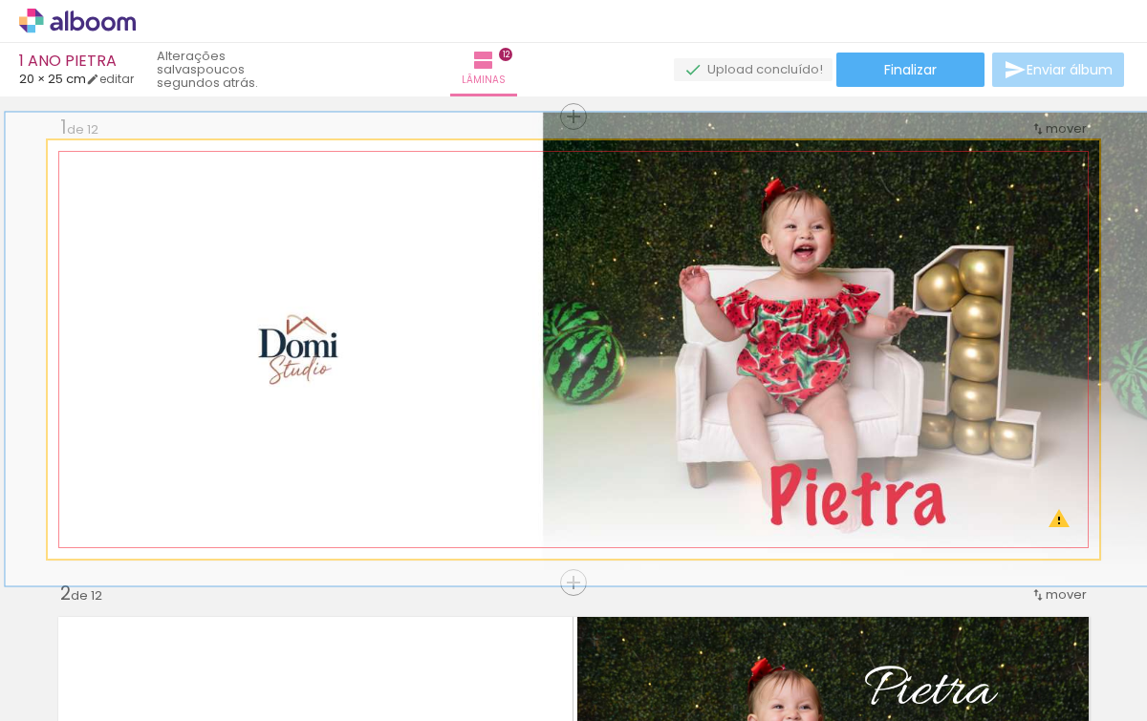
click at [898, 147] on quentale-photo at bounding box center [573, 349] width 1051 height 419
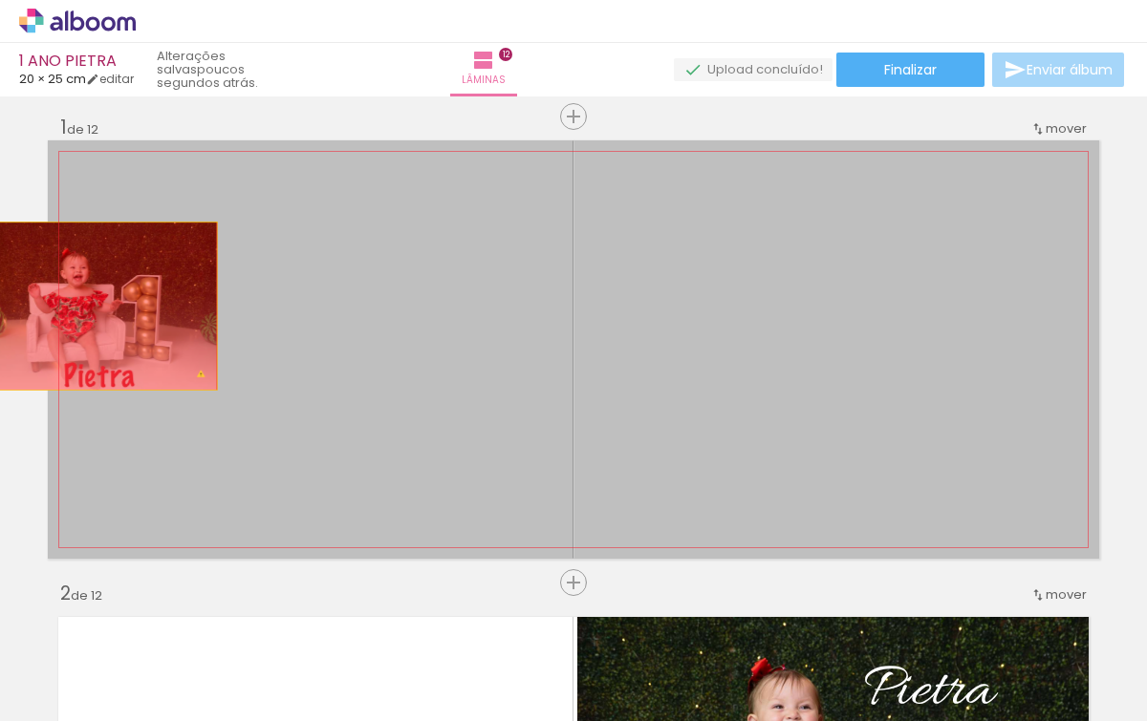
drag, startPoint x: 282, startPoint y: 268, endPoint x: 7, endPoint y: 306, distance: 277.7
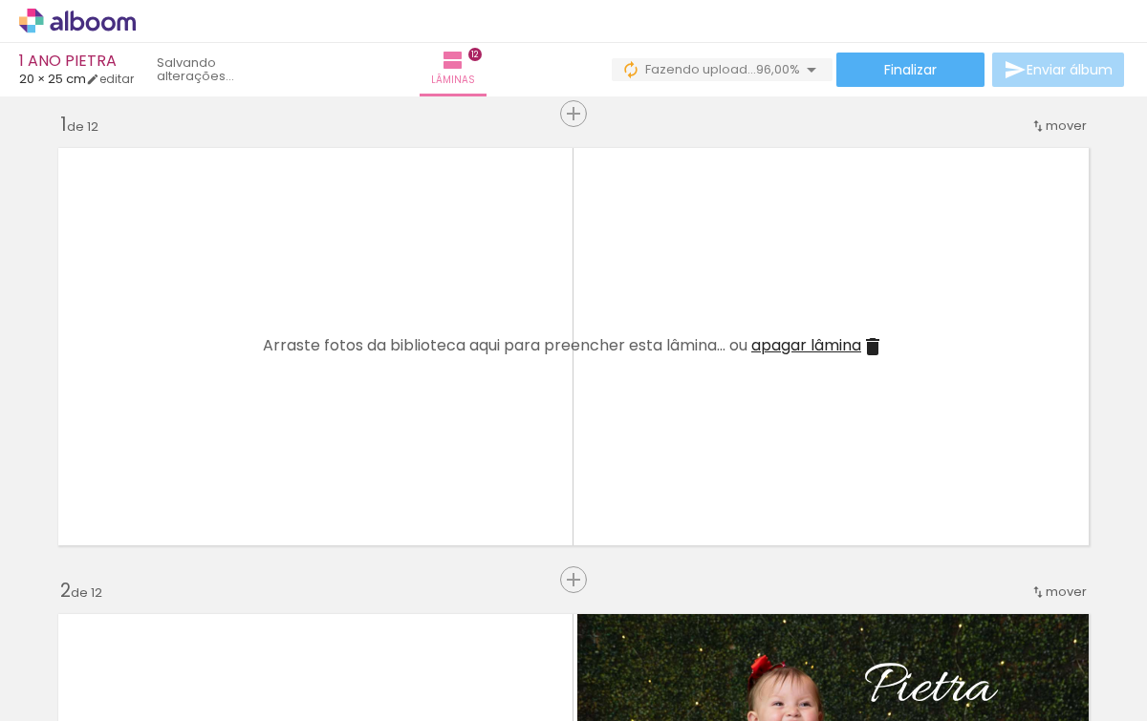
scroll to position [0, 1691]
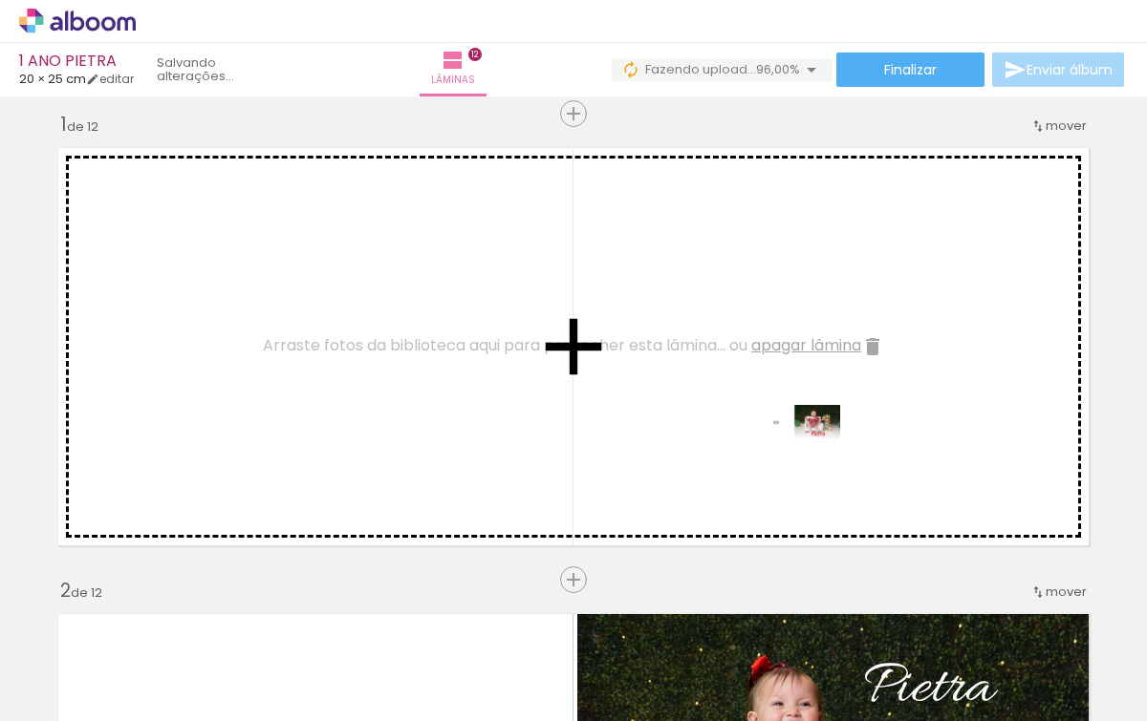
drag, startPoint x: 1089, startPoint y: 657, endPoint x: 808, endPoint y: 462, distance: 342.5
click at [808, 462] on quentale-workspace at bounding box center [573, 360] width 1147 height 721
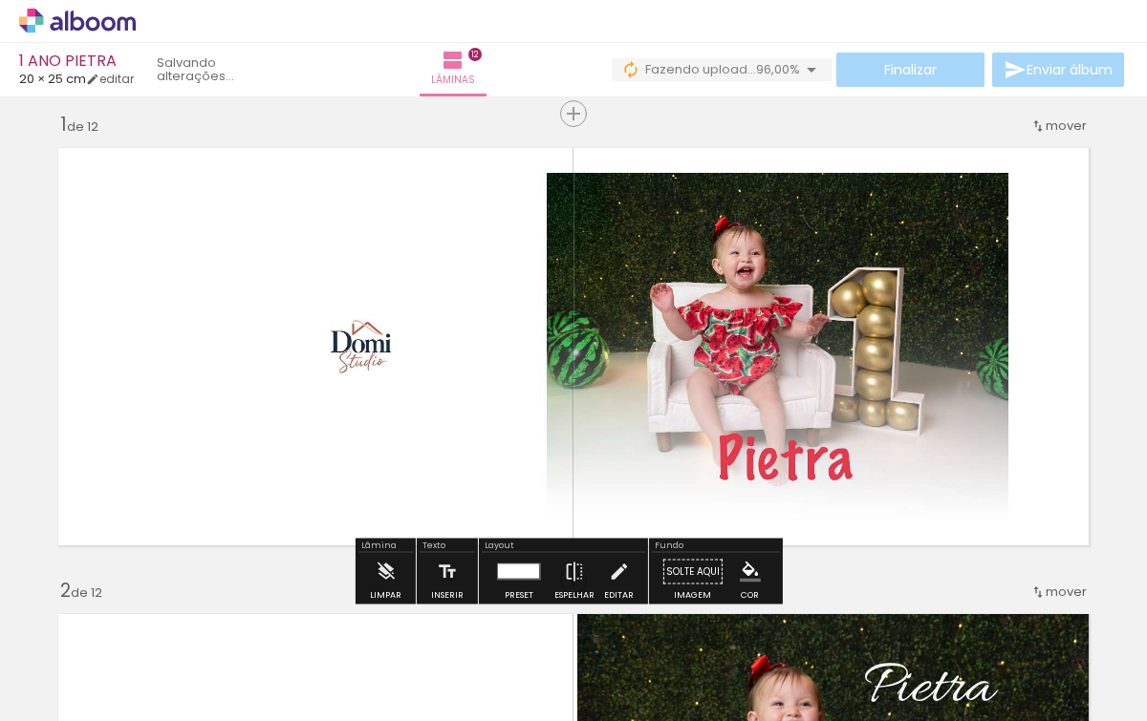
click at [520, 567] on div at bounding box center [518, 572] width 41 height 14
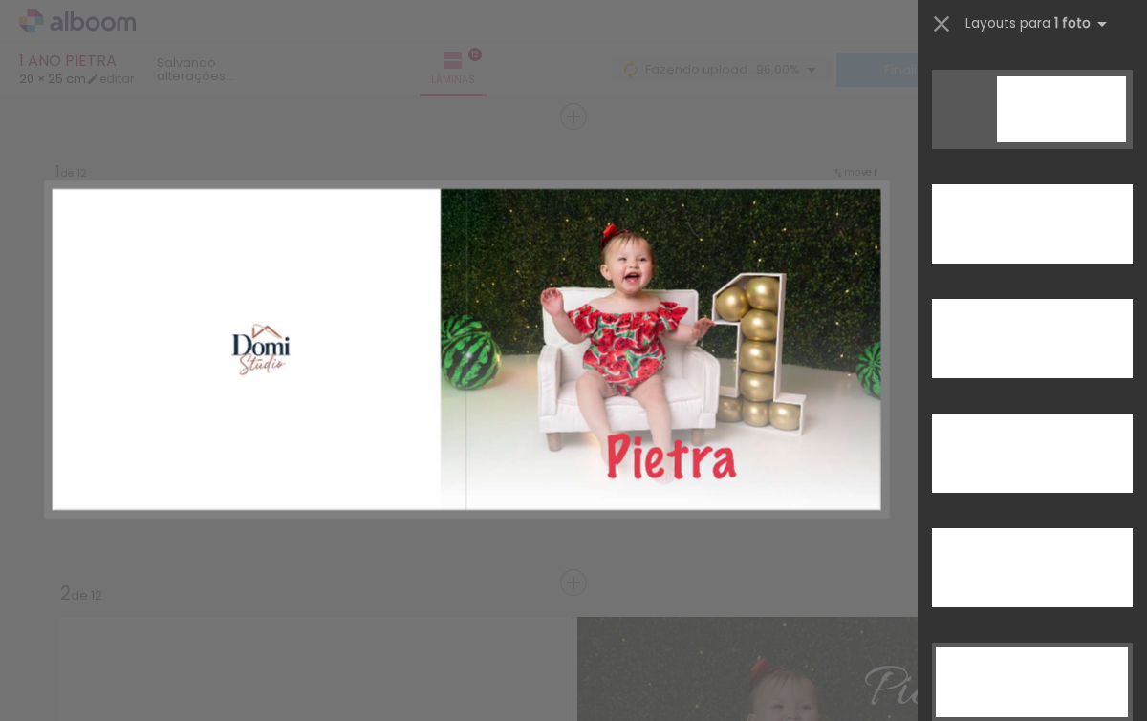
scroll to position [5340, 0]
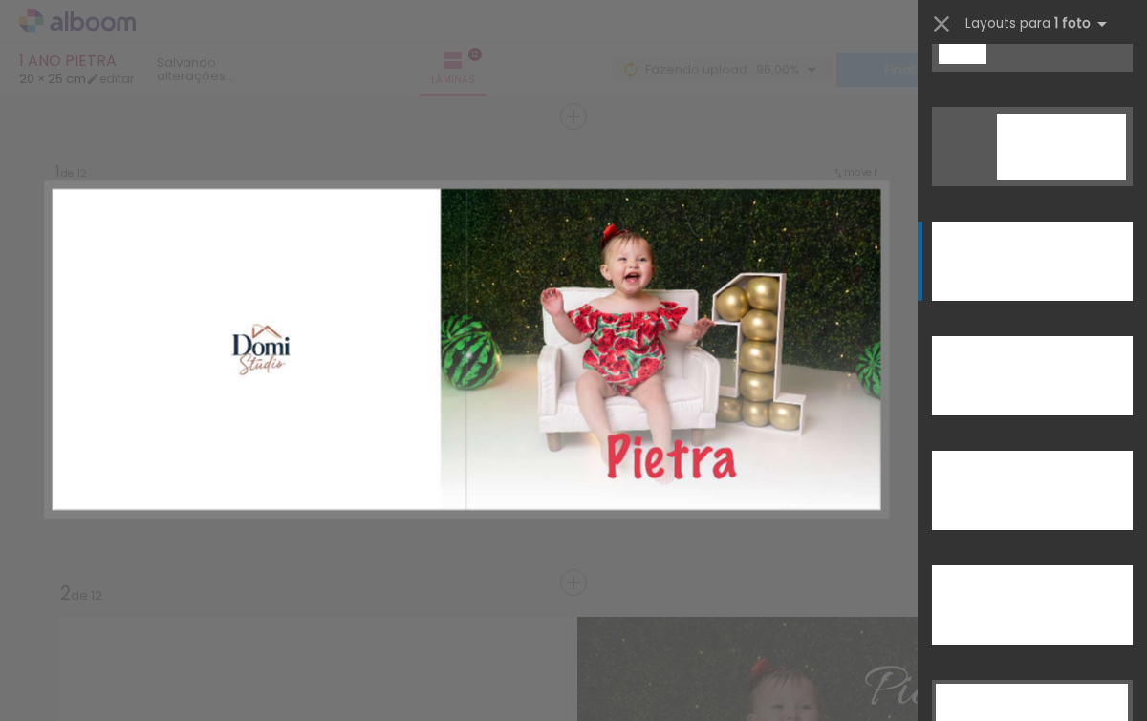
click at [981, 278] on div at bounding box center [1032, 261] width 201 height 79
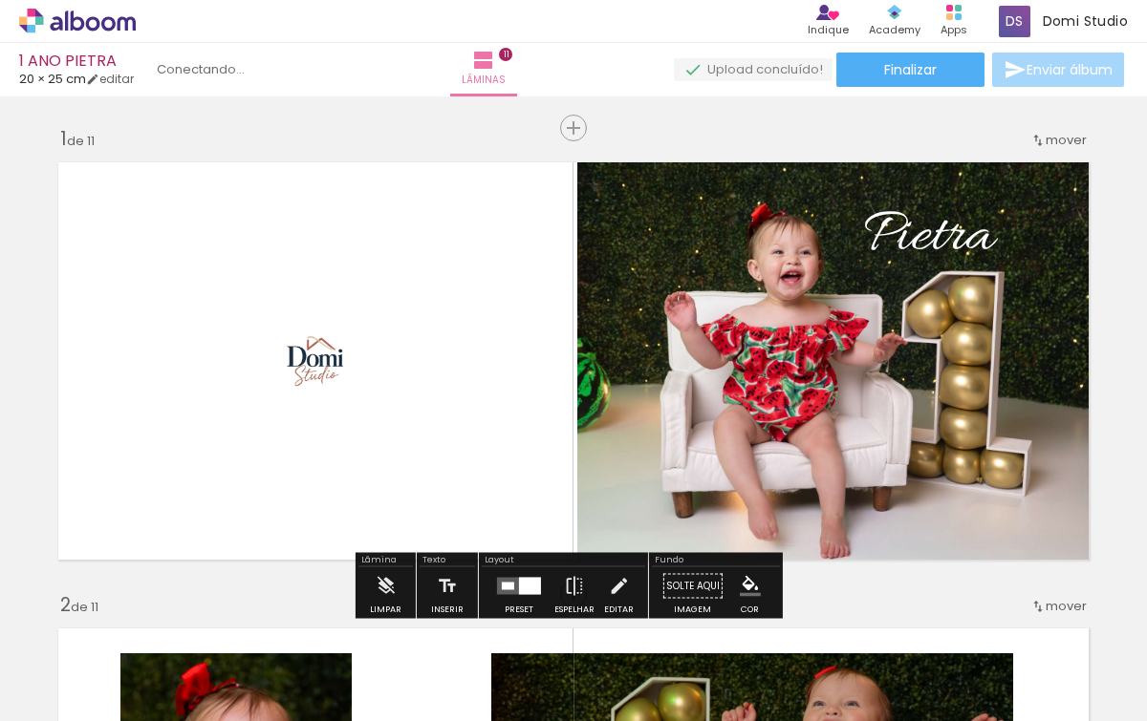
scroll to position [88, 0]
